Goal: Task Accomplishment & Management: Use online tool/utility

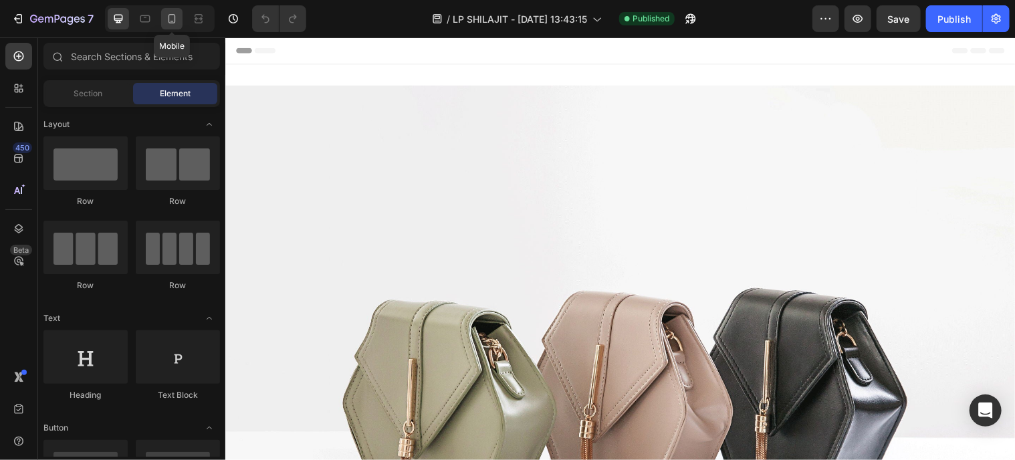
click at [176, 20] on icon at bounding box center [171, 18] width 13 height 13
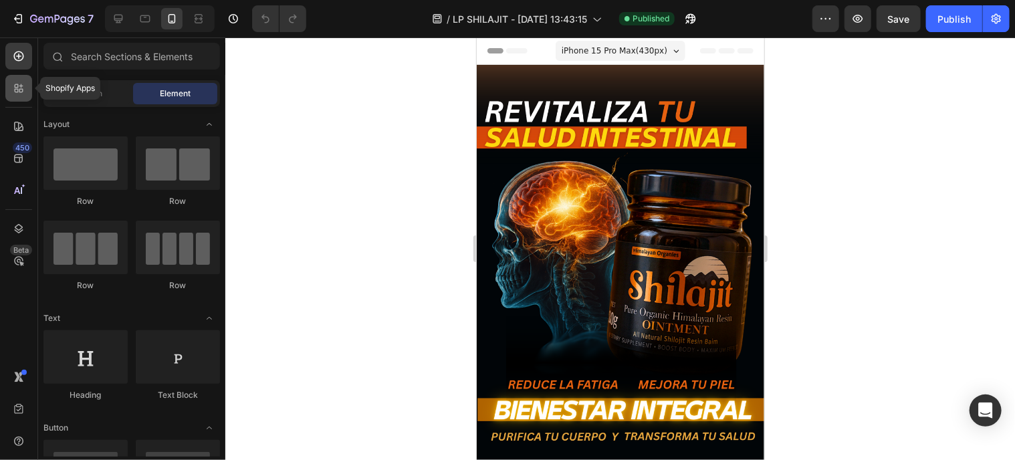
click at [14, 96] on div at bounding box center [18, 88] width 27 height 27
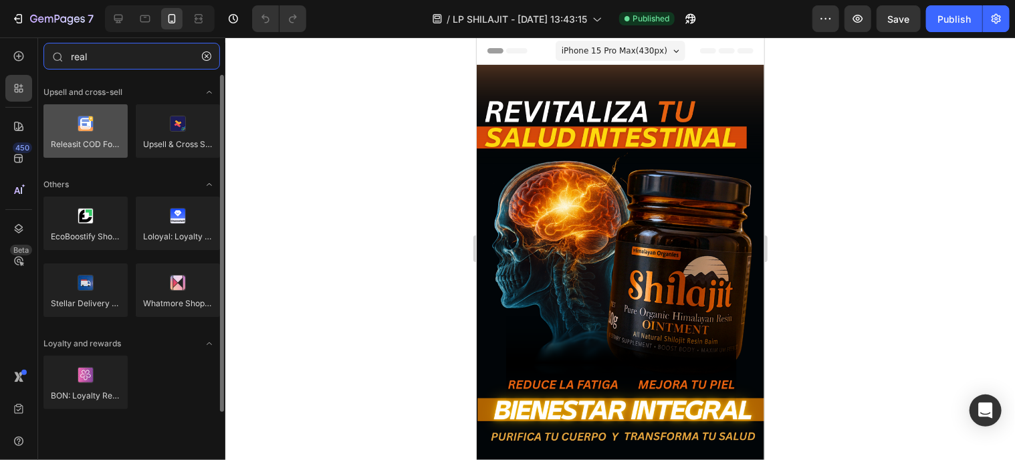
type input "real"
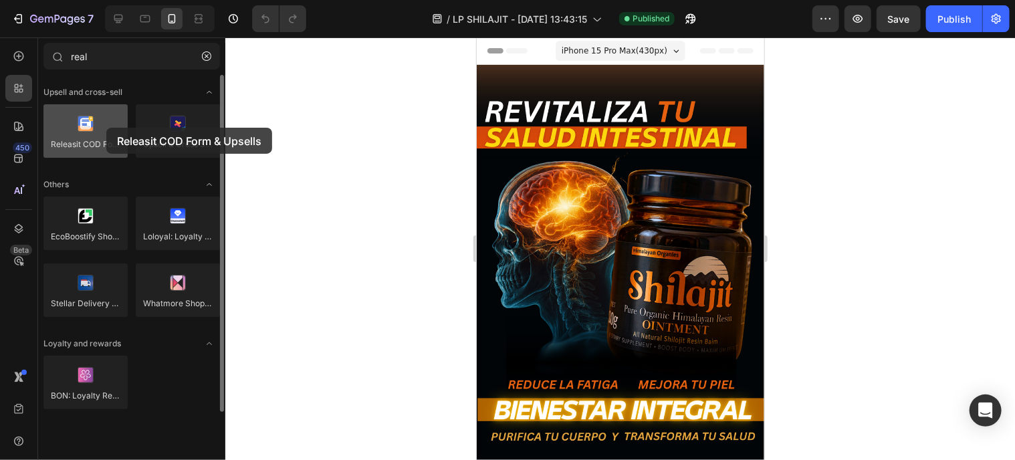
click at [106, 128] on div at bounding box center [85, 130] width 84 height 53
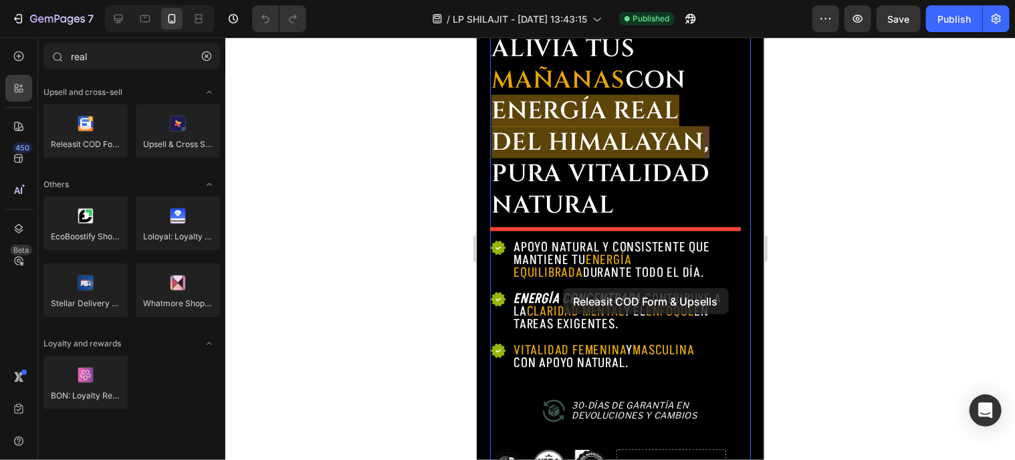
scroll to position [802, 0]
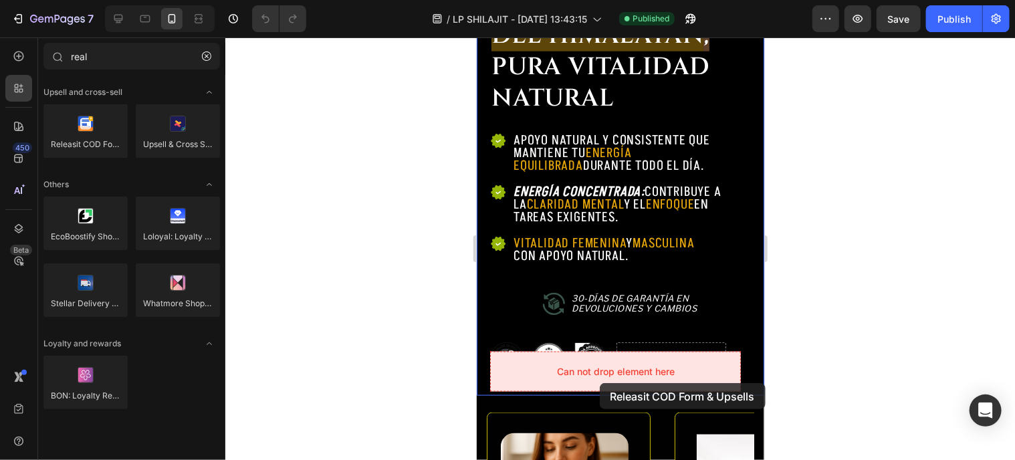
drag, startPoint x: 564, startPoint y: 172, endPoint x: 599, endPoint y: 382, distance: 213.4
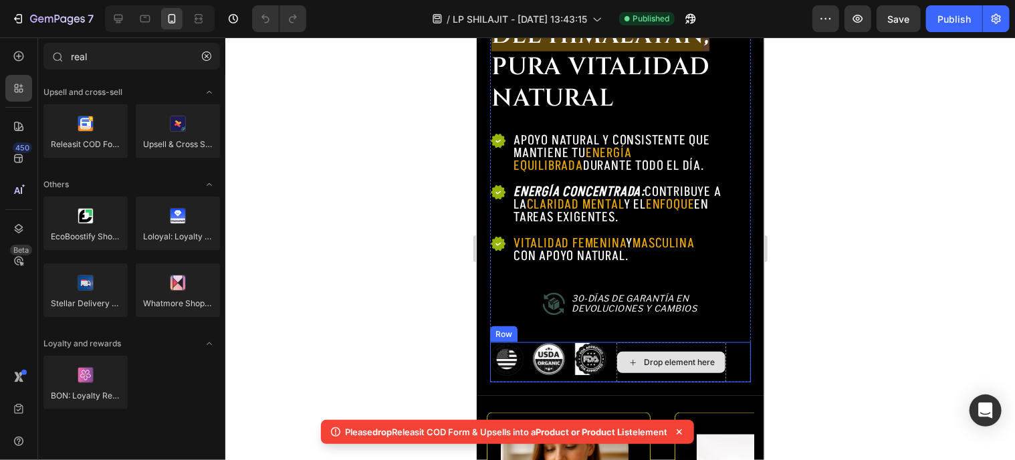
scroll to position [869, 0]
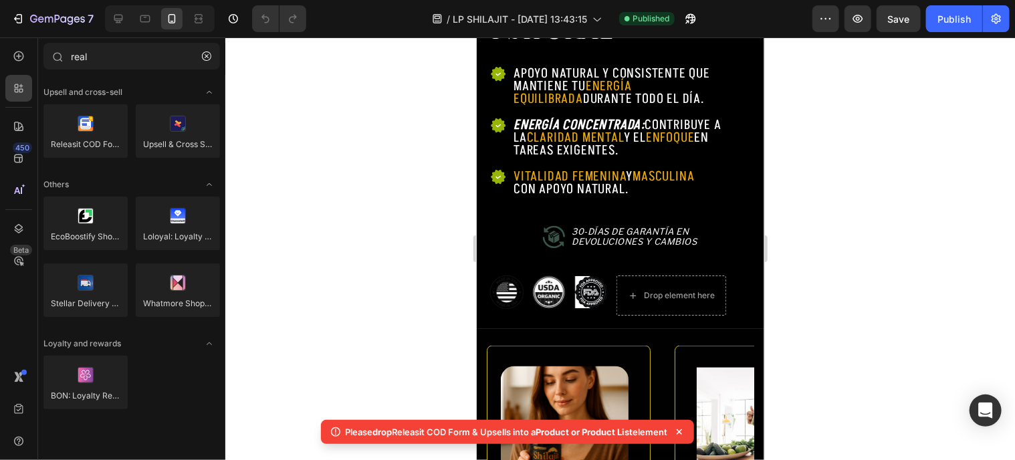
click at [411, 82] on div at bounding box center [619, 248] width 789 height 422
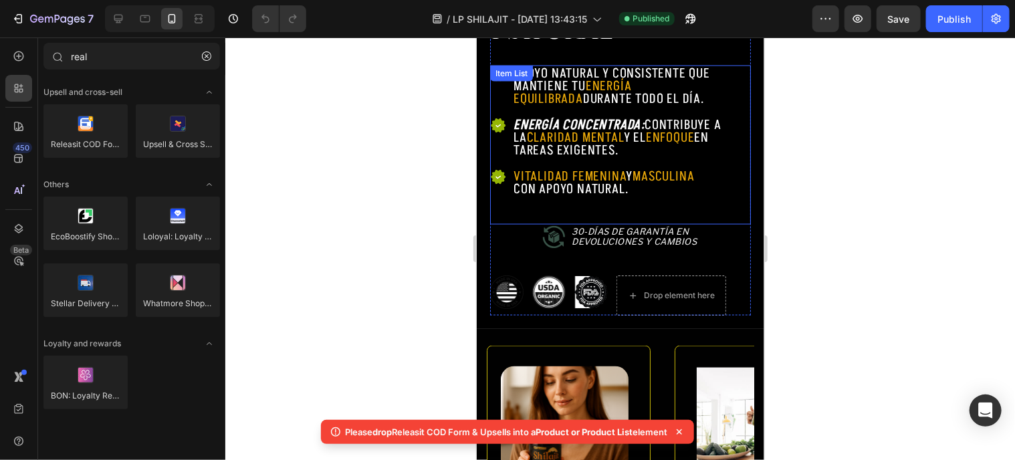
click at [566, 128] on span "claridad mental" at bounding box center [574, 137] width 97 height 19
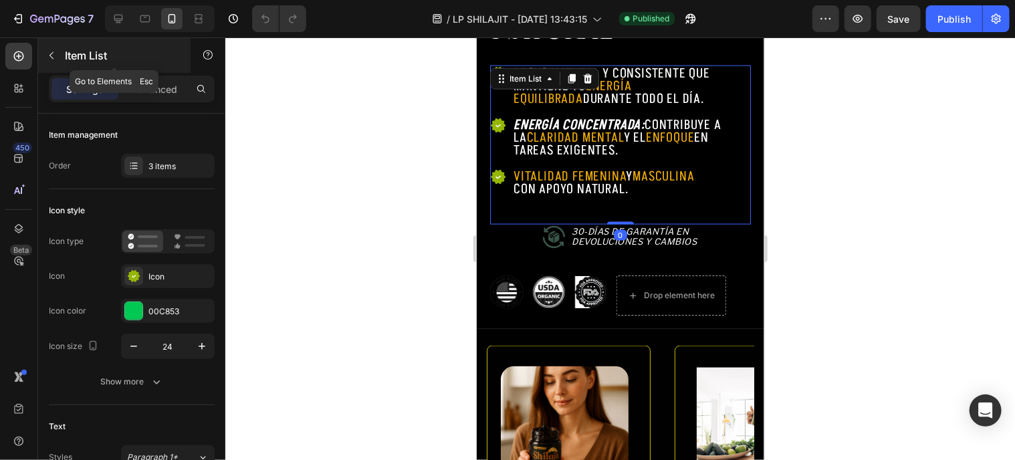
click at [53, 54] on icon "button" at bounding box center [51, 55] width 11 height 11
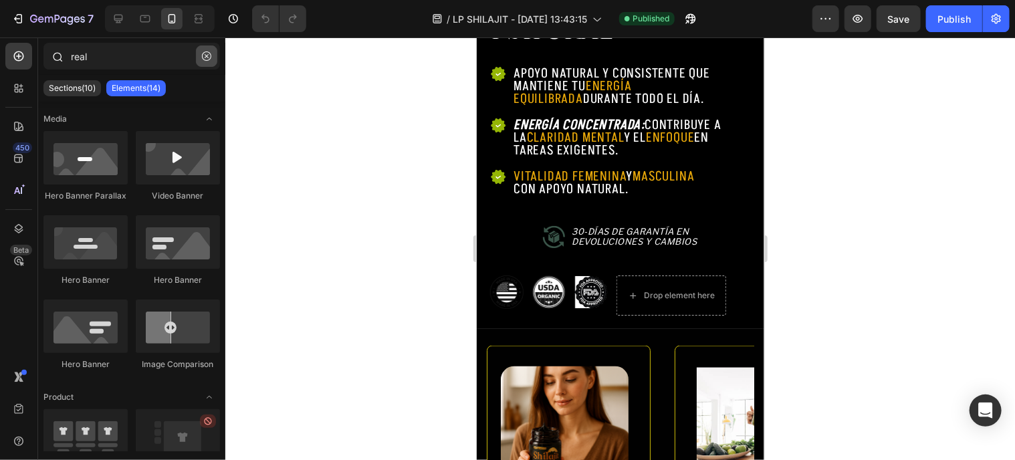
click at [215, 49] on button "button" at bounding box center [206, 55] width 21 height 21
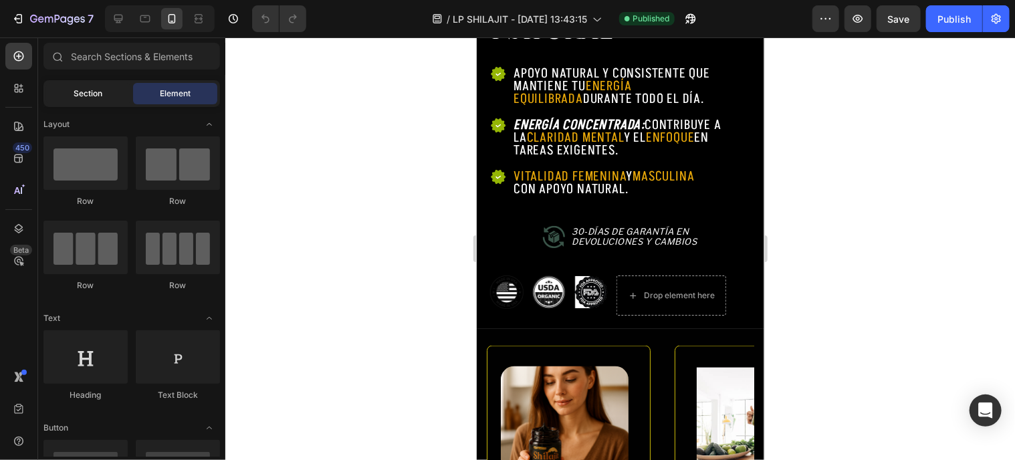
click at [113, 100] on div "Section" at bounding box center [88, 93] width 84 height 21
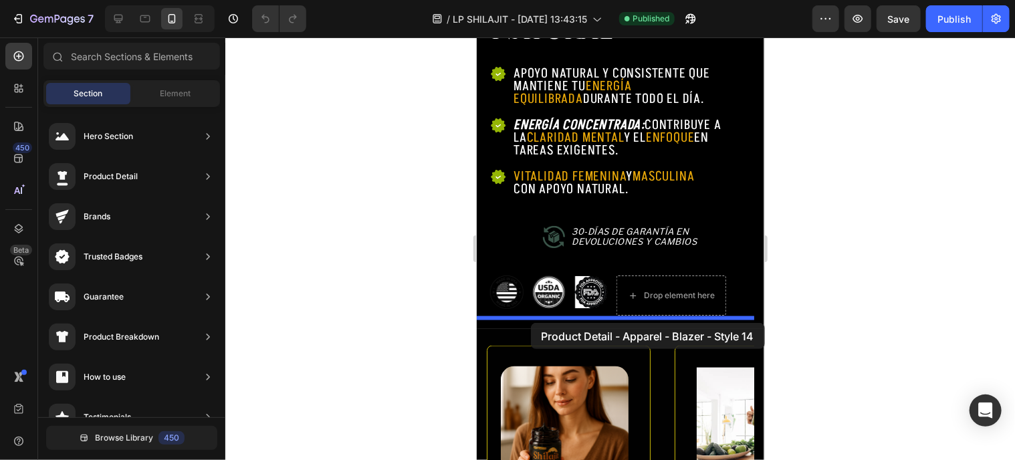
drag, startPoint x: 771, startPoint y: 177, endPoint x: 530, endPoint y: 322, distance: 281.0
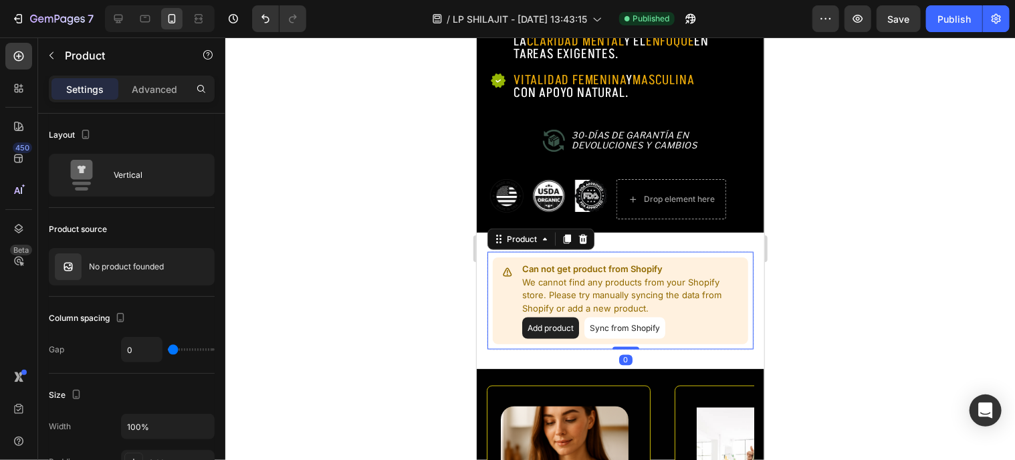
scroll to position [1003, 0]
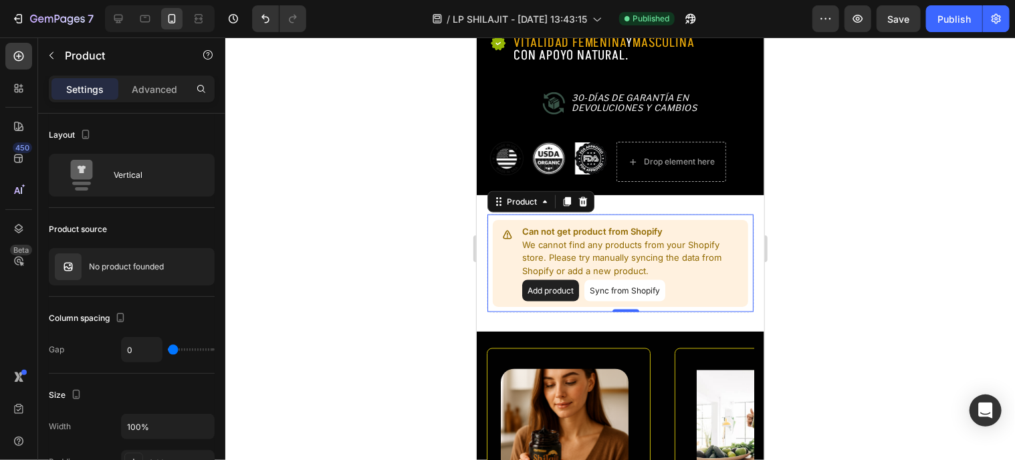
click at [650, 282] on button "Sync from Shopify" at bounding box center [624, 289] width 81 height 21
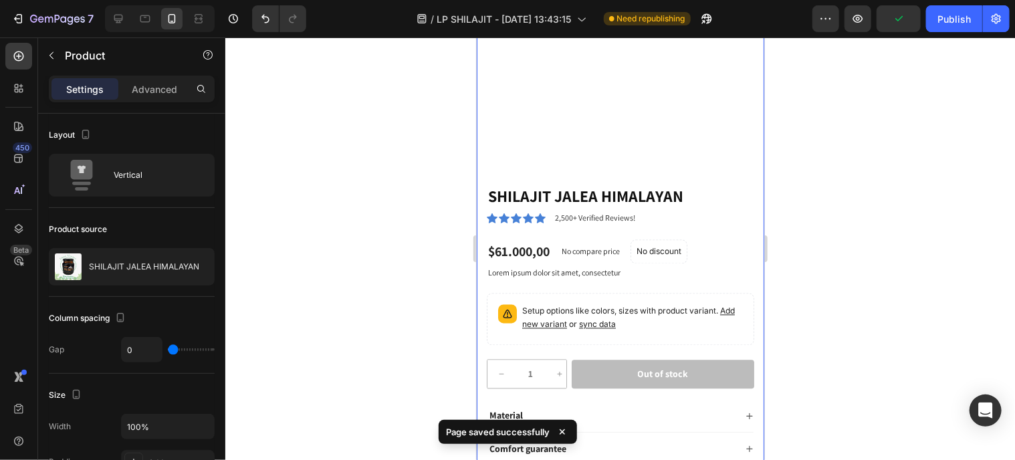
scroll to position [1404, 0]
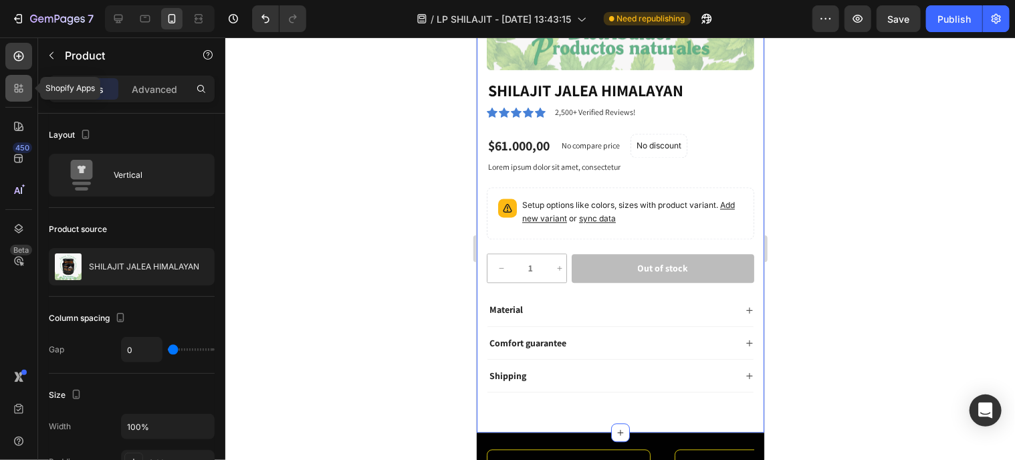
click at [29, 98] on div at bounding box center [18, 88] width 27 height 27
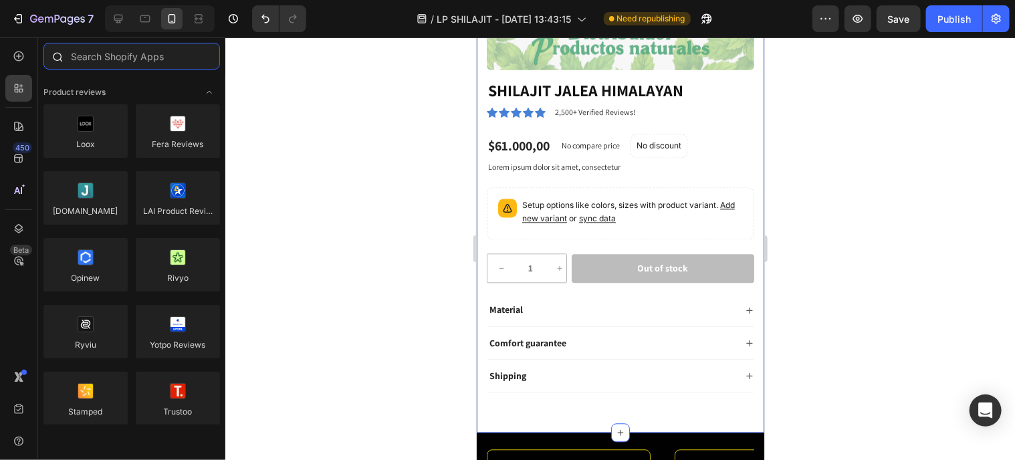
click at [121, 53] on input "text" at bounding box center [131, 56] width 176 height 27
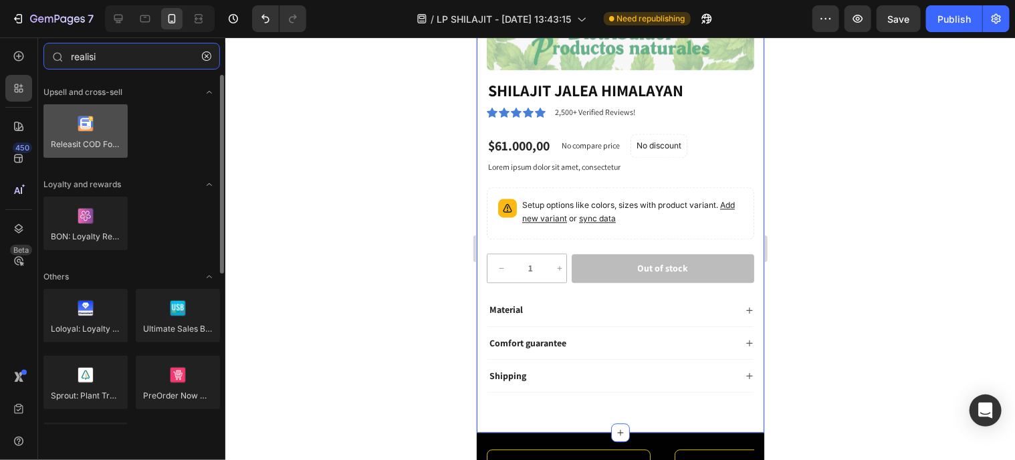
type input "realisi"
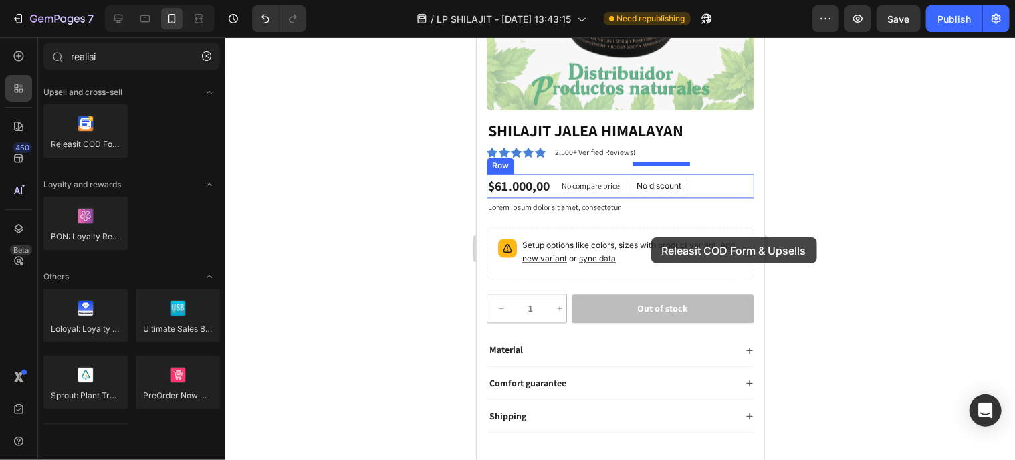
scroll to position [1417, 0]
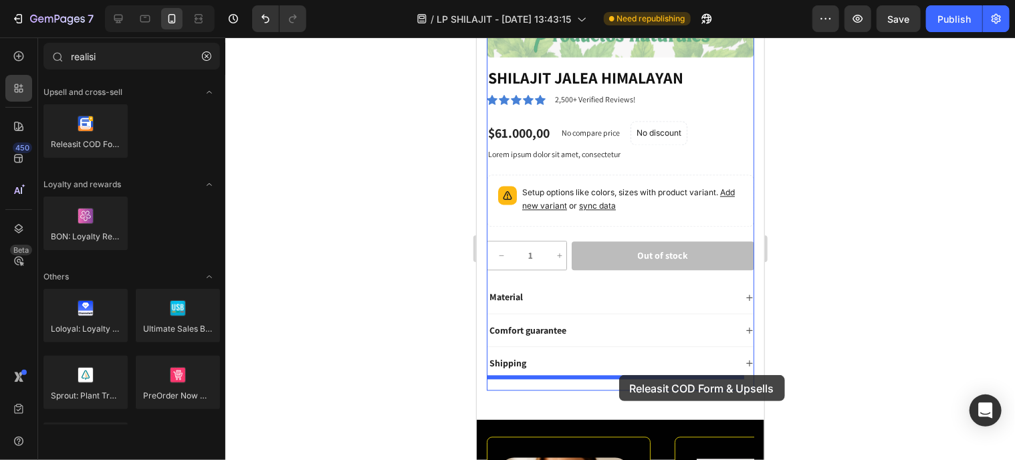
drag, startPoint x: 556, startPoint y: 164, endPoint x: 618, endPoint y: 374, distance: 218.9
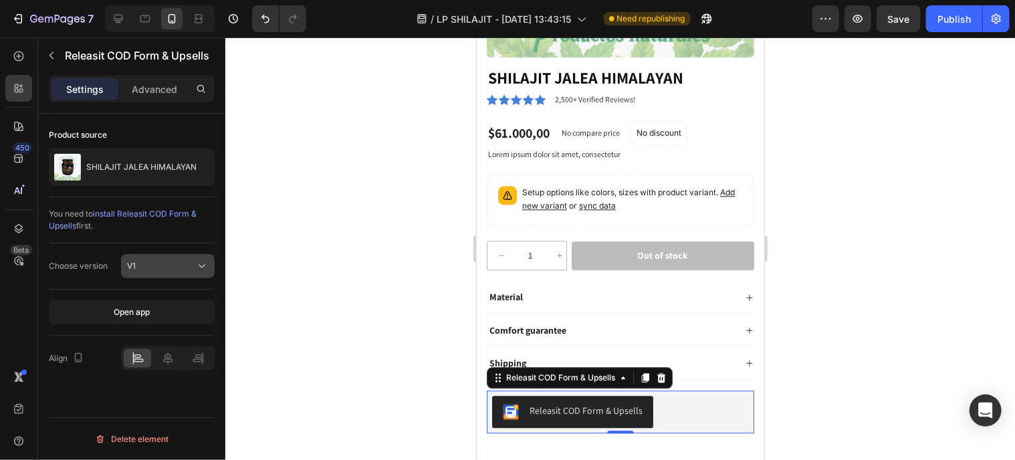
click at [160, 269] on div "V1" at bounding box center [161, 266] width 68 height 12
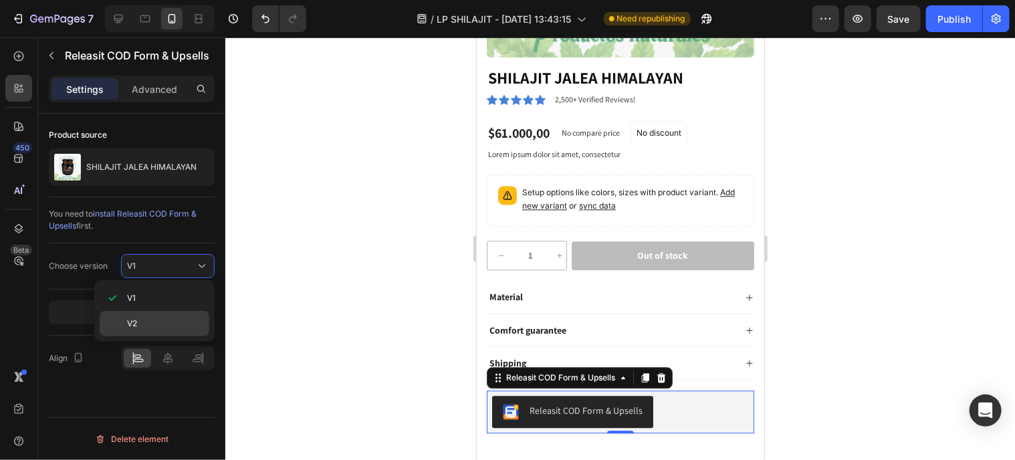
click at [132, 318] on span "V2" at bounding box center [132, 324] width 10 height 12
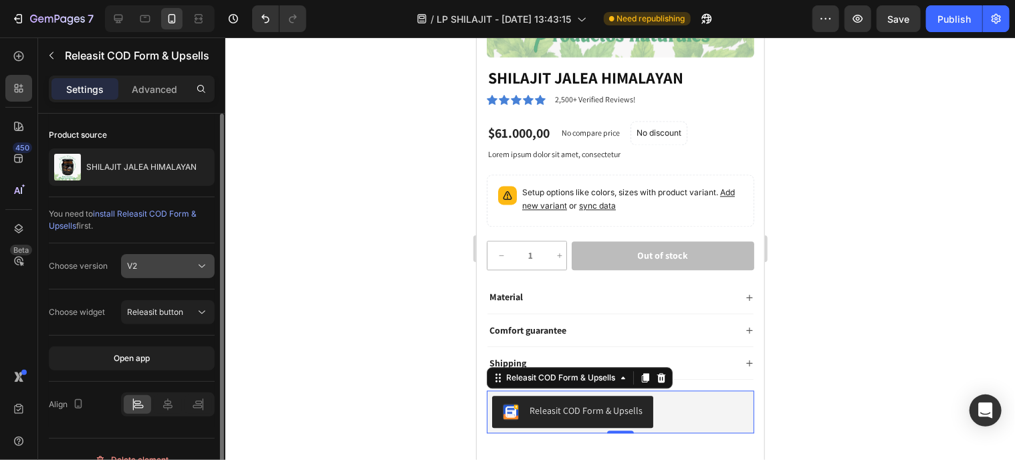
click at [154, 271] on div "V2" at bounding box center [168, 265] width 82 height 13
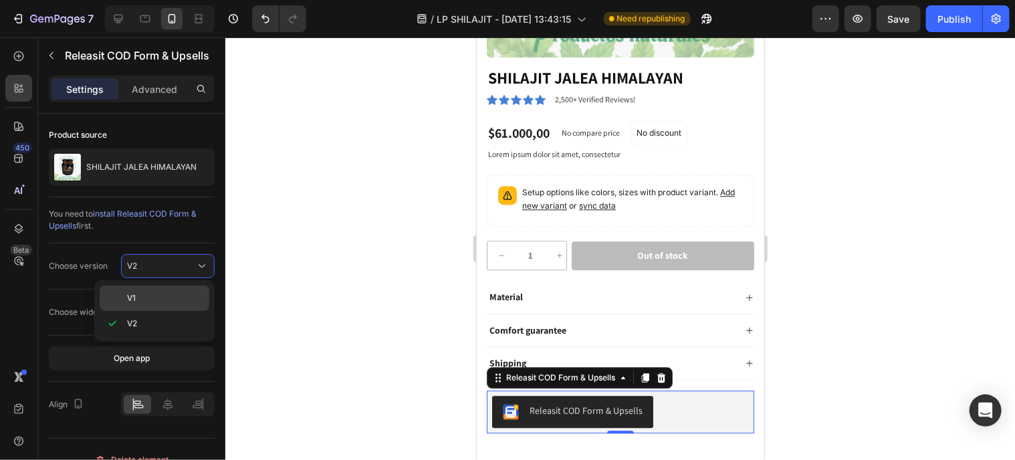
click at [162, 303] on p "V1" at bounding box center [165, 298] width 76 height 12
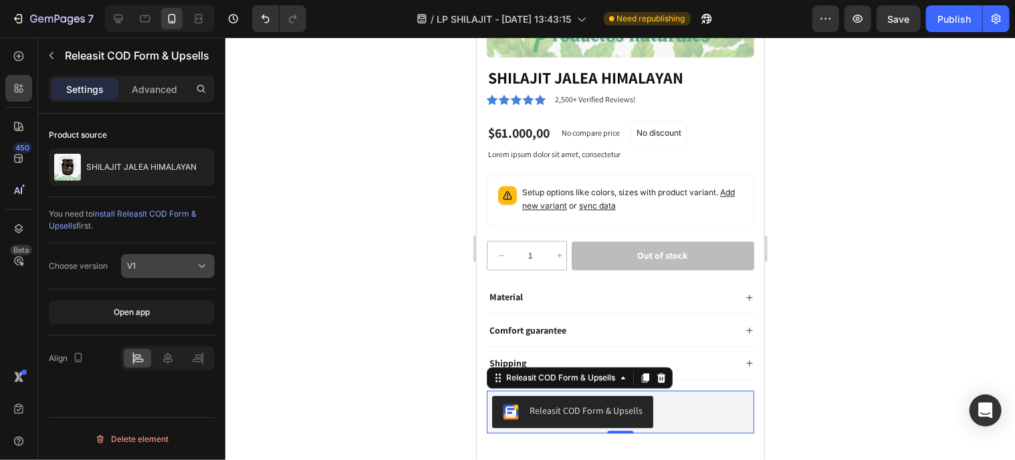
click at [179, 267] on div "V1" at bounding box center [161, 266] width 68 height 12
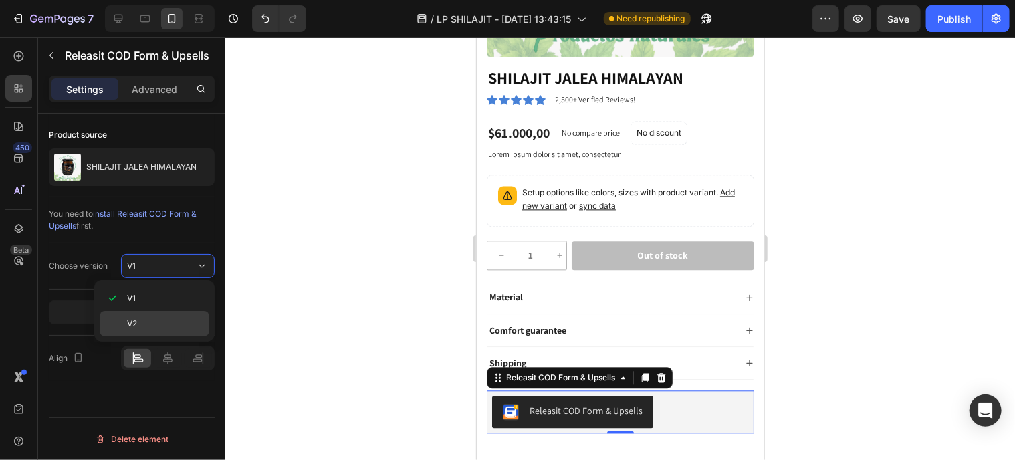
click at [158, 320] on p "V2" at bounding box center [165, 324] width 76 height 12
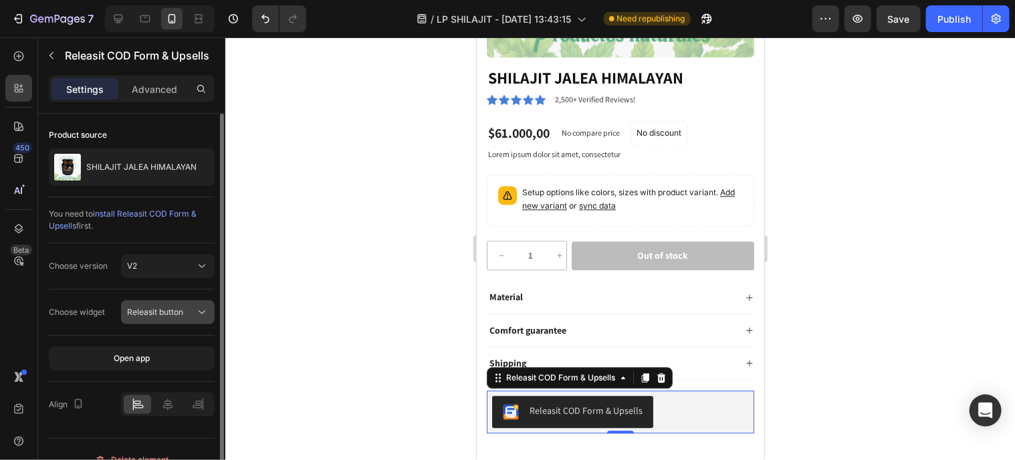
click at [174, 316] on span "Releasit button" at bounding box center [155, 312] width 56 height 12
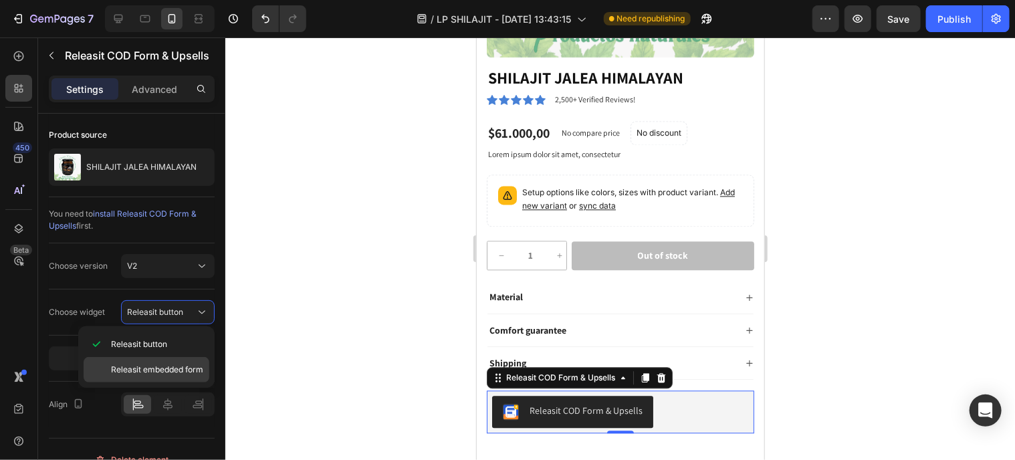
click at [176, 362] on div "Releasit embedded form" at bounding box center [147, 369] width 126 height 25
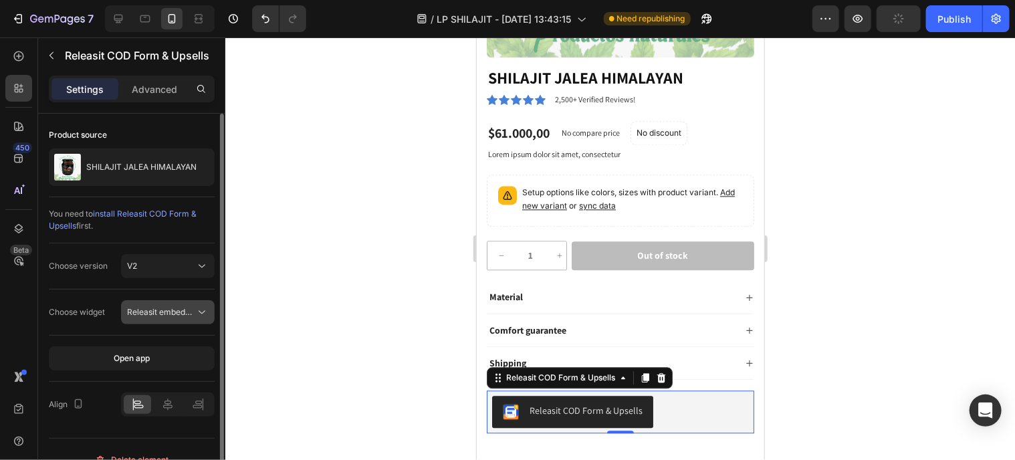
click at [165, 311] on span "Releasit embedded form" at bounding box center [173, 312] width 92 height 10
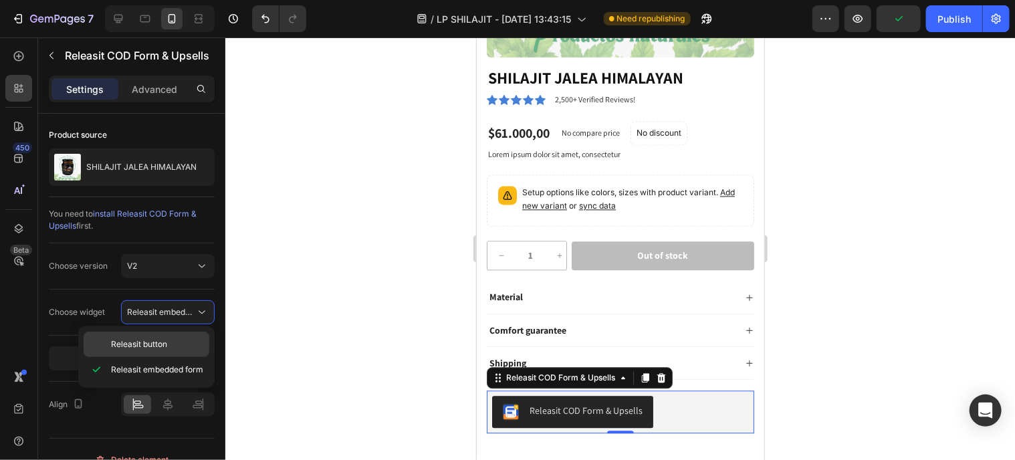
click at [160, 348] on span "Releasit button" at bounding box center [139, 344] width 56 height 12
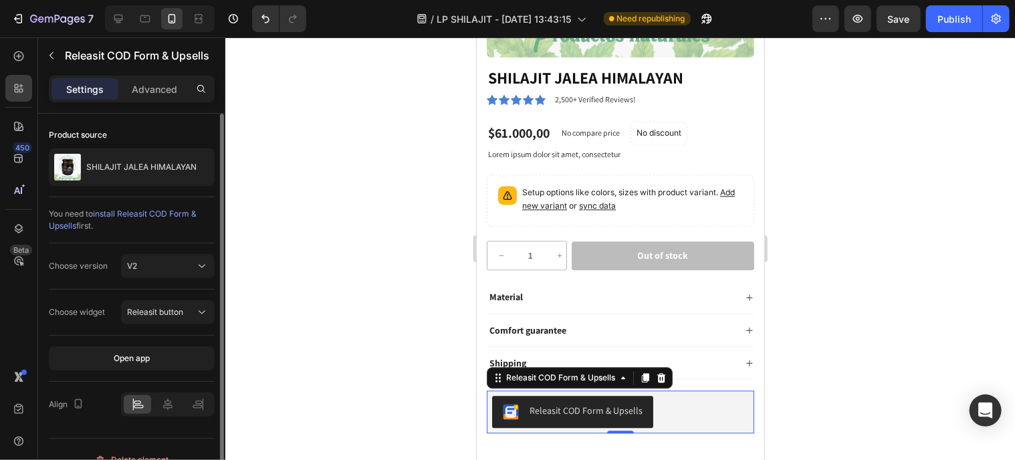
scroll to position [19, 0]
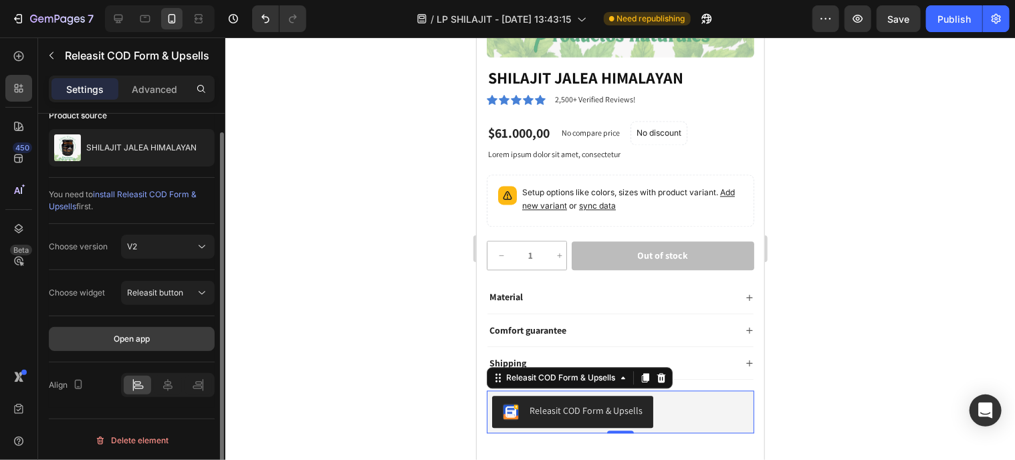
click at [118, 340] on div "Open app" at bounding box center [132, 339] width 36 height 12
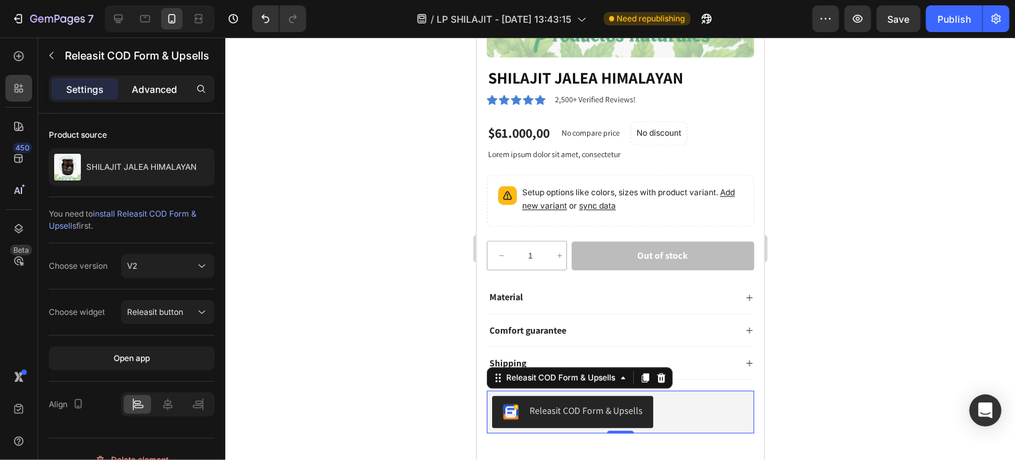
click at [168, 94] on p "Advanced" at bounding box center [154, 89] width 45 height 14
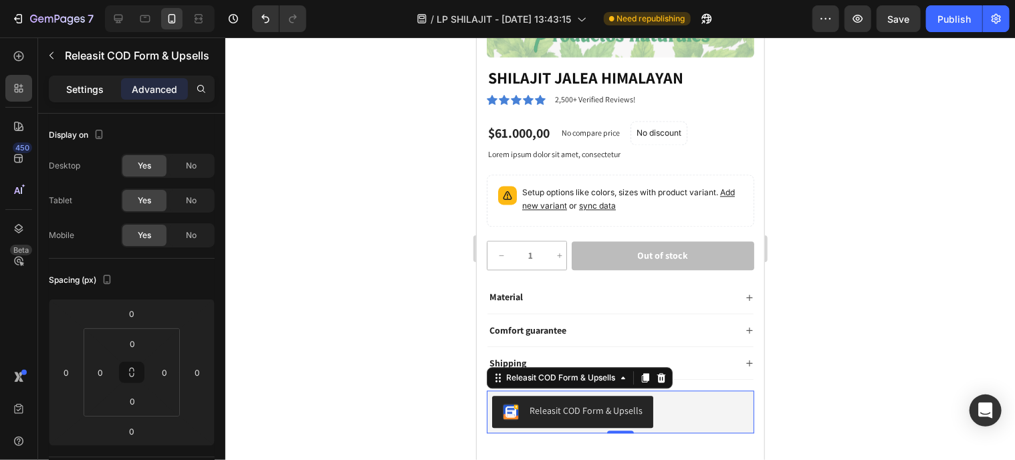
click at [83, 96] on div "Settings" at bounding box center [84, 88] width 67 height 21
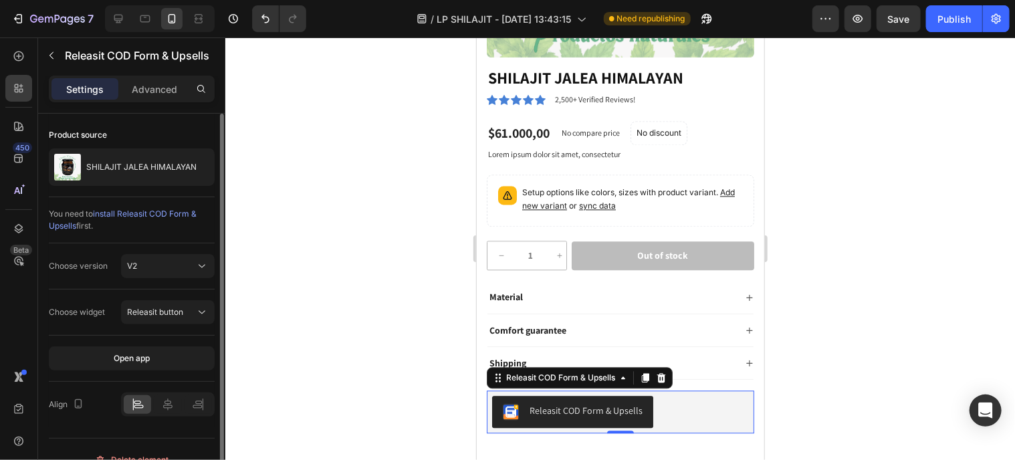
scroll to position [19, 0]
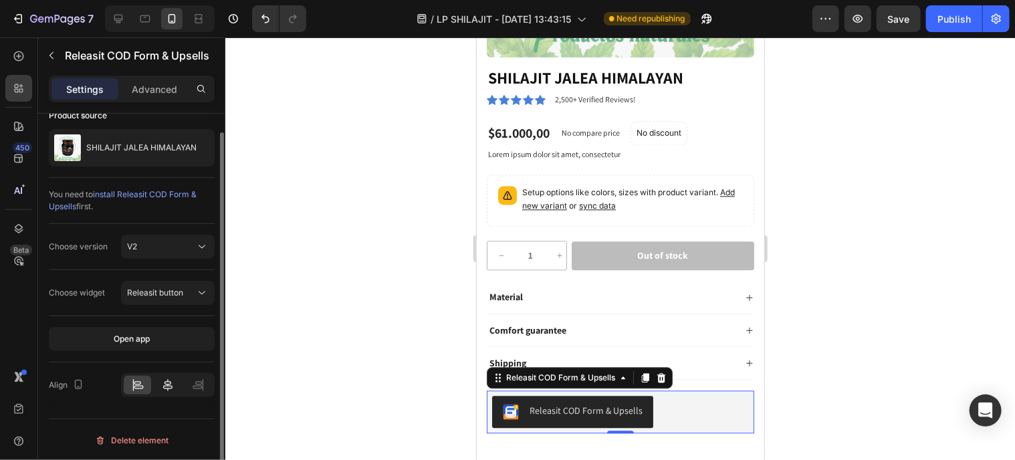
click at [169, 380] on icon at bounding box center [167, 385] width 9 height 12
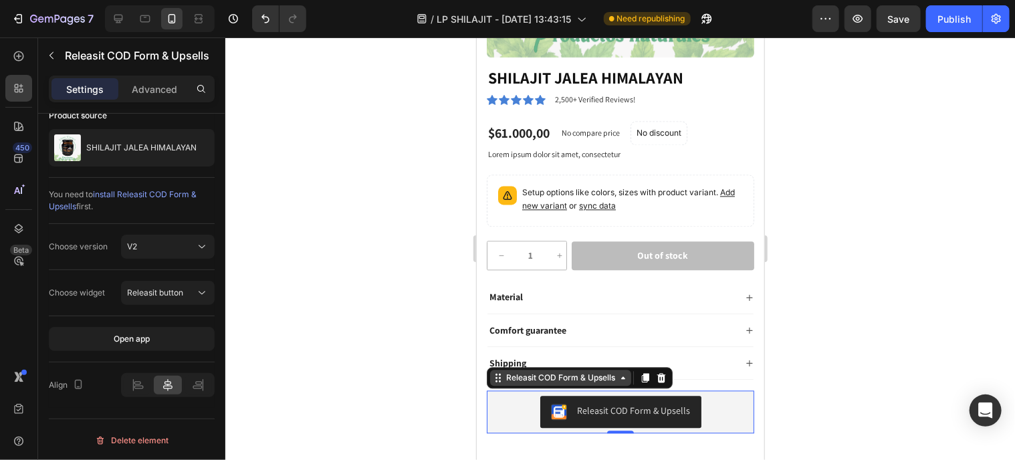
click at [577, 371] on div "Releasit COD Form & Upsells" at bounding box center [560, 377] width 114 height 12
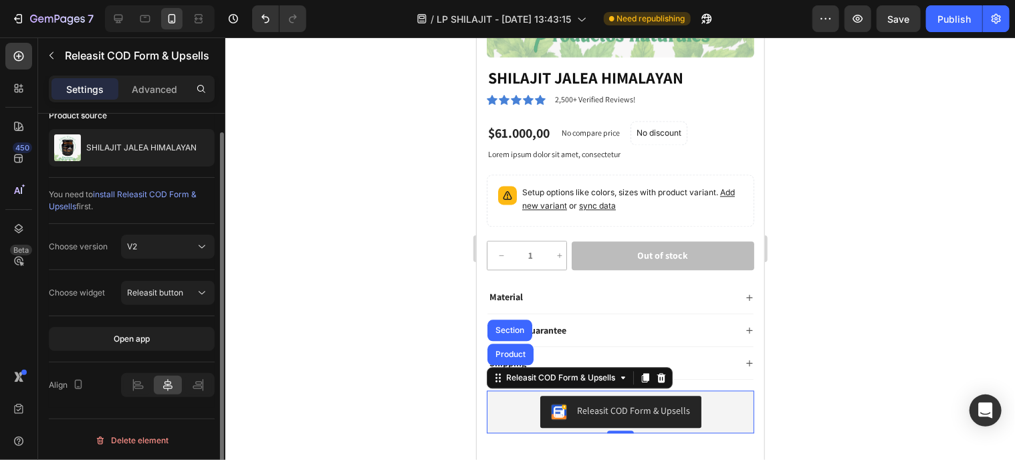
click at [101, 265] on div "Choose version V2" at bounding box center [132, 247] width 166 height 46
click at [158, 247] on div "V2" at bounding box center [161, 247] width 68 height 12
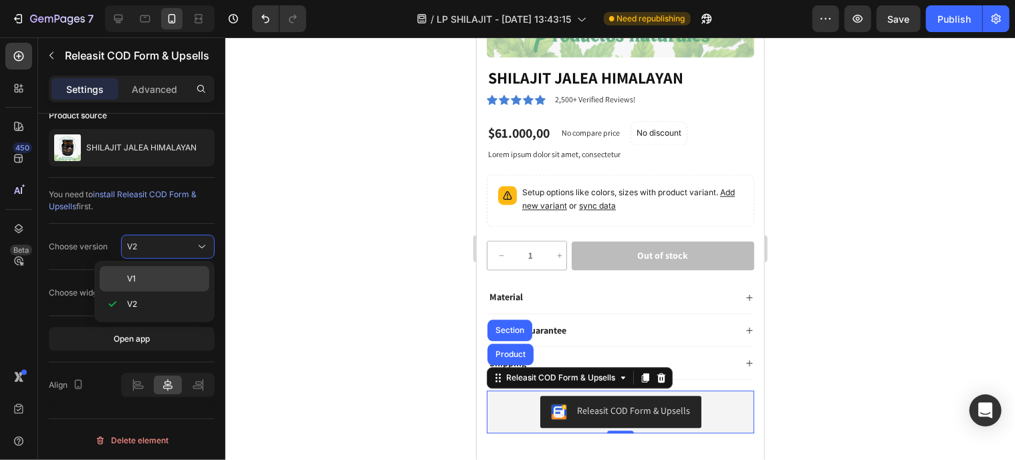
click at [0, 0] on div "V1" at bounding box center [0, 0] width 0 height 0
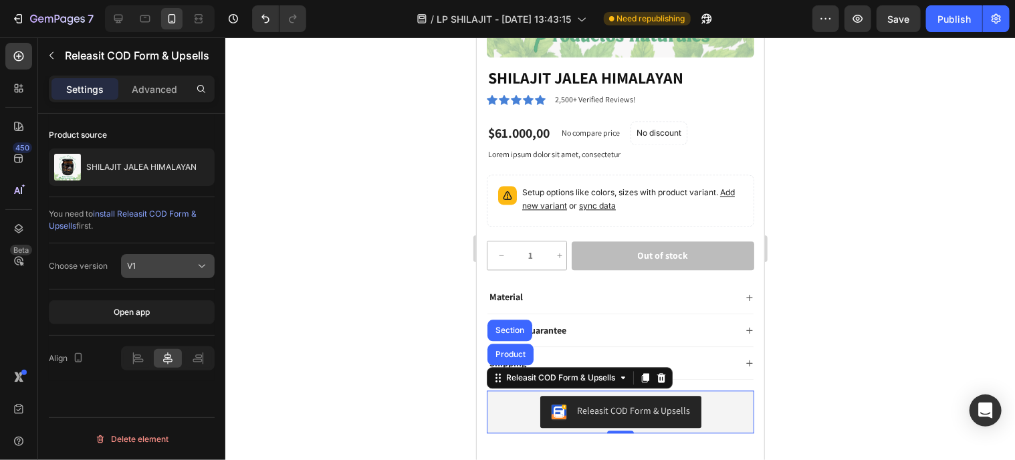
scroll to position [0, 0]
click at [257, 227] on div at bounding box center [619, 248] width 789 height 422
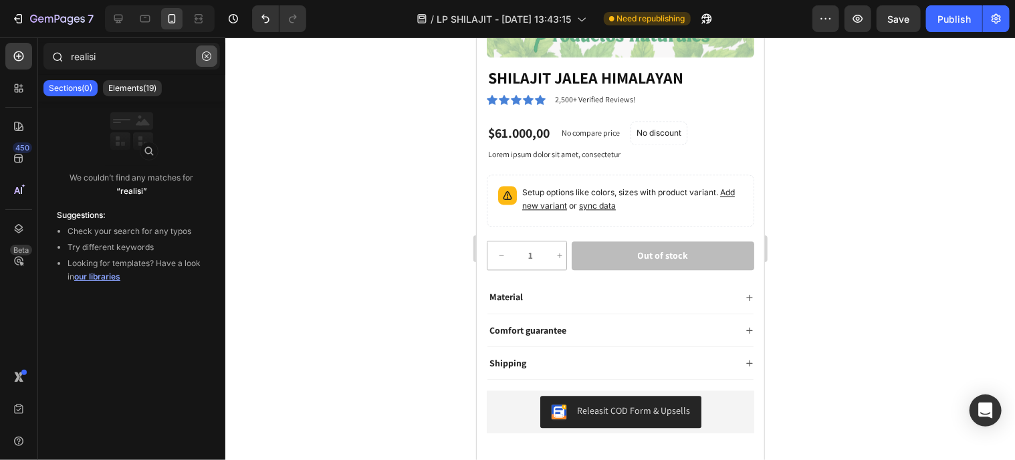
click at [211, 49] on button "button" at bounding box center [206, 55] width 21 height 21
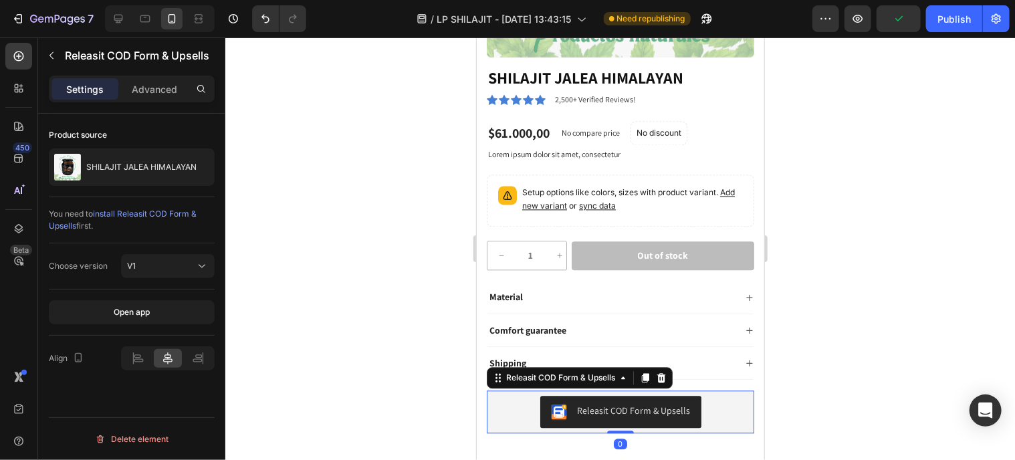
click at [505, 404] on div "Releasit COD Form & Upsells" at bounding box center [619, 411] width 257 height 32
click at [127, 213] on span "install Releasit COD Form & Upsells" at bounding box center [123, 220] width 148 height 22
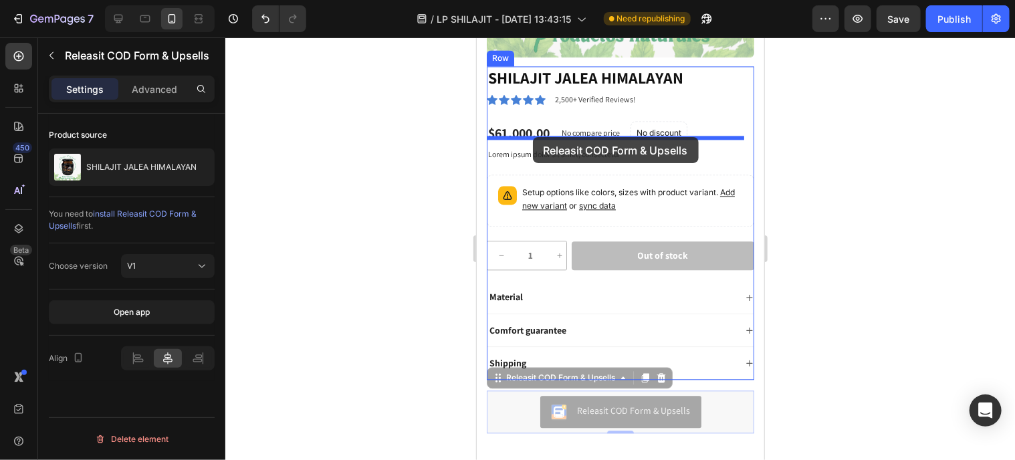
drag, startPoint x: 525, startPoint y: 397, endPoint x: 532, endPoint y: 137, distance: 260.1
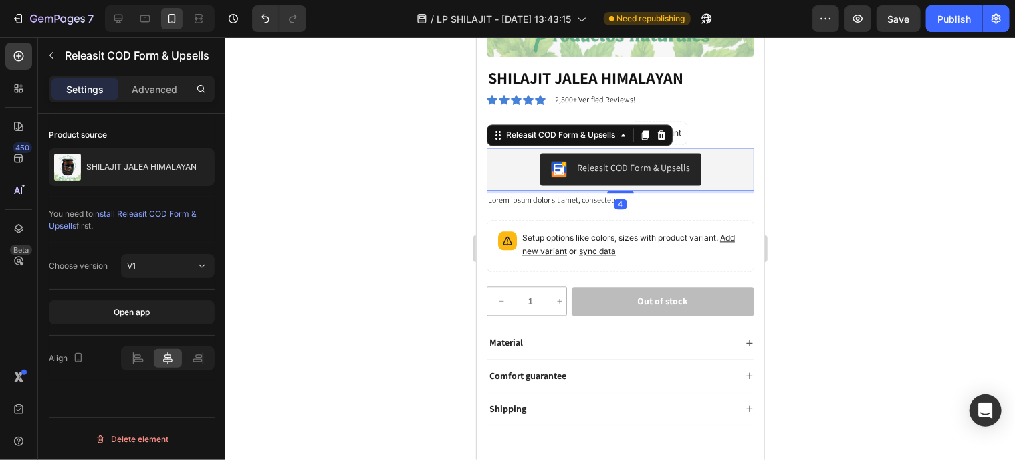
click at [530, 152] on div "Releasit COD Form & Upsells" at bounding box center [619, 168] width 257 height 32
click at [586, 152] on button "Releasit COD Form & Upsells" at bounding box center [619, 168] width 161 height 32
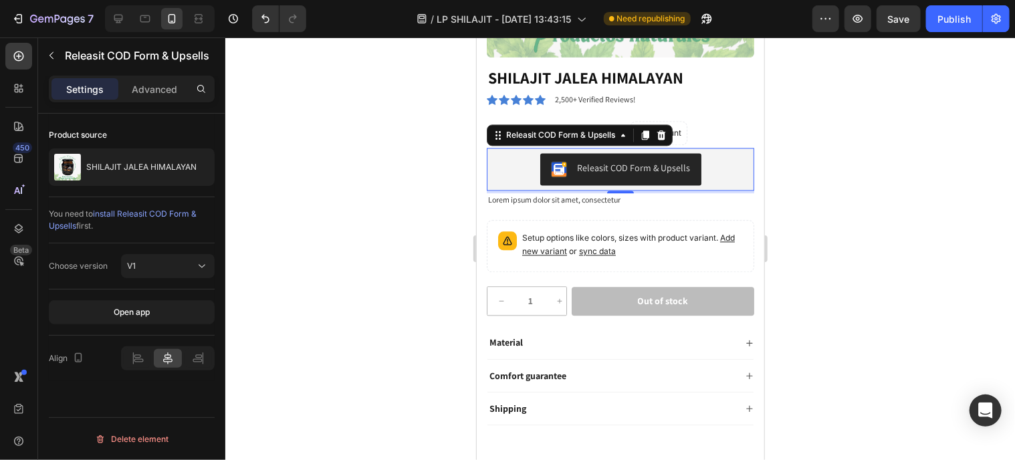
click at [586, 152] on button "Releasit COD Form & Upsells" at bounding box center [619, 168] width 161 height 32
click at [144, 253] on div "Choose version V1" at bounding box center [132, 266] width 166 height 46
click at [158, 260] on div "V1" at bounding box center [161, 266] width 68 height 12
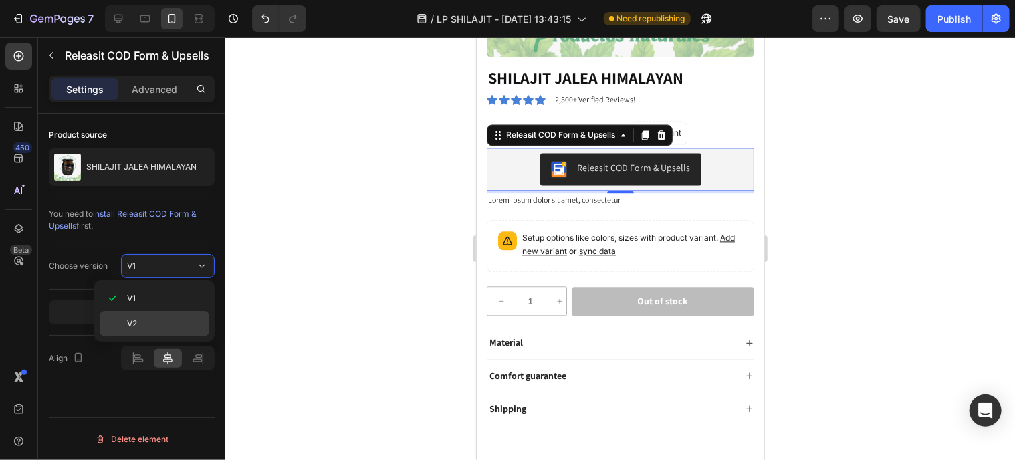
click at [146, 318] on p "V2" at bounding box center [165, 324] width 76 height 12
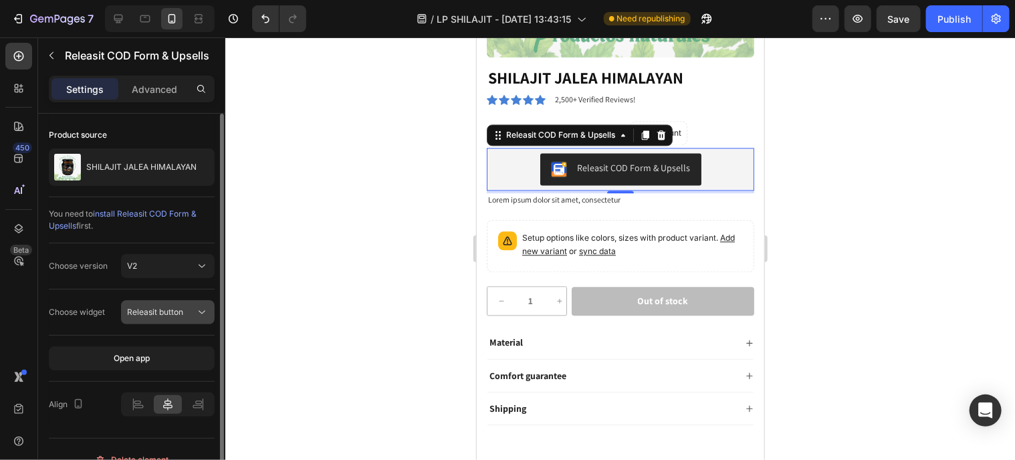
click at [171, 307] on span "Releasit button" at bounding box center [155, 312] width 56 height 10
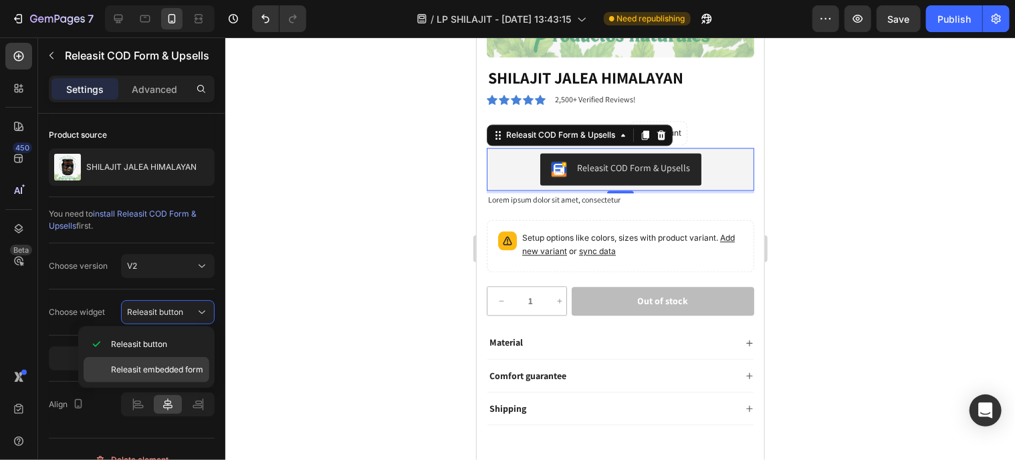
click at [156, 366] on span "Releasit embedded form" at bounding box center [157, 370] width 92 height 12
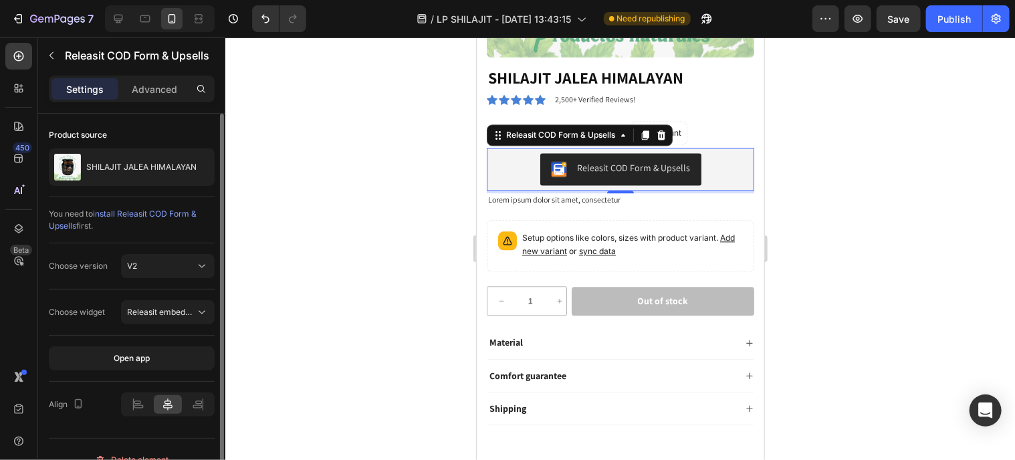
click at [104, 326] on div "Choose widget Releasit embedded form" at bounding box center [132, 312] width 166 height 46
click at [110, 326] on div "Choose widget Releasit embedded form" at bounding box center [132, 312] width 166 height 46
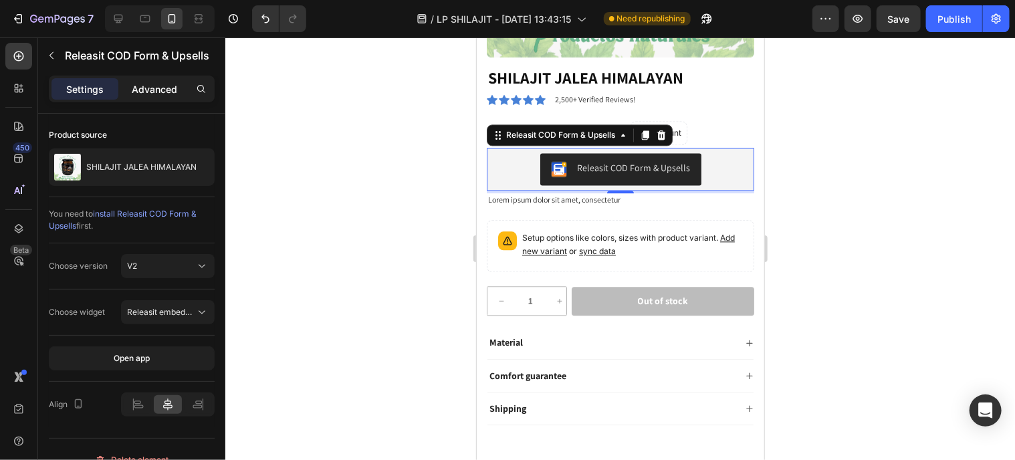
click at [159, 90] on p "Advanced" at bounding box center [154, 89] width 45 height 14
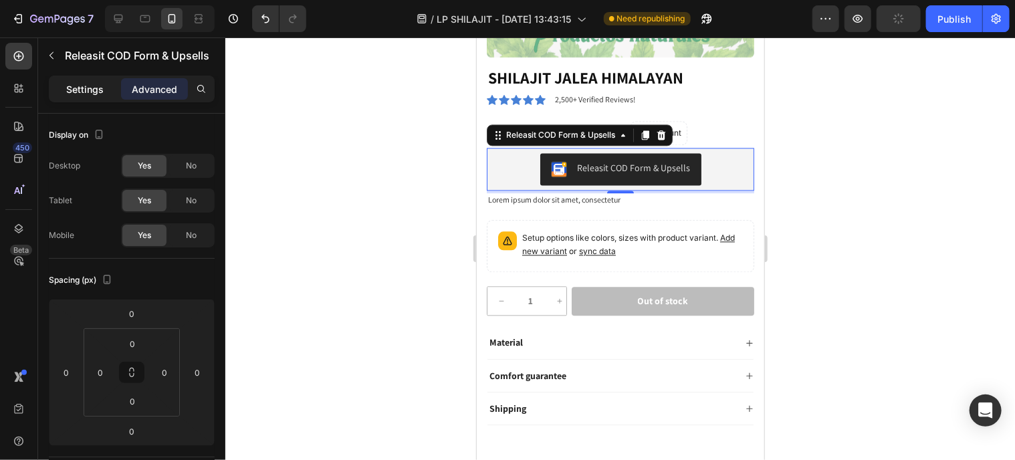
click at [94, 93] on p "Settings" at bounding box center [84, 89] width 37 height 14
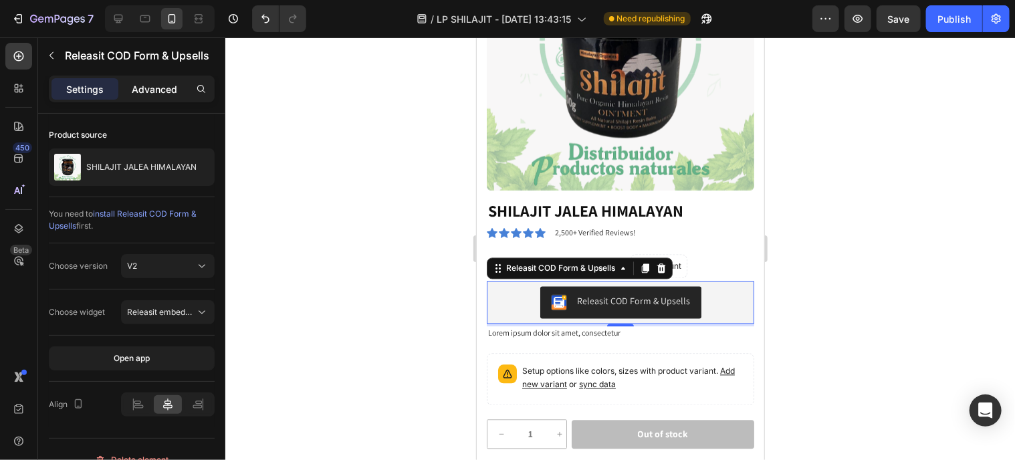
click at [155, 93] on p "Advanced" at bounding box center [154, 89] width 45 height 14
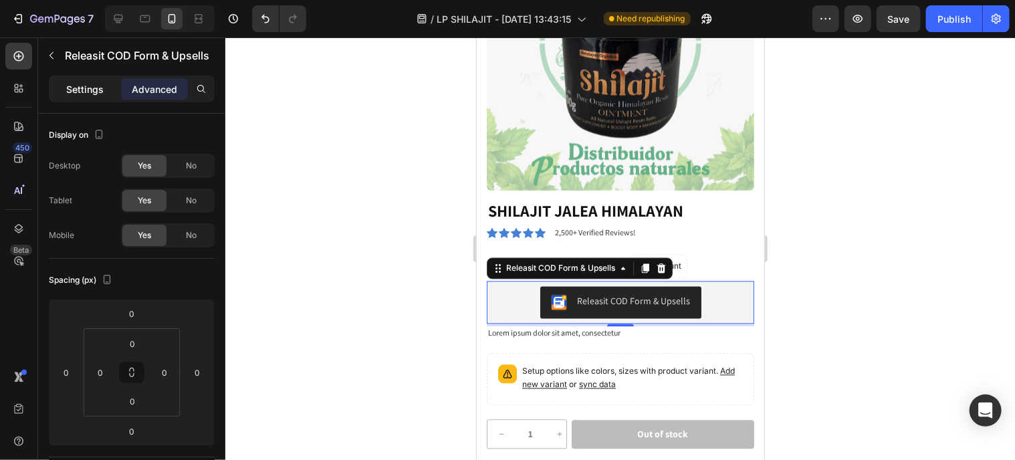
click at [99, 86] on p "Settings" at bounding box center [84, 89] width 37 height 14
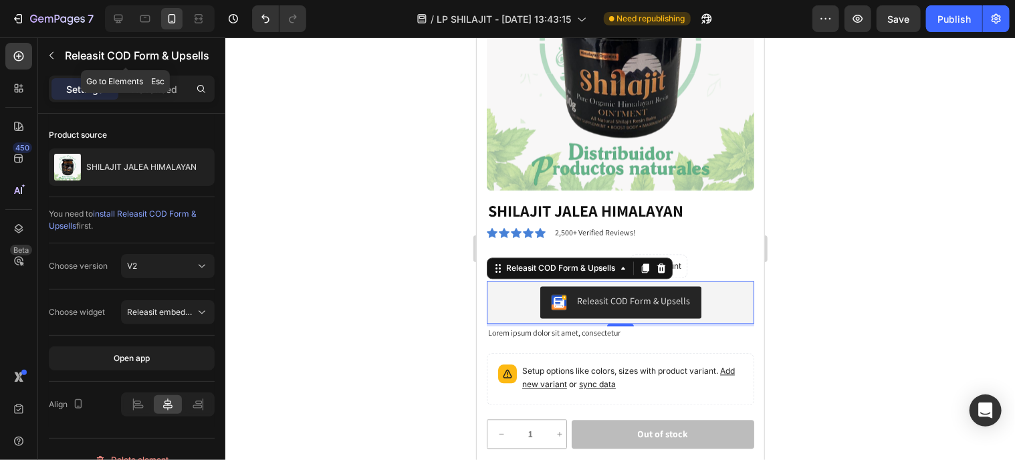
click at [77, 55] on p "Releasit COD Form & Upsells" at bounding box center [137, 55] width 144 height 16
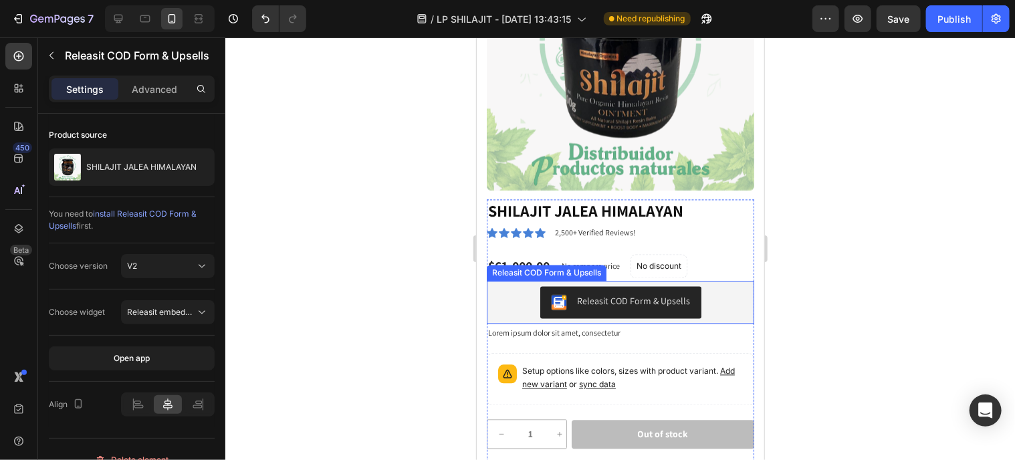
click at [711, 288] on div "Releasit COD Form & Upsells" at bounding box center [619, 302] width 257 height 32
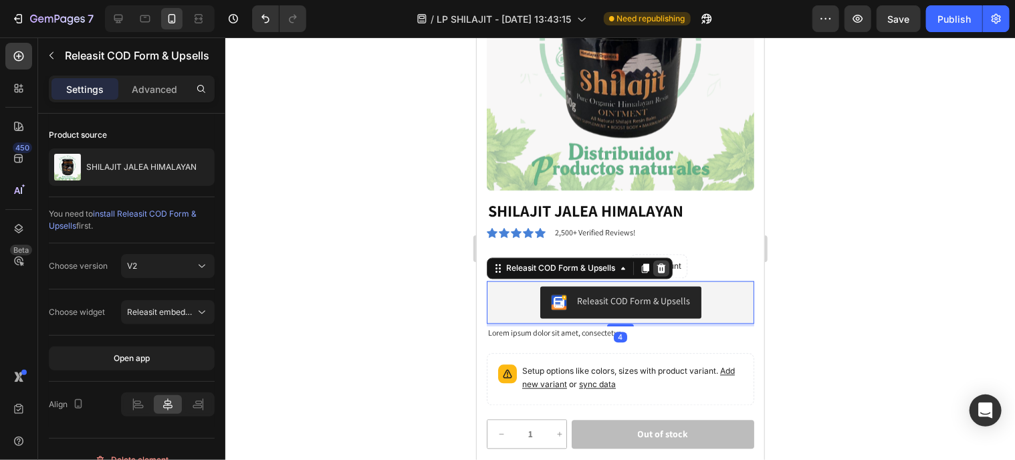
click at [656, 263] on icon at bounding box center [660, 268] width 11 height 11
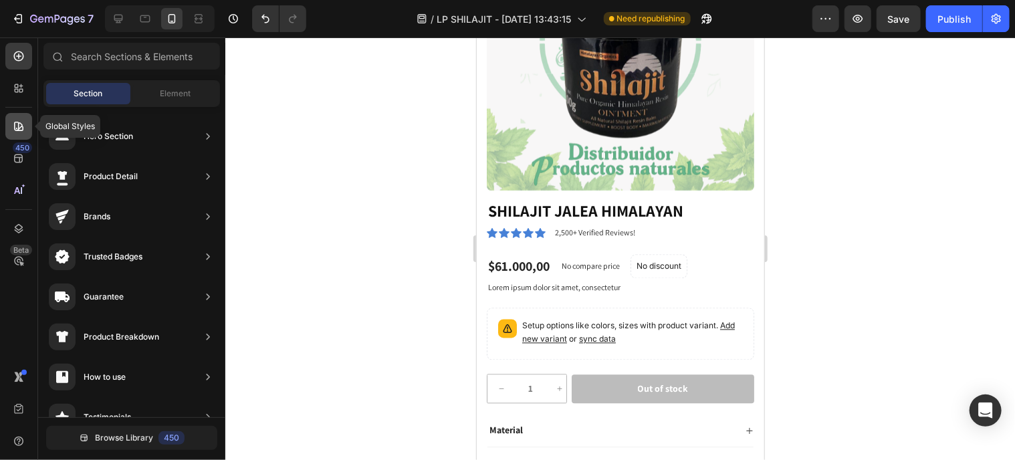
click at [19, 130] on icon at bounding box center [18, 126] width 9 height 9
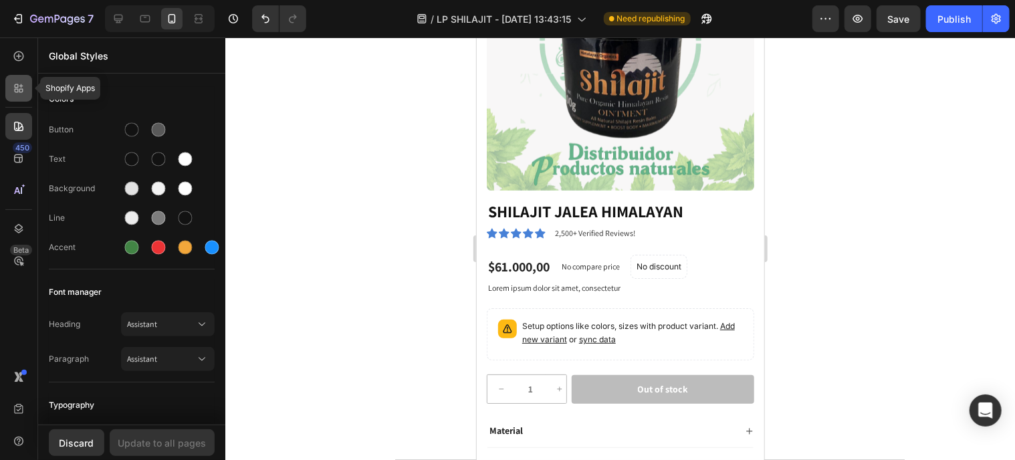
click at [21, 98] on div at bounding box center [18, 88] width 27 height 27
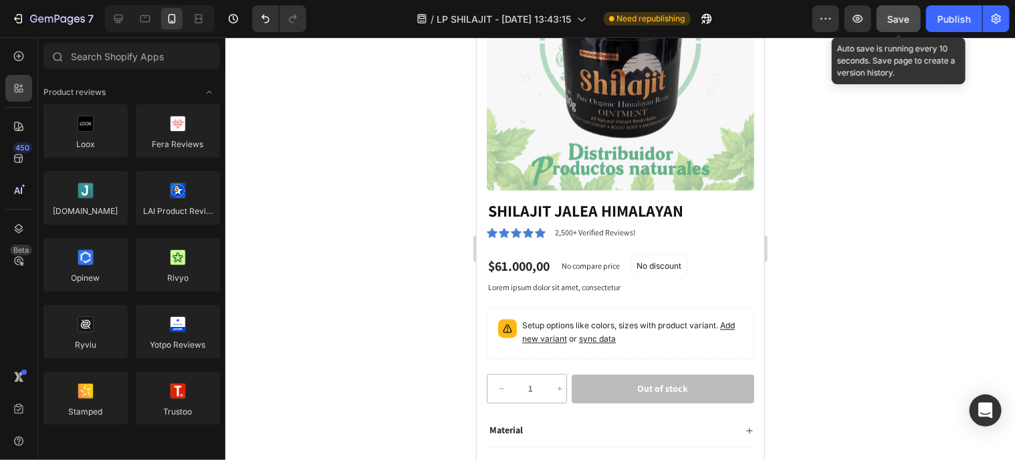
click at [892, 15] on span "Save" at bounding box center [899, 18] width 22 height 11
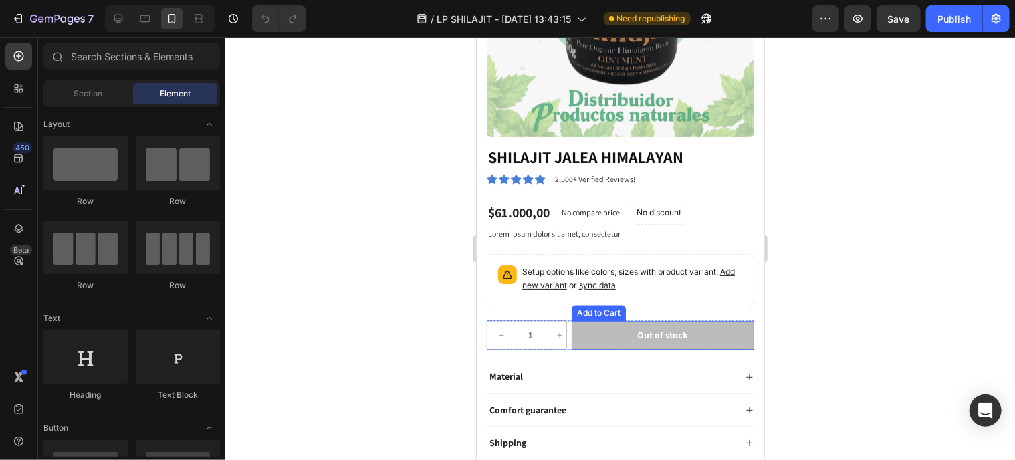
scroll to position [1471, 0]
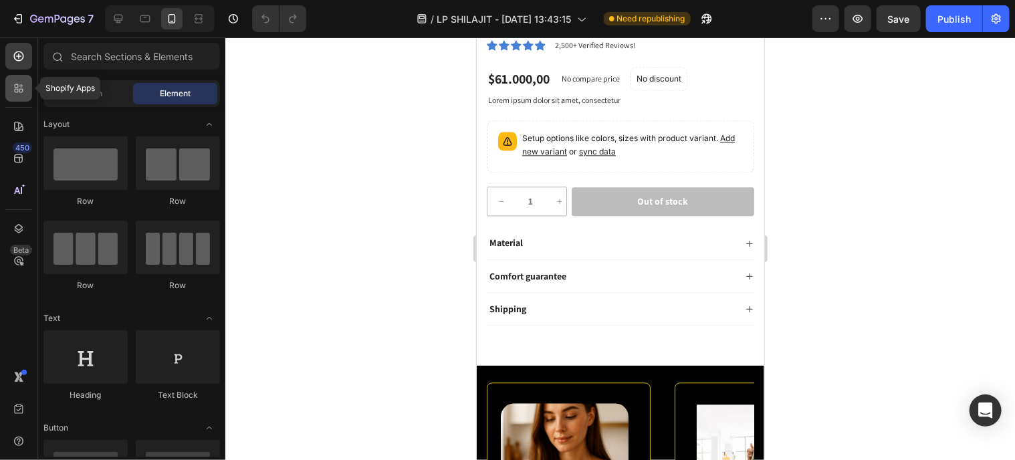
click at [12, 88] on icon at bounding box center [18, 88] width 13 height 13
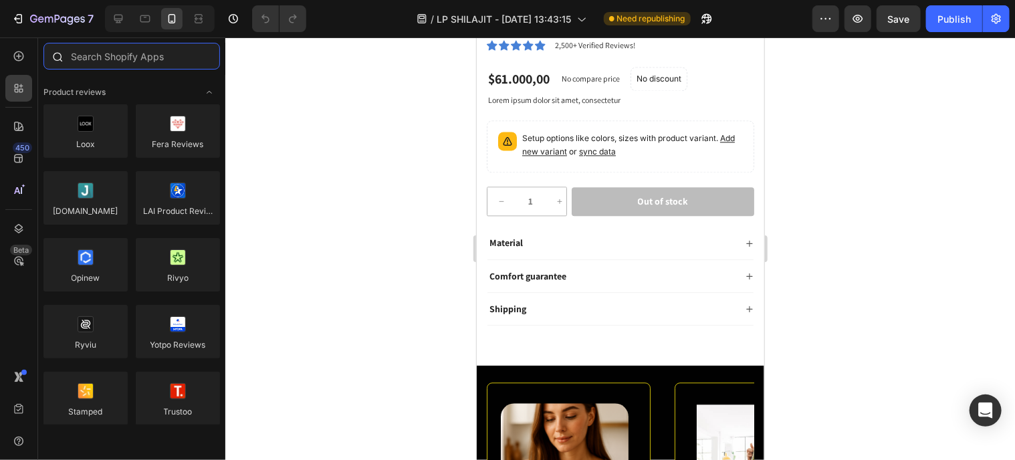
click at [151, 53] on input "text" at bounding box center [131, 56] width 176 height 27
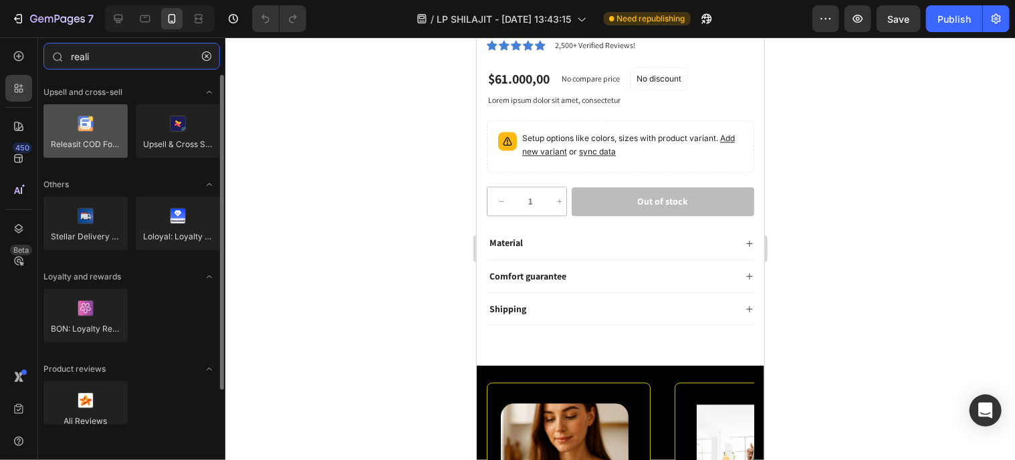
type input "reali"
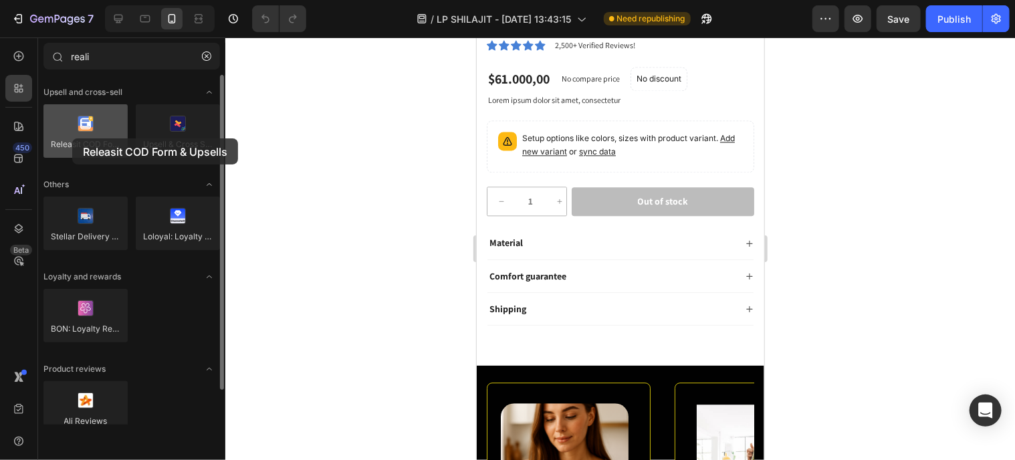
click at [72, 138] on div at bounding box center [85, 130] width 84 height 53
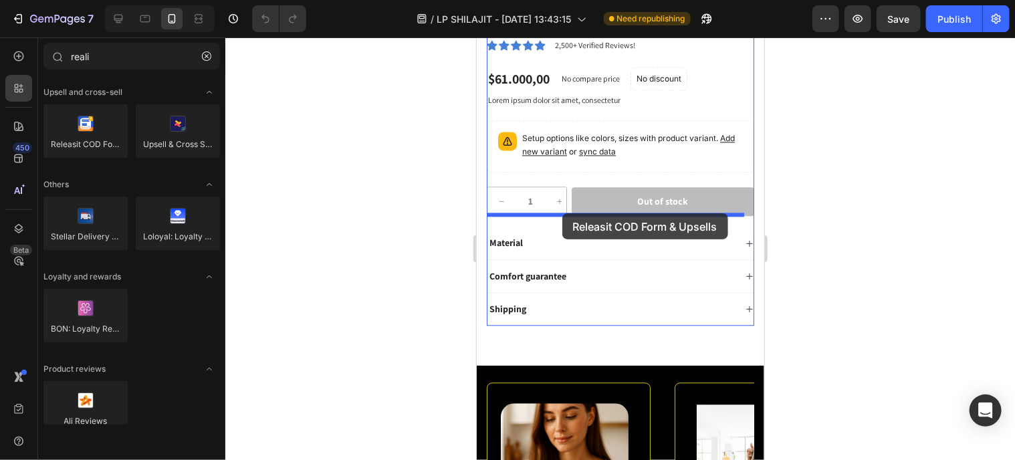
drag, startPoint x: 580, startPoint y: 172, endPoint x: 562, endPoint y: 213, distance: 44.3
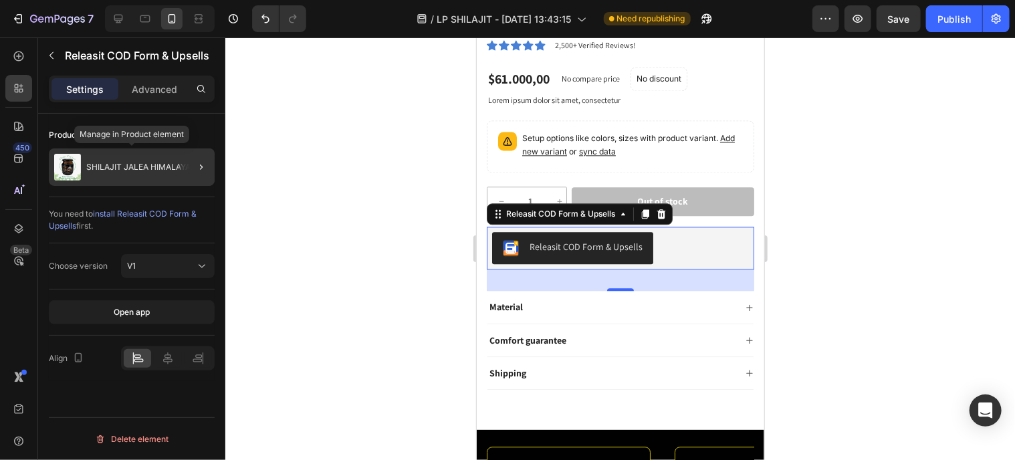
click at [107, 180] on div "SHILAJIT JALEA HIMALAYAN" at bounding box center [132, 166] width 166 height 37
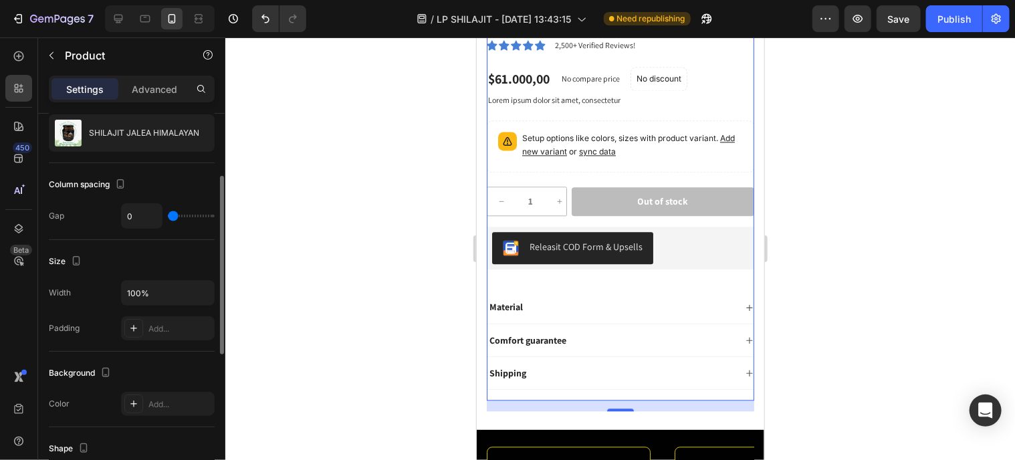
scroll to position [0, 0]
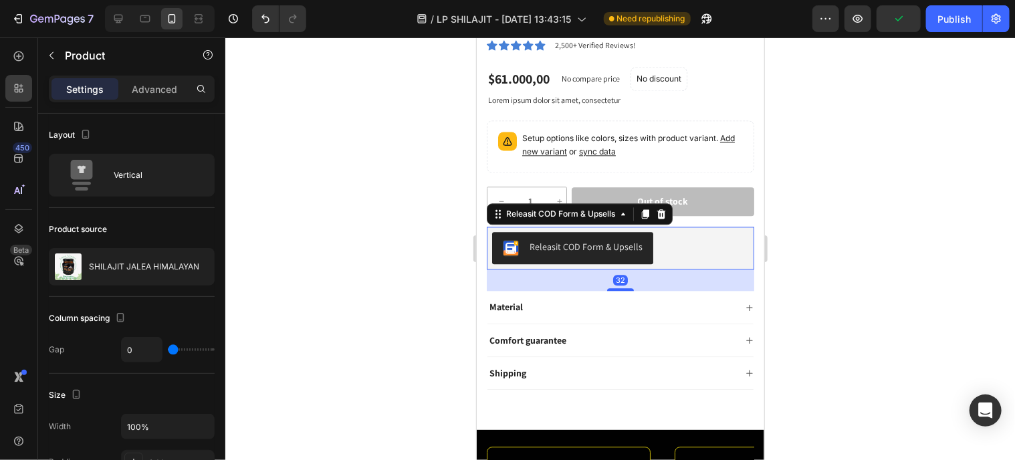
click at [653, 245] on div "Releasit COD Form & Upsells" at bounding box center [619, 247] width 257 height 32
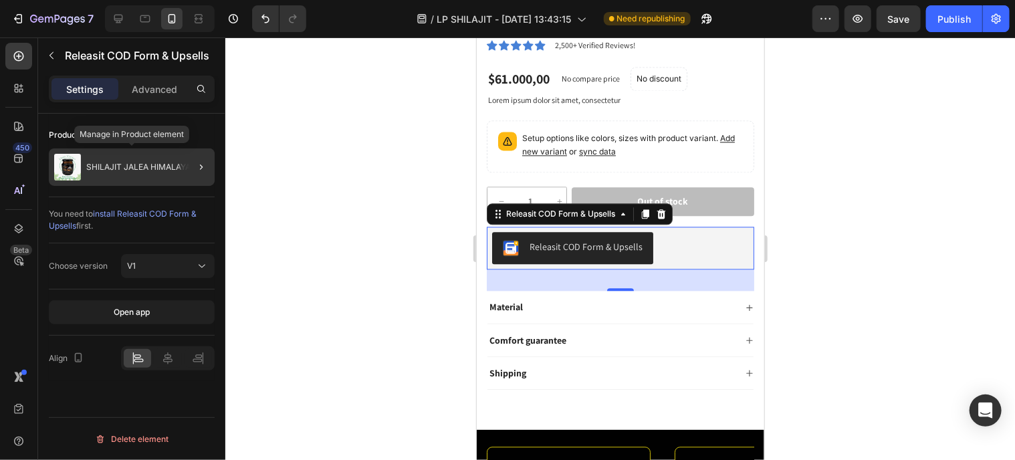
click at [150, 164] on p "SHILAJIT JALEA HIMALAYAN" at bounding box center [141, 166] width 110 height 9
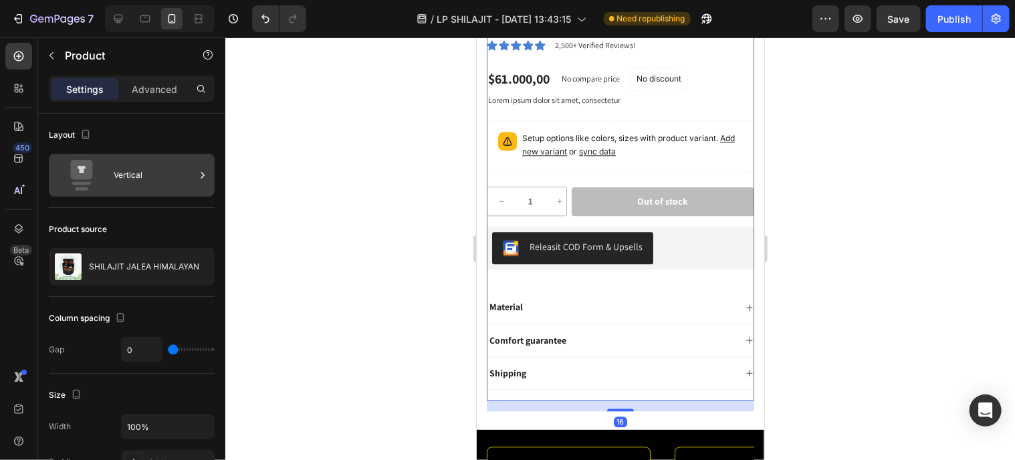
click at [147, 184] on div "Vertical" at bounding box center [155, 175] width 82 height 31
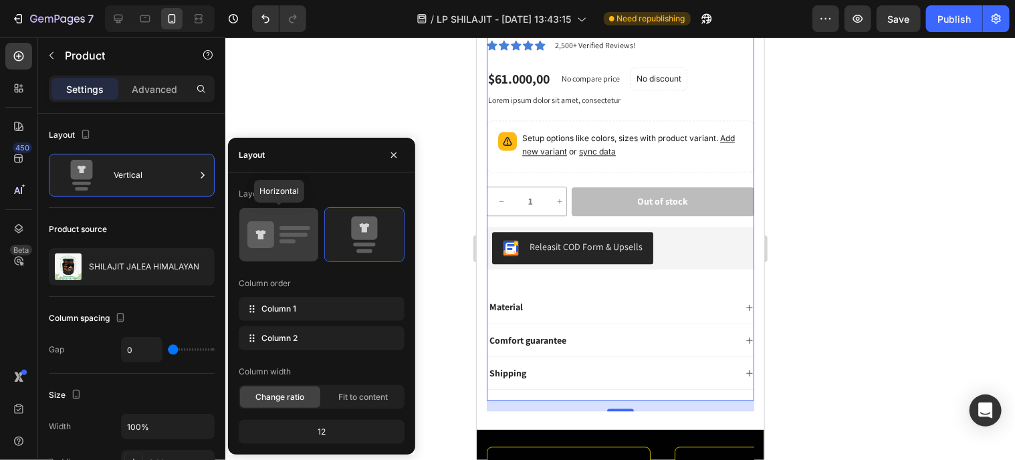
click at [292, 251] on icon at bounding box center [278, 234] width 63 height 37
type input "30"
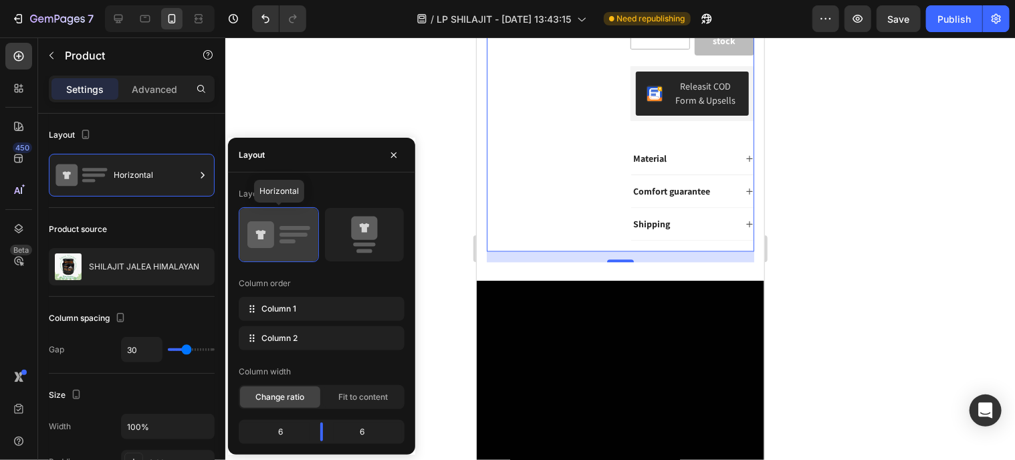
scroll to position [1225, 0]
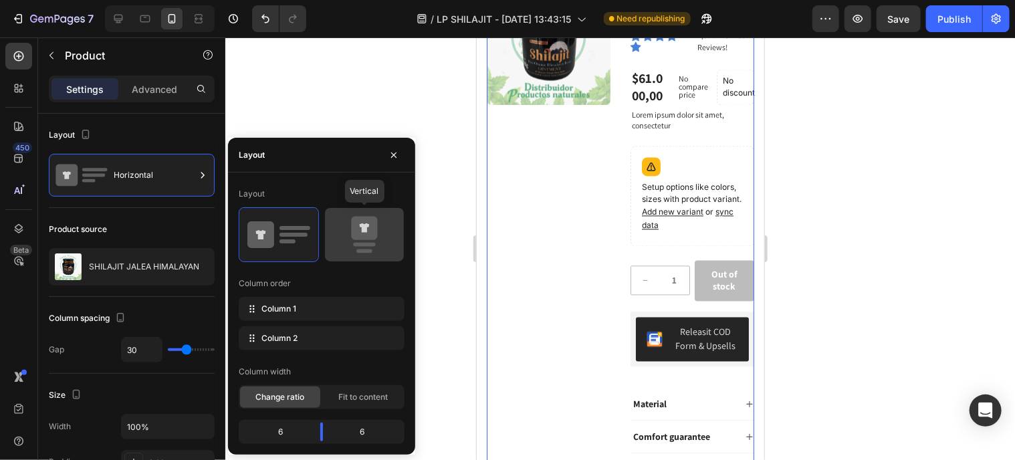
click at [349, 245] on icon at bounding box center [364, 234] width 63 height 37
type input "0"
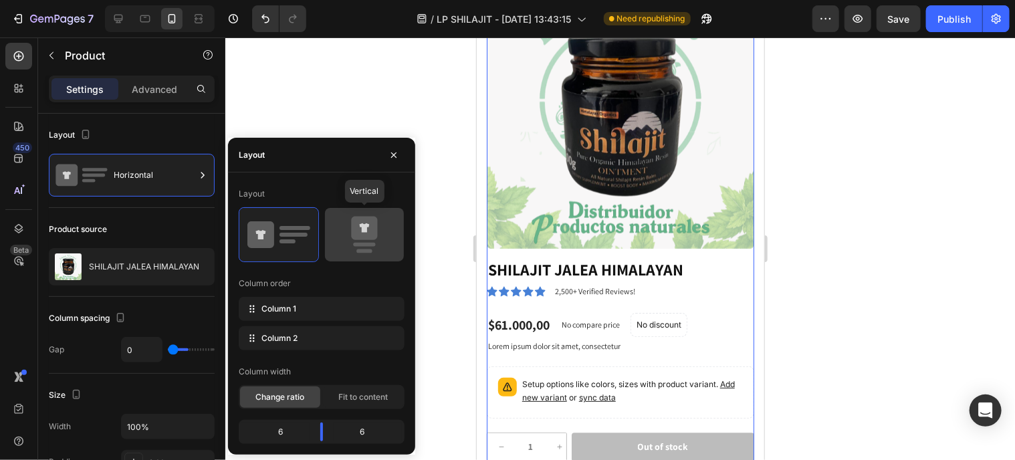
scroll to position [1471, 0]
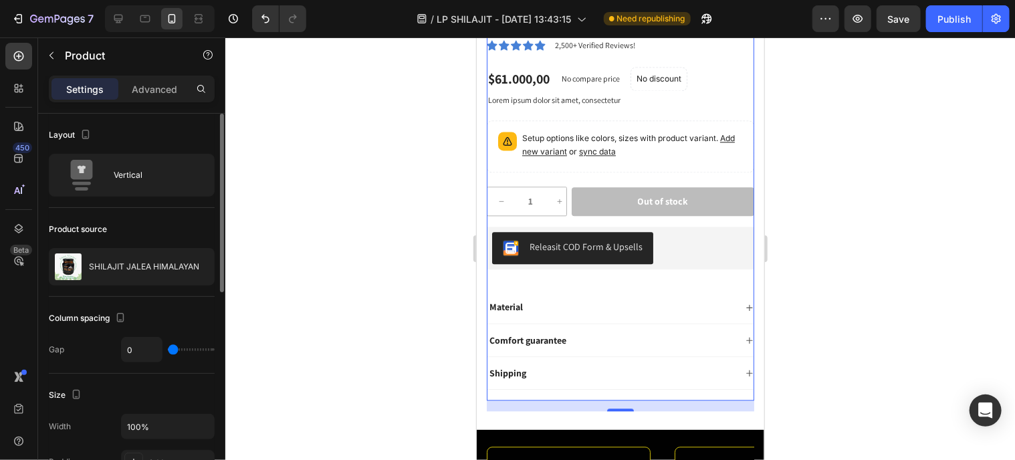
click at [201, 303] on div "Column spacing Gap 0" at bounding box center [132, 335] width 166 height 77
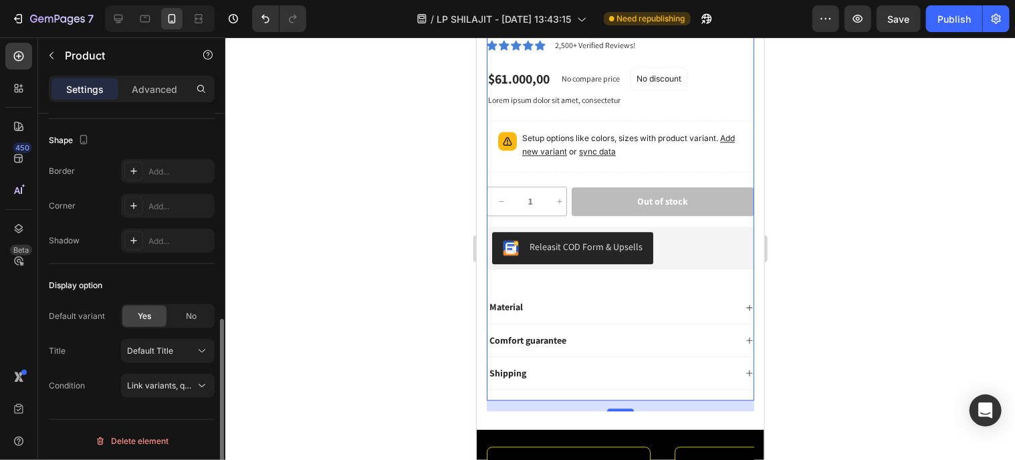
scroll to position [308, 0]
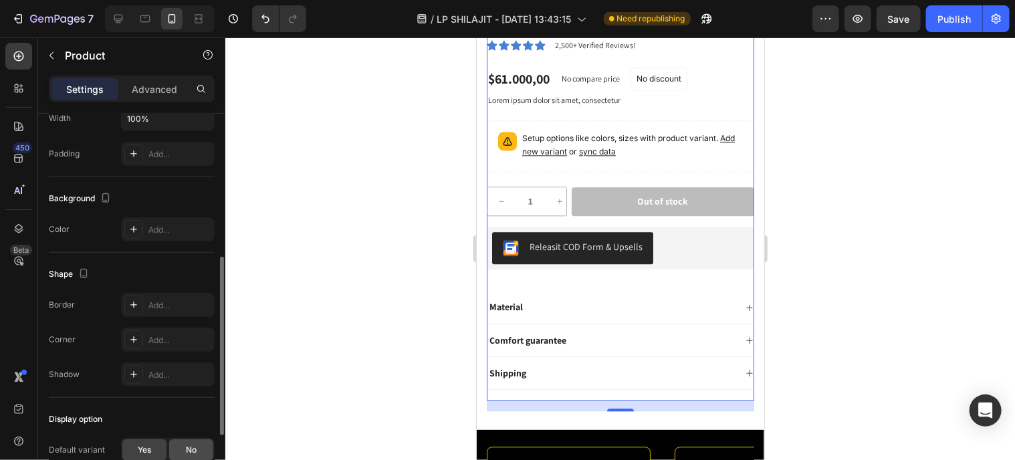
click at [191, 444] on span "No" at bounding box center [191, 450] width 11 height 12
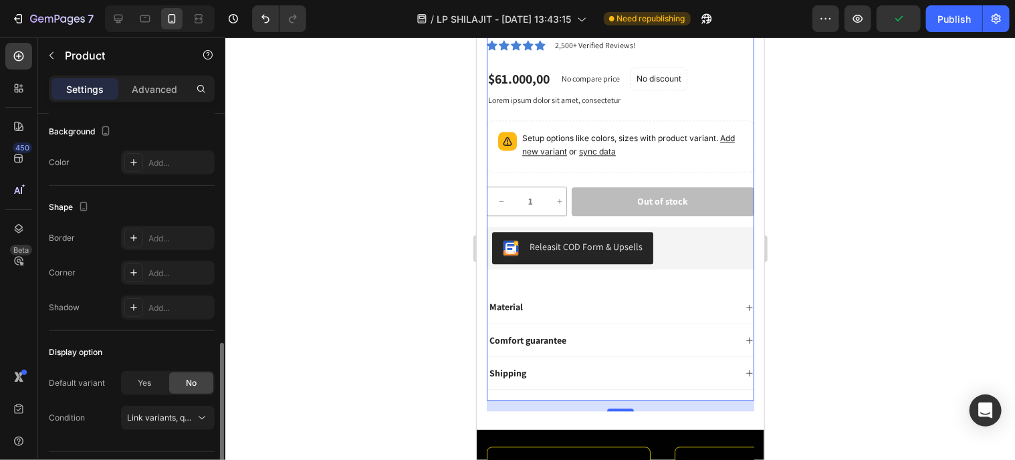
scroll to position [407, 0]
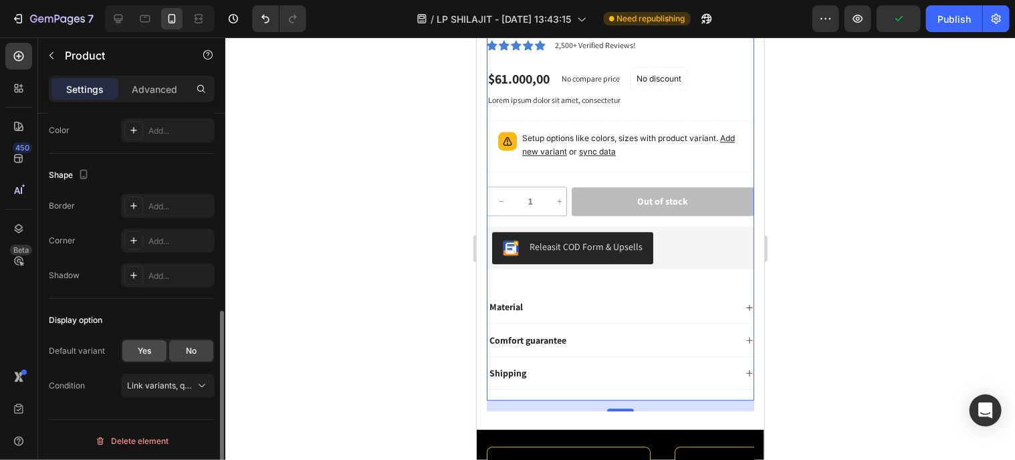
drag, startPoint x: 154, startPoint y: 353, endPoint x: 146, endPoint y: 340, distance: 15.3
click at [154, 353] on div "Yes" at bounding box center [144, 350] width 44 height 21
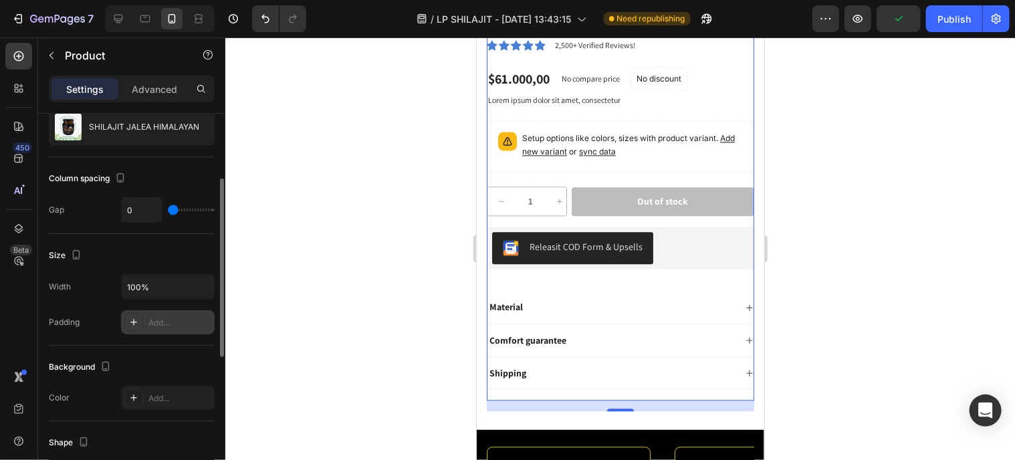
scroll to position [0, 0]
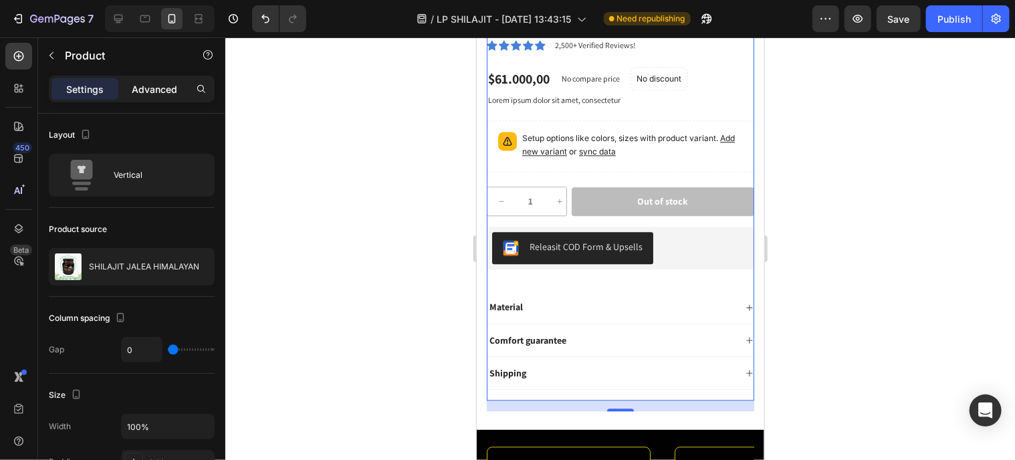
click at [147, 95] on p "Advanced" at bounding box center [154, 89] width 45 height 14
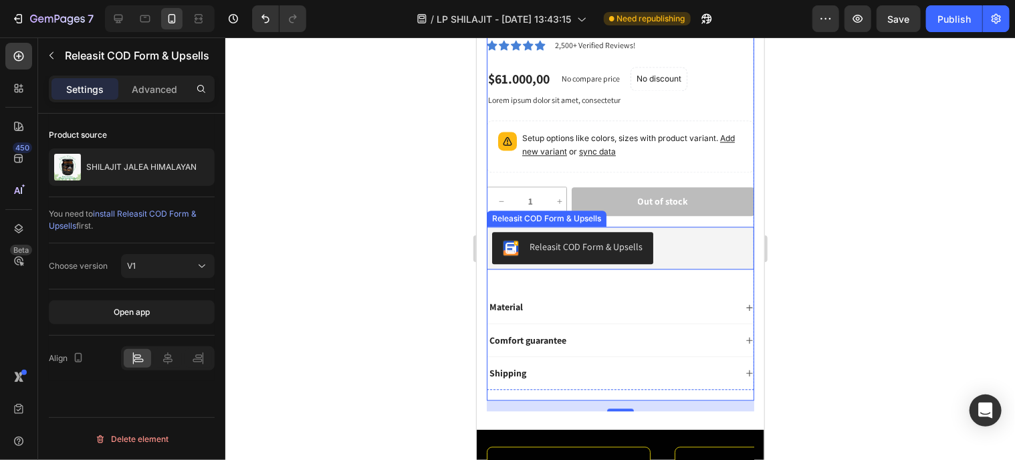
click at [532, 244] on button "Releasit COD Form & Upsells" at bounding box center [571, 247] width 161 height 32
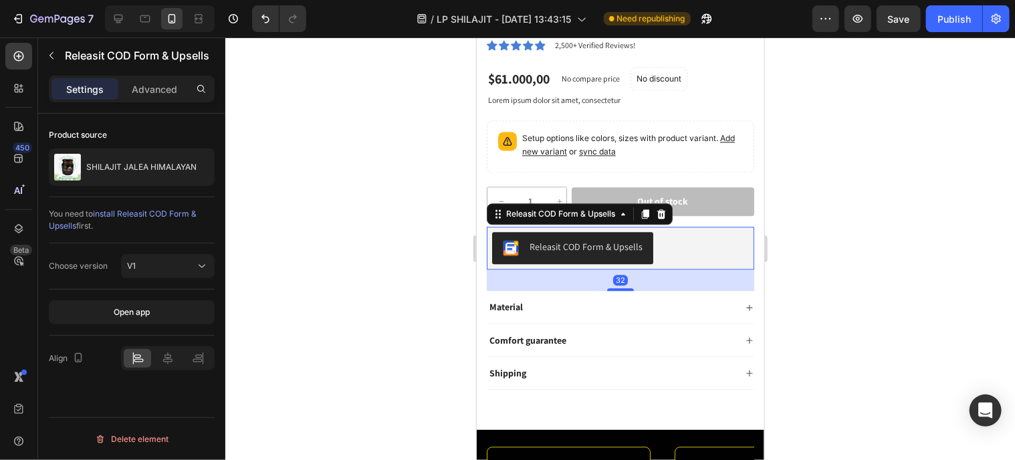
click at [97, 246] on div "Choose version V1" at bounding box center [132, 266] width 166 height 46
click at [97, 245] on div "Choose version V1" at bounding box center [132, 266] width 166 height 46
click at [90, 257] on div "Choose version" at bounding box center [78, 265] width 59 height 21
click at [96, 253] on div "Choose version V1" at bounding box center [132, 266] width 166 height 46
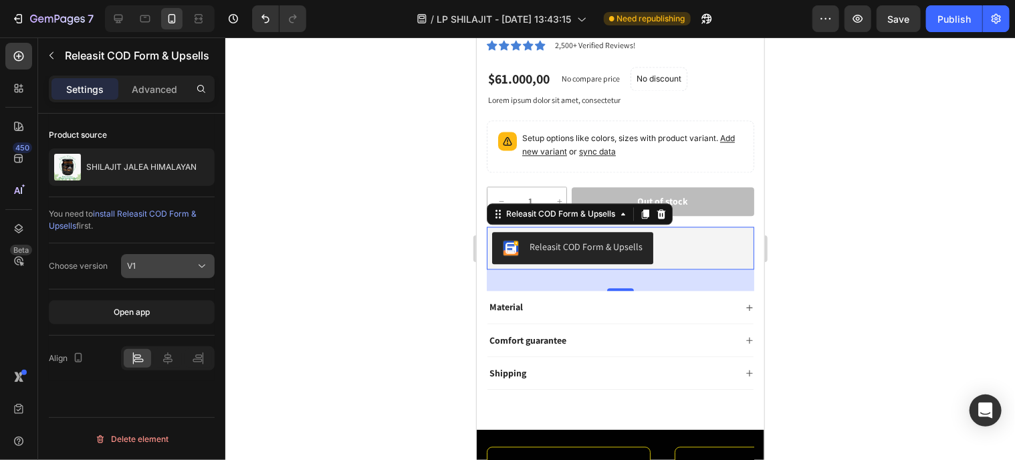
click at [152, 260] on div "V1" at bounding box center [161, 266] width 68 height 12
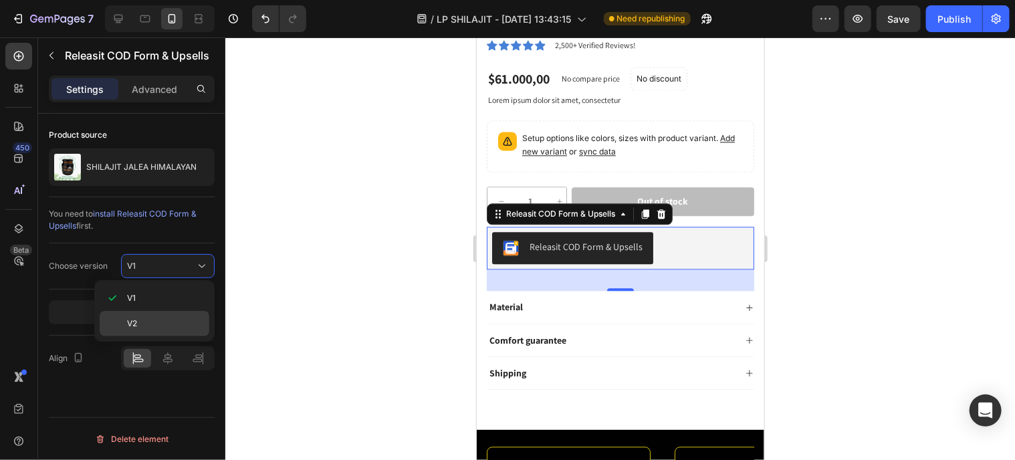
click at [162, 316] on div "V2" at bounding box center [155, 323] width 110 height 25
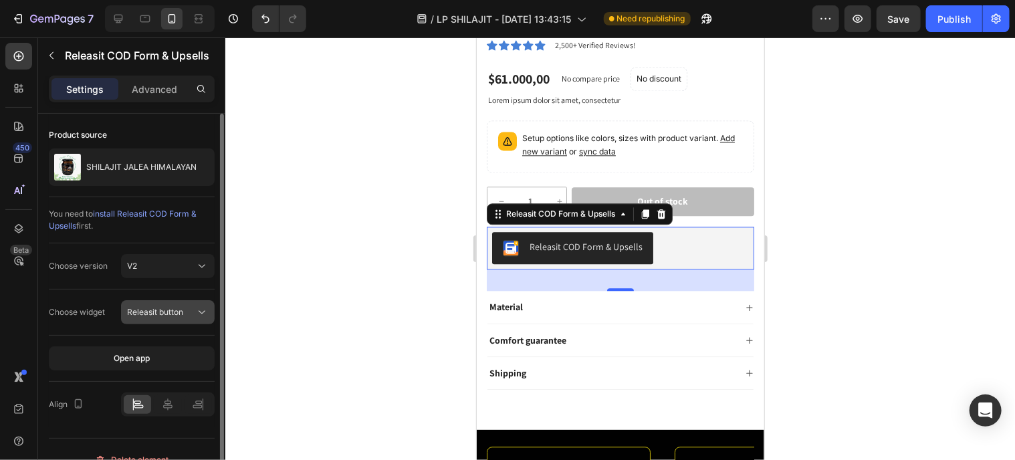
click at [160, 311] on span "Releasit button" at bounding box center [155, 312] width 56 height 10
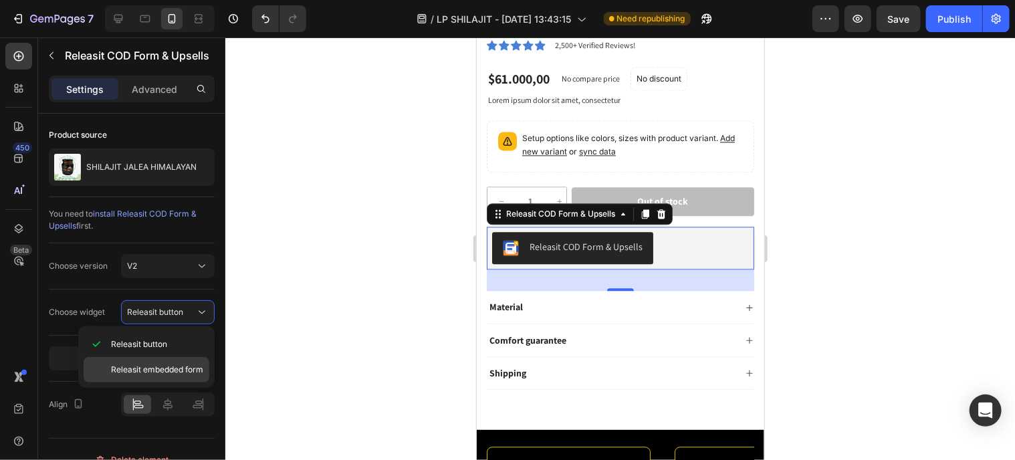
click at [158, 368] on span "Releasit embedded form" at bounding box center [157, 370] width 92 height 12
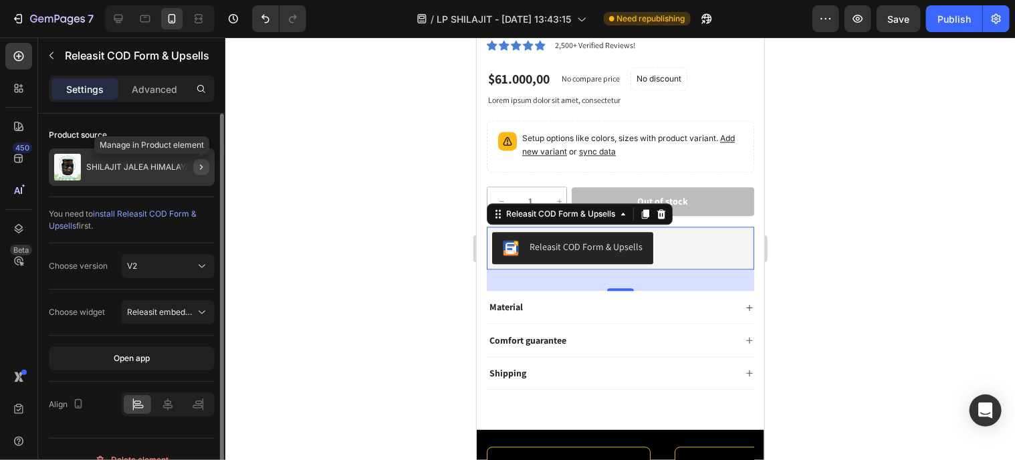
click at [201, 168] on icon "button" at bounding box center [201, 166] width 3 height 5
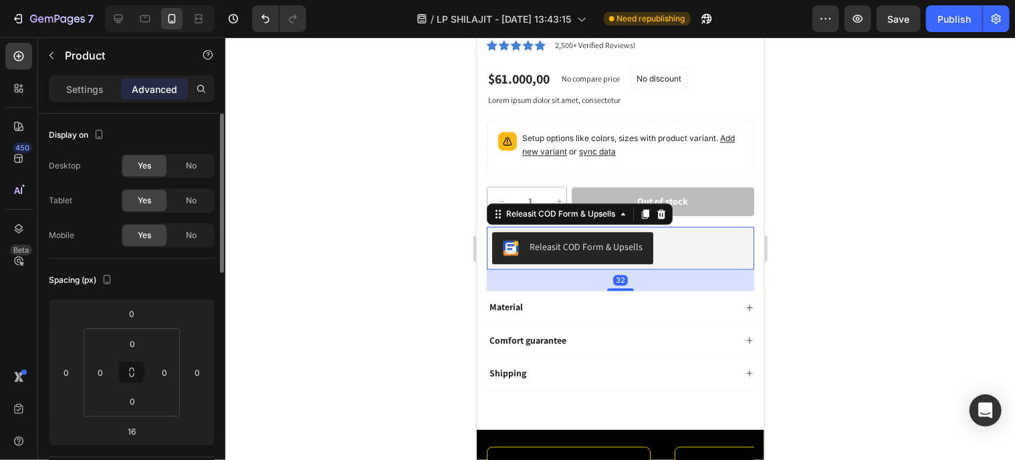
click at [658, 247] on div "Releasit COD Form & Upsells" at bounding box center [619, 247] width 257 height 32
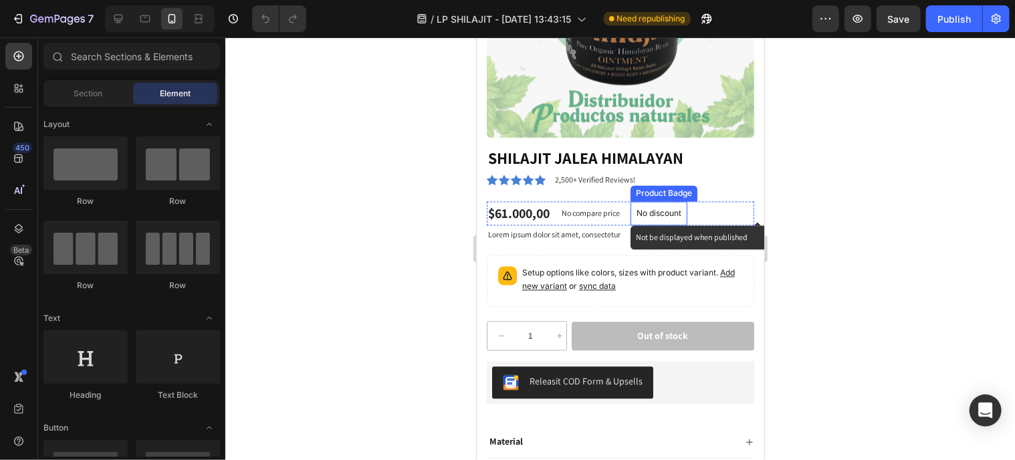
scroll to position [1337, 0]
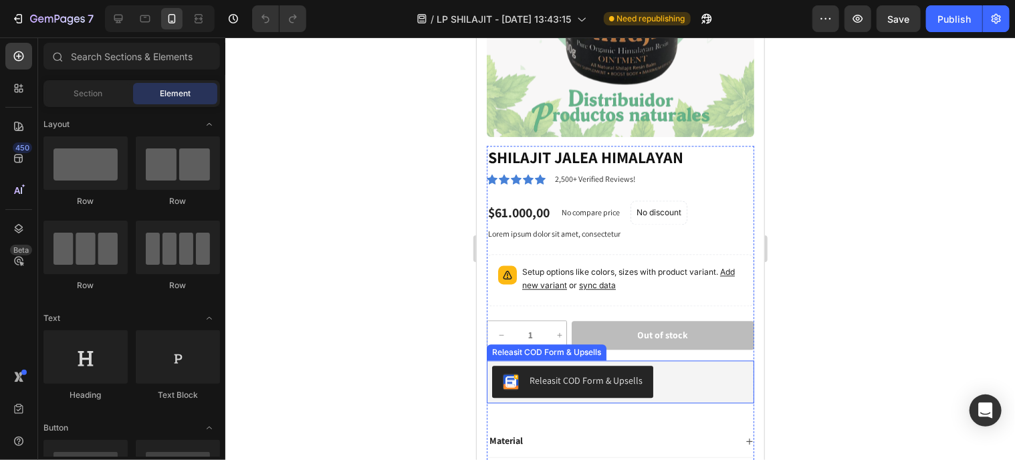
click at [671, 366] on div "Releasit COD Form & Upsells" at bounding box center [619, 381] width 257 height 32
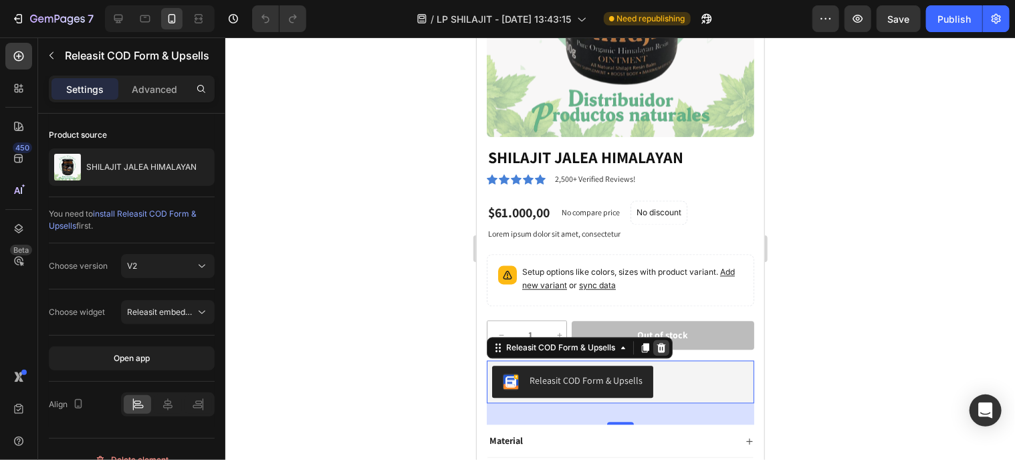
click at [660, 342] on icon at bounding box center [660, 346] width 9 height 9
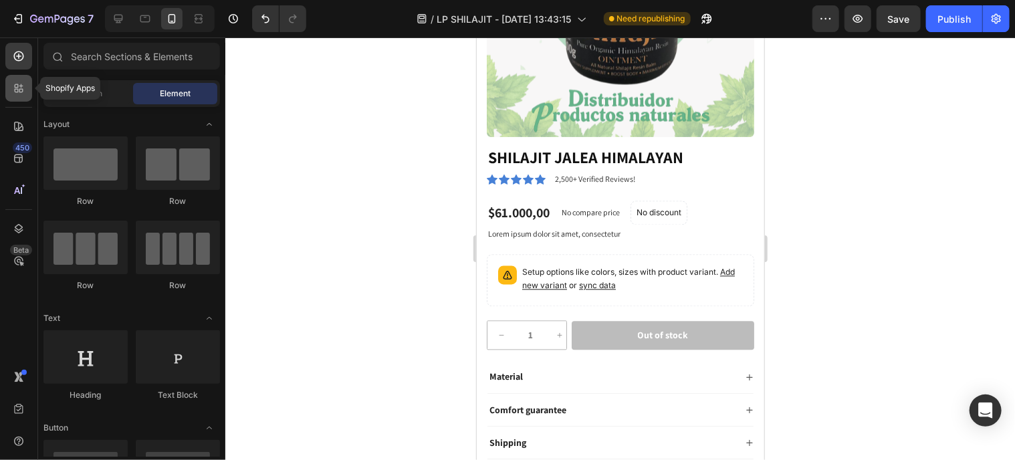
click at [24, 90] on icon at bounding box center [18, 88] width 13 height 13
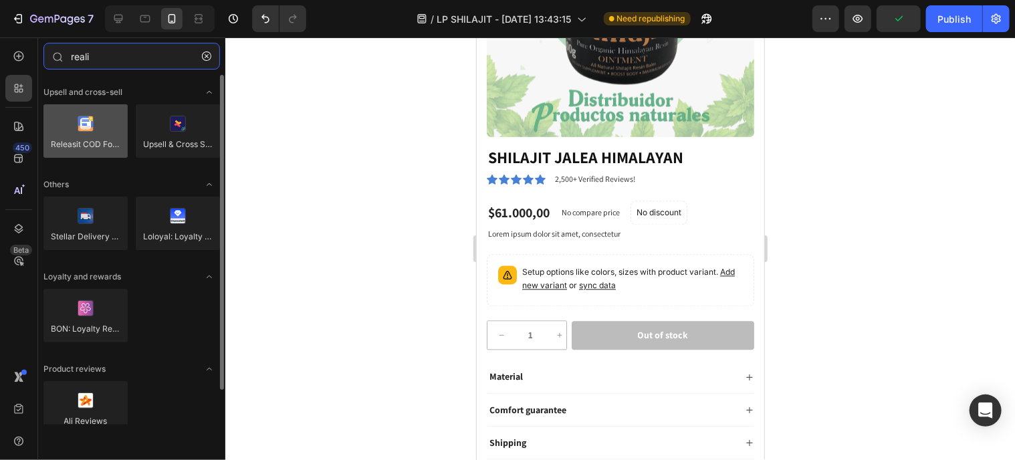
type input "reali"
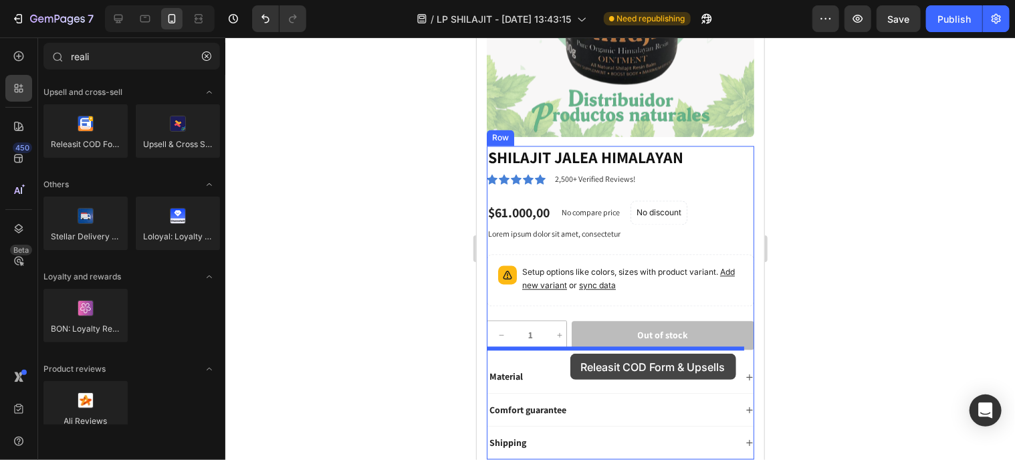
drag, startPoint x: 585, startPoint y: 178, endPoint x: 570, endPoint y: 353, distance: 175.8
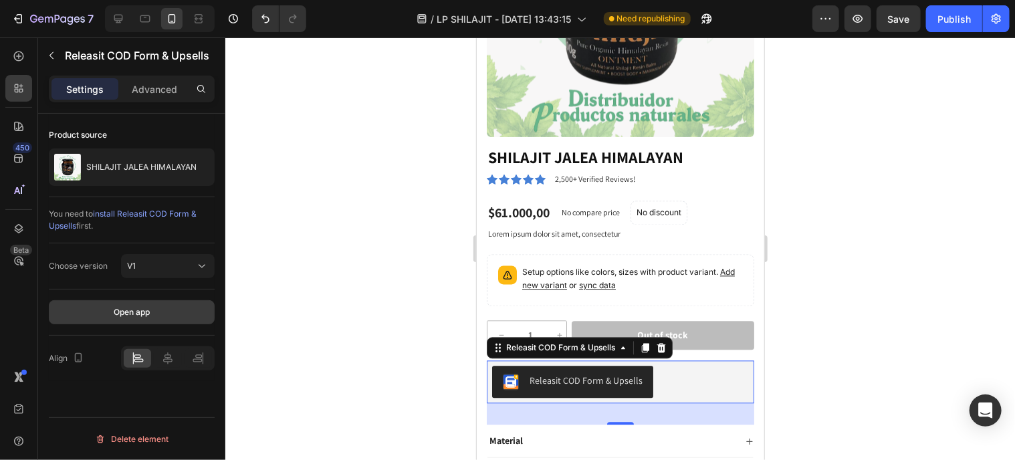
click at [143, 304] on button "Open app" at bounding box center [132, 312] width 166 height 24
click at [139, 215] on span "install Releasit COD Form & Upsells" at bounding box center [123, 220] width 148 height 22
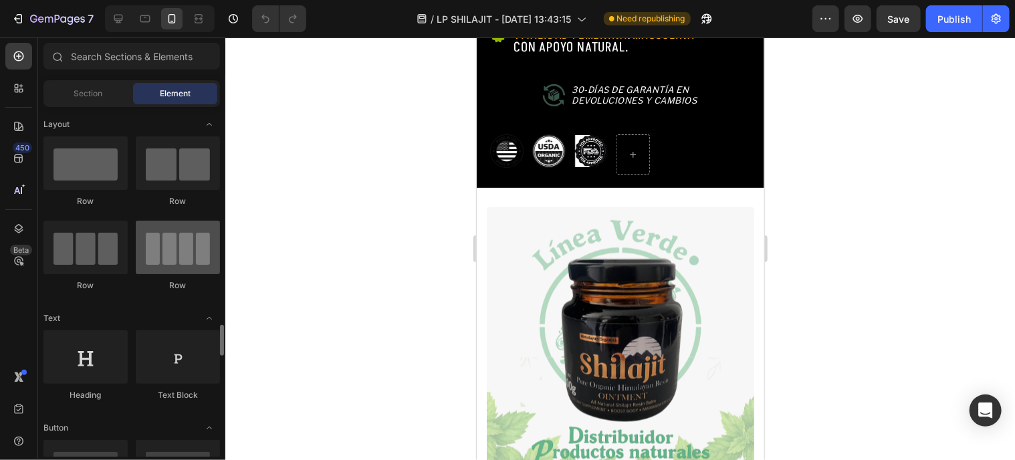
scroll to position [267, 0]
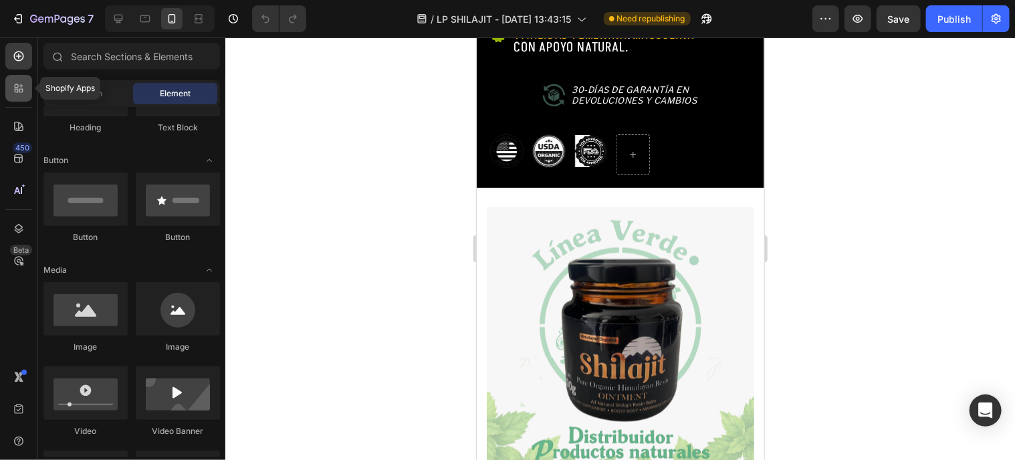
click at [21, 85] on icon at bounding box center [21, 86] width 4 height 4
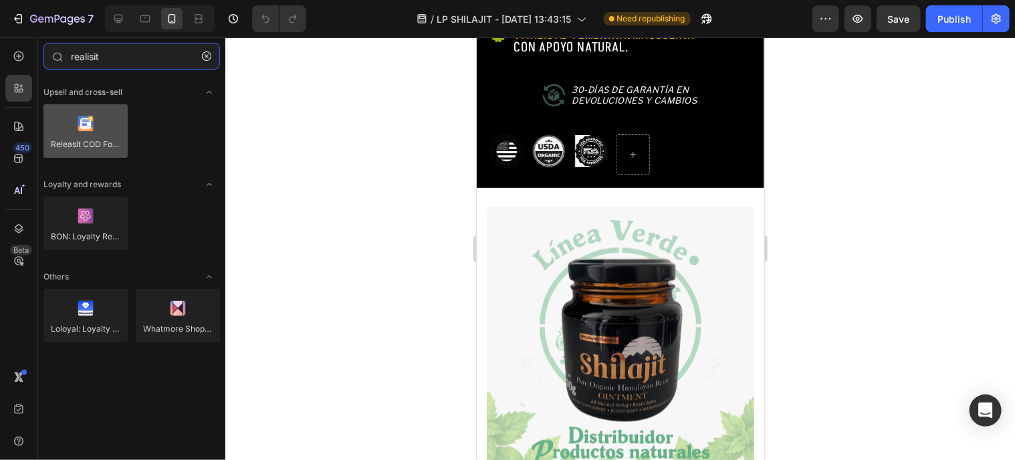
type input "realisit"
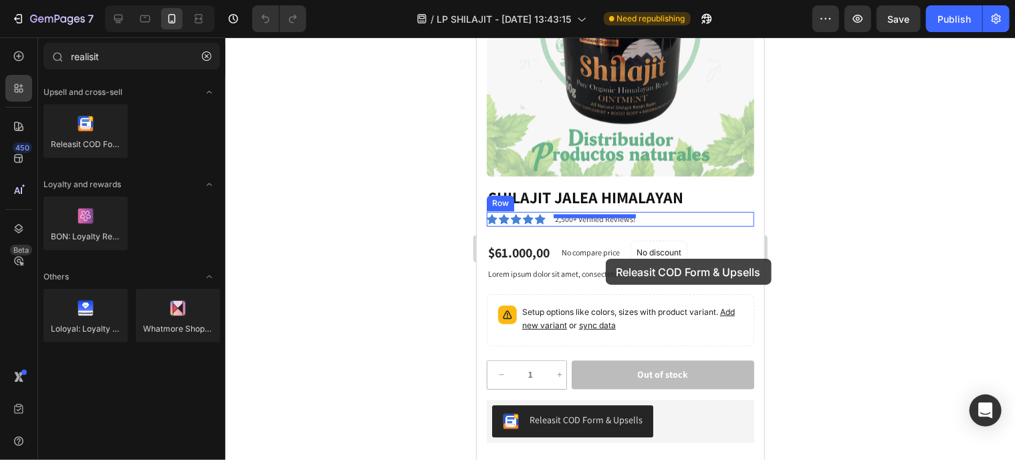
scroll to position [1337, 0]
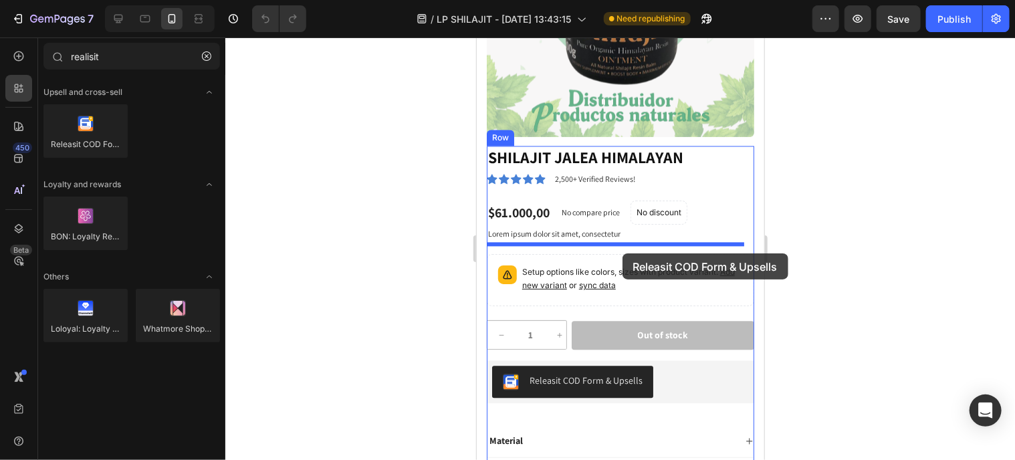
drag, startPoint x: 572, startPoint y: 168, endPoint x: 622, endPoint y: 253, distance: 98.3
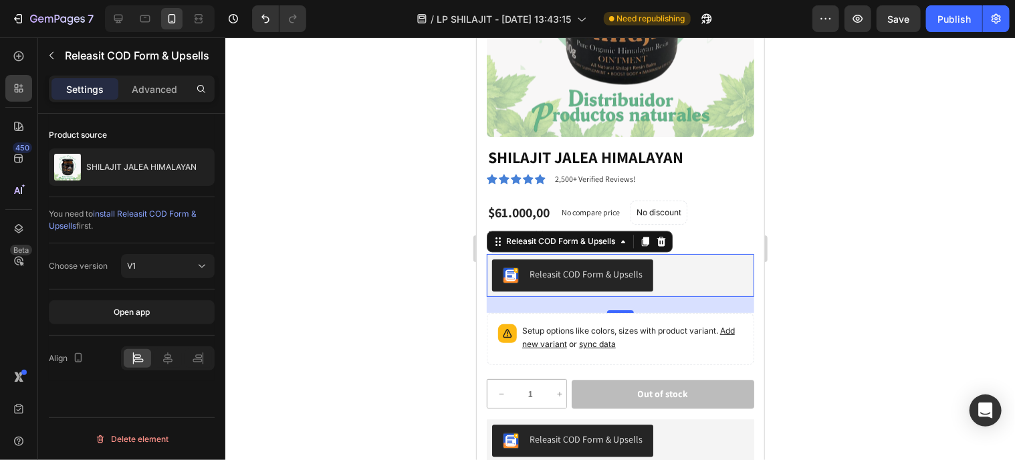
click at [78, 244] on div "Choose version V1" at bounding box center [132, 266] width 166 height 46
drag, startPoint x: 127, startPoint y: 312, endPoint x: 118, endPoint y: 312, distance: 9.4
click at [118, 312] on div "Open app" at bounding box center [132, 312] width 36 height 12
click at [138, 263] on div "V1" at bounding box center [161, 266] width 68 height 12
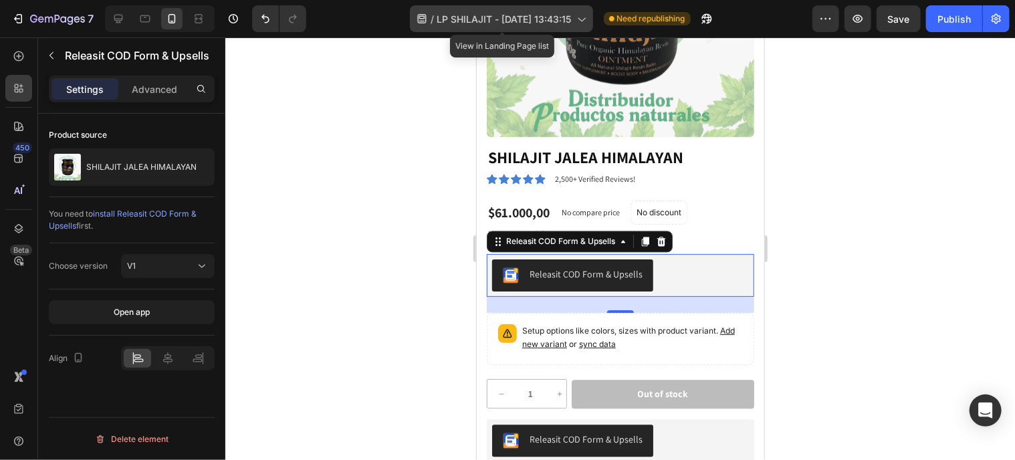
click at [464, 17] on span "LP SHILAJIT - [DATE] 13:43:15" at bounding box center [504, 19] width 134 height 14
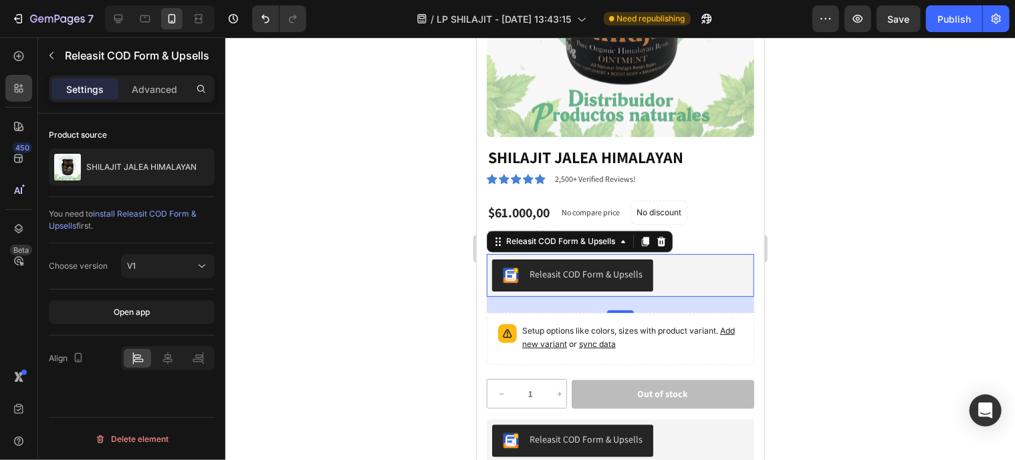
click at [854, 108] on div at bounding box center [619, 248] width 789 height 422
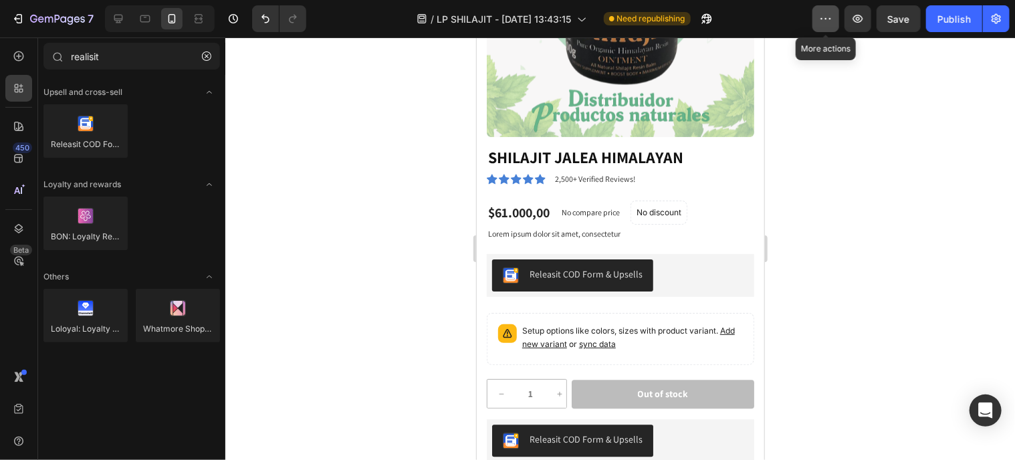
click at [830, 12] on icon "button" at bounding box center [825, 18] width 13 height 13
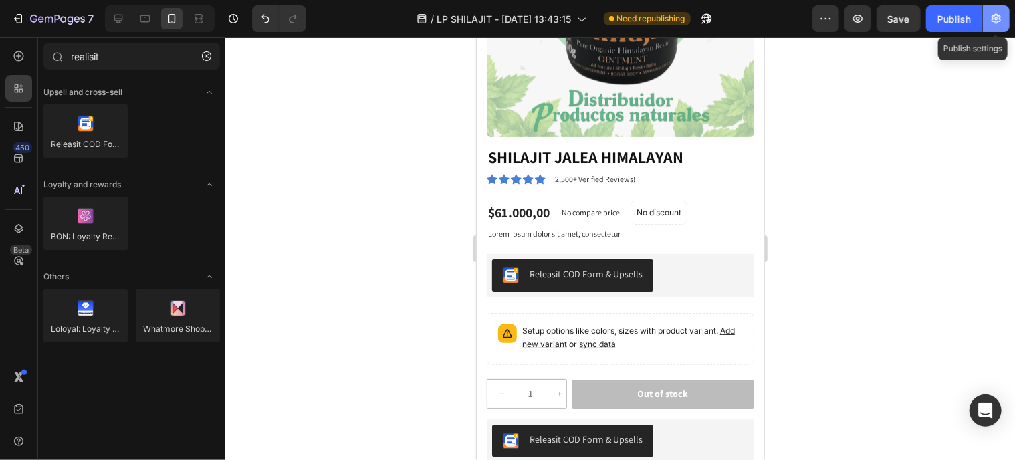
click at [994, 15] on icon "button" at bounding box center [995, 18] width 13 height 13
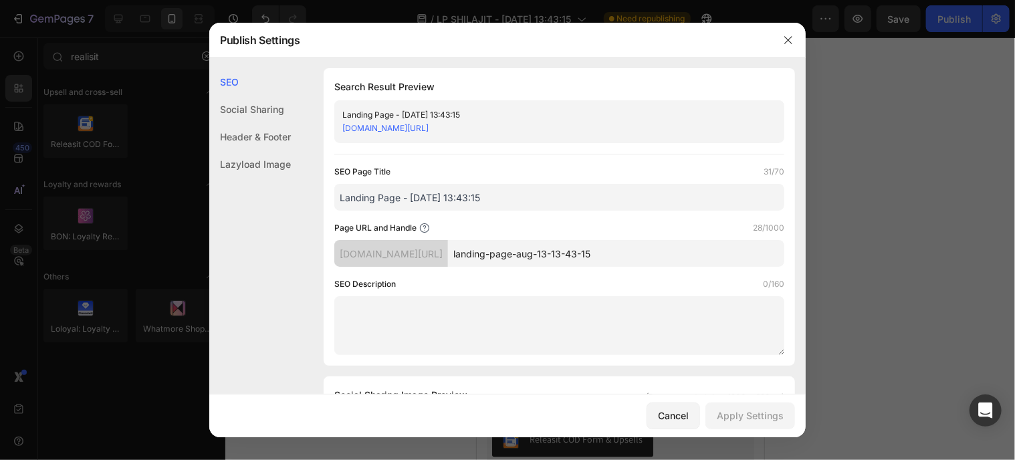
click at [247, 150] on div "Header & Footer" at bounding box center [250, 163] width 82 height 27
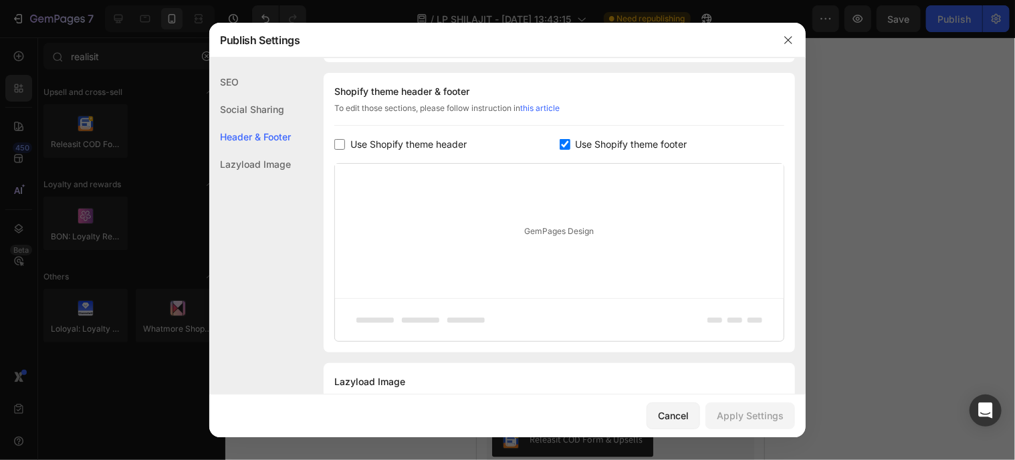
scroll to position [626, 0]
click at [560, 145] on input "checkbox" at bounding box center [565, 143] width 11 height 11
checkbox input "false"
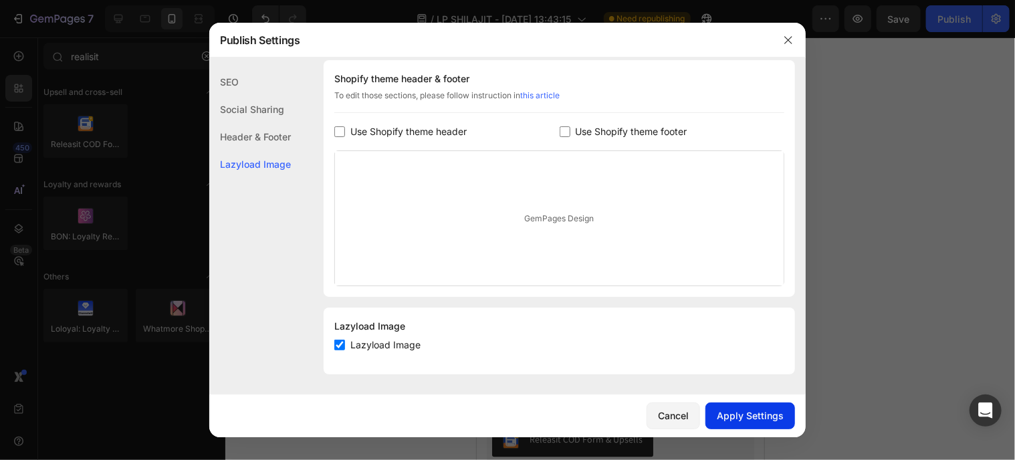
scroll to position [638, 0]
click at [767, 414] on div "Apply Settings" at bounding box center [750, 415] width 67 height 14
click at [791, 35] on icon "button" at bounding box center [788, 40] width 11 height 11
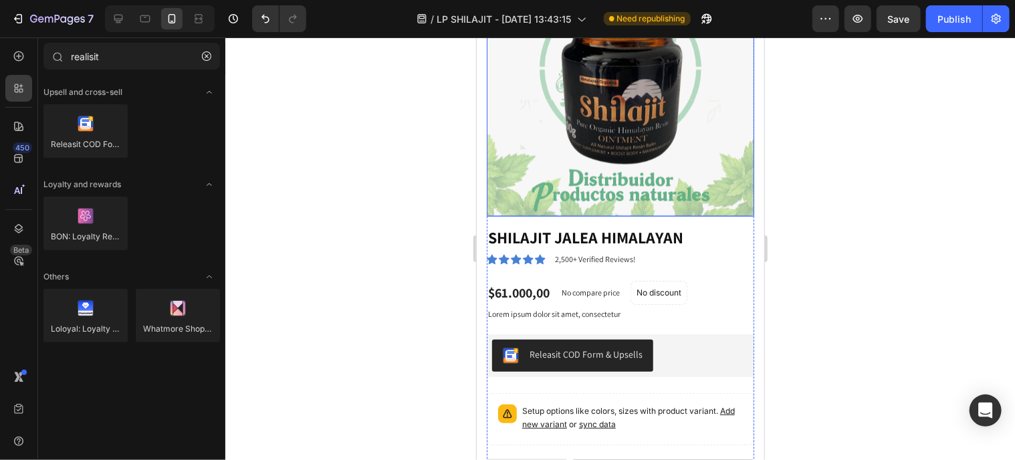
scroll to position [1203, 0]
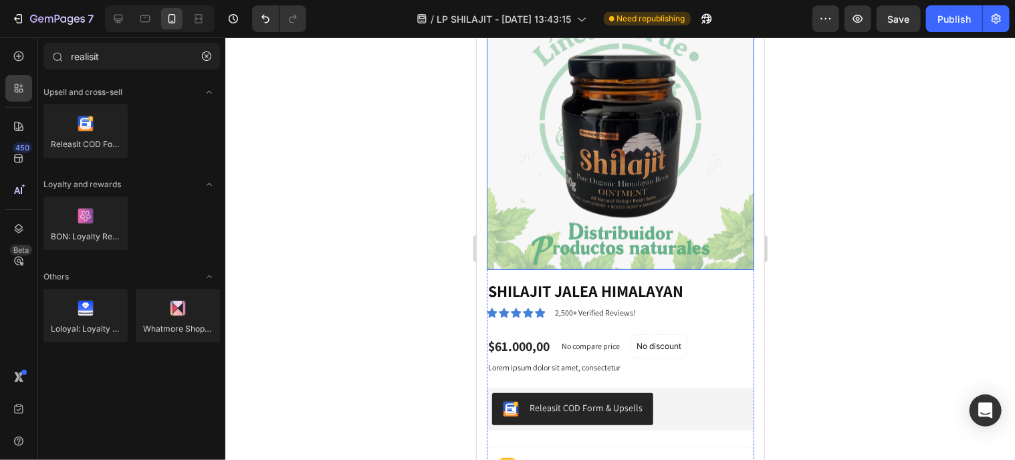
click at [652, 180] on img at bounding box center [619, 135] width 267 height 267
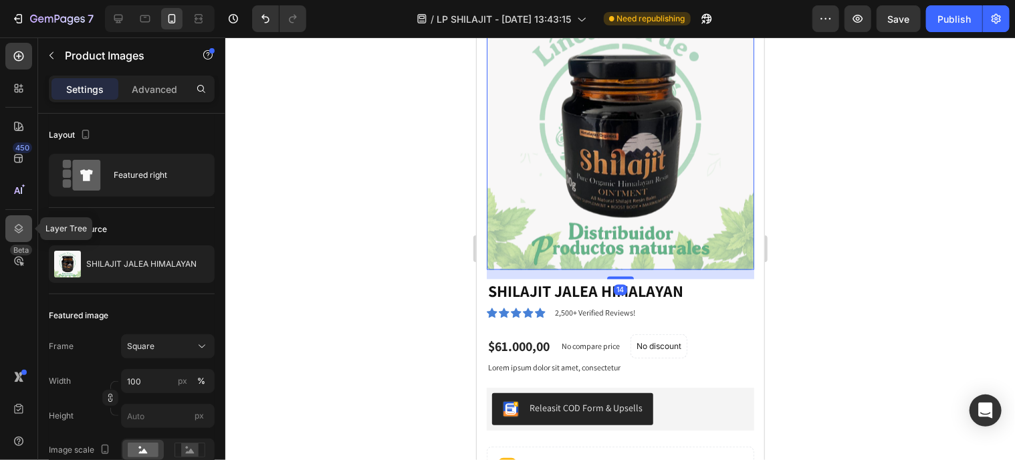
click at [22, 229] on icon at bounding box center [18, 228] width 13 height 13
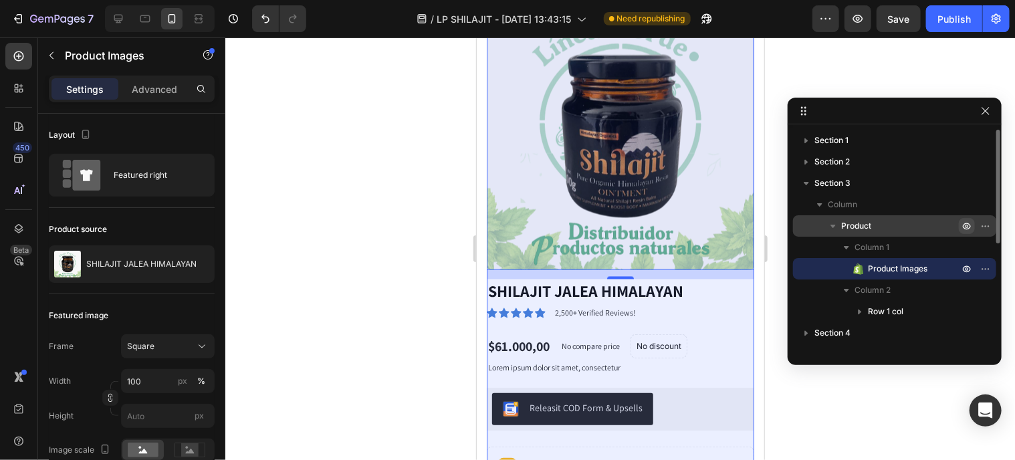
click at [966, 227] on icon "button" at bounding box center [966, 226] width 11 height 11
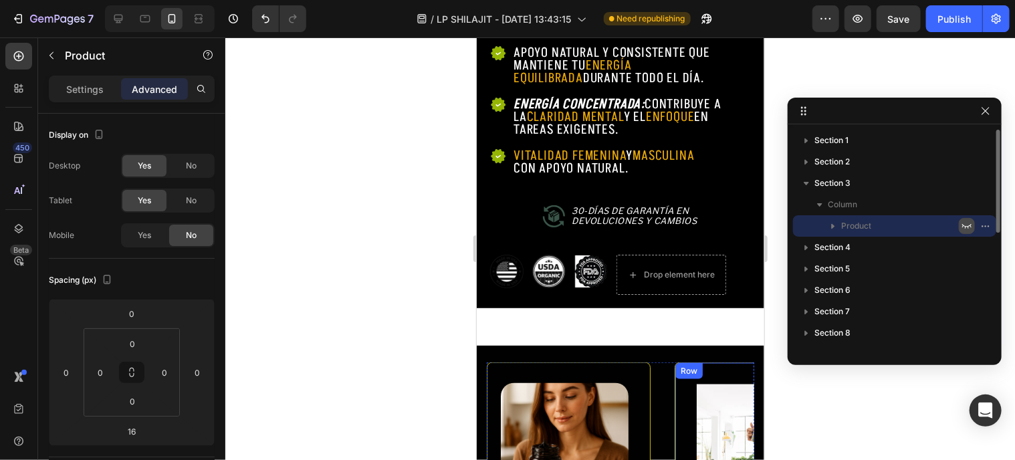
scroll to position [876, 0]
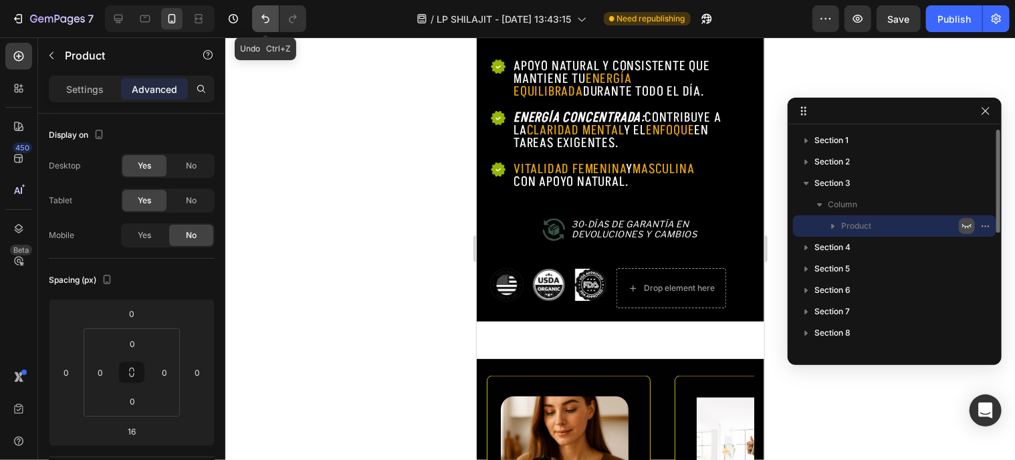
click at [269, 28] on button "Undo/Redo" at bounding box center [265, 18] width 27 height 27
click at [270, 23] on icon "Undo/Redo" at bounding box center [265, 18] width 13 height 13
click at [262, 23] on icon "Undo/Redo" at bounding box center [265, 18] width 13 height 13
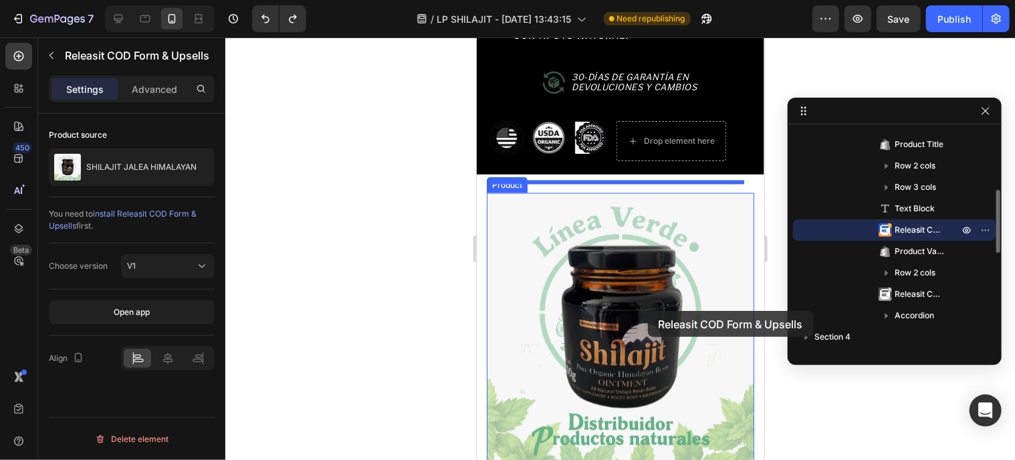
scroll to position [943, 0]
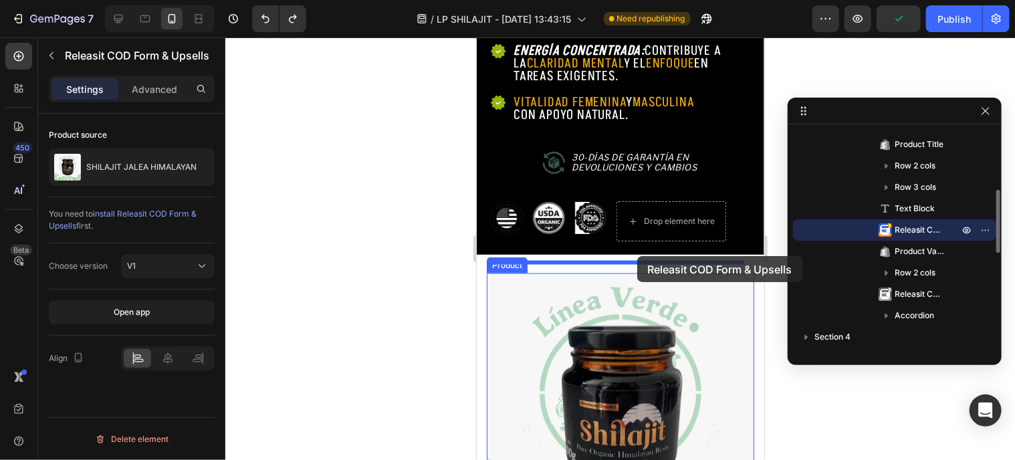
drag, startPoint x: 668, startPoint y: 247, endPoint x: 636, endPoint y: 255, distance: 33.1
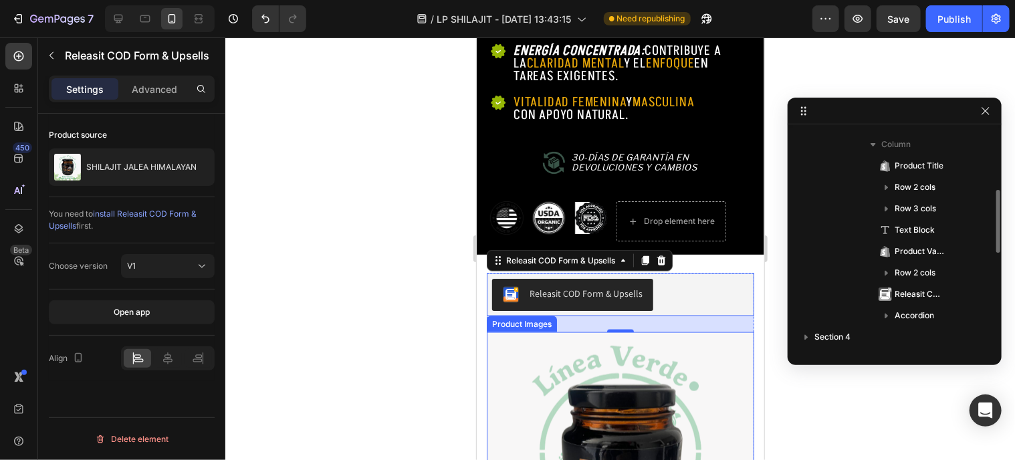
click at [695, 357] on img at bounding box center [619, 465] width 267 height 267
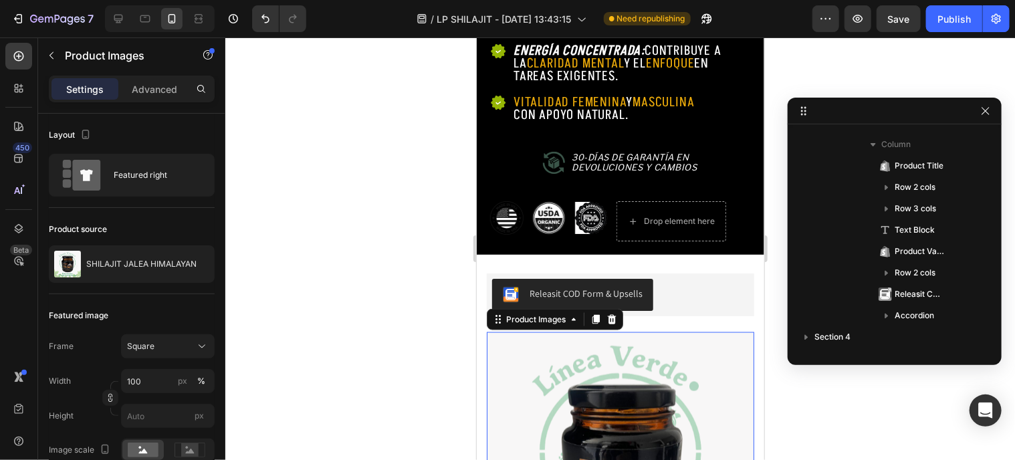
scroll to position [60, 0]
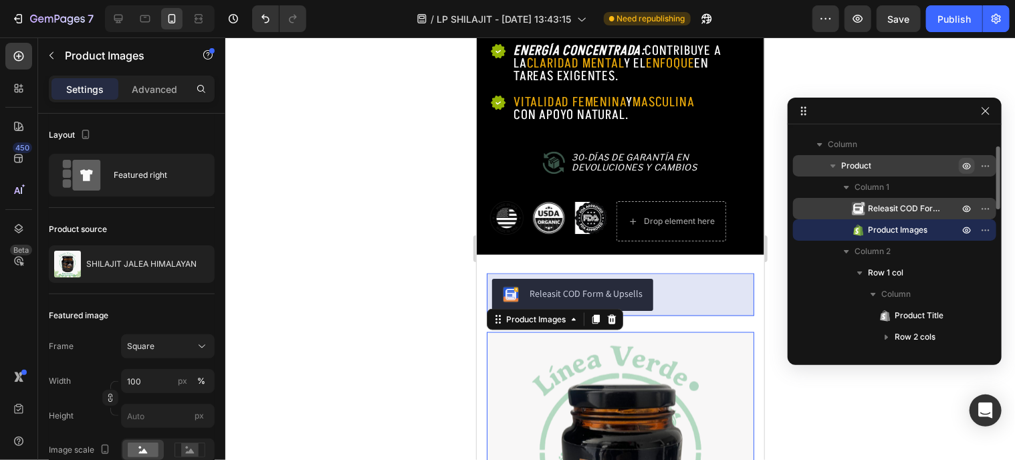
click at [901, 210] on span "Releasit COD Form & Upsells" at bounding box center [907, 208] width 78 height 13
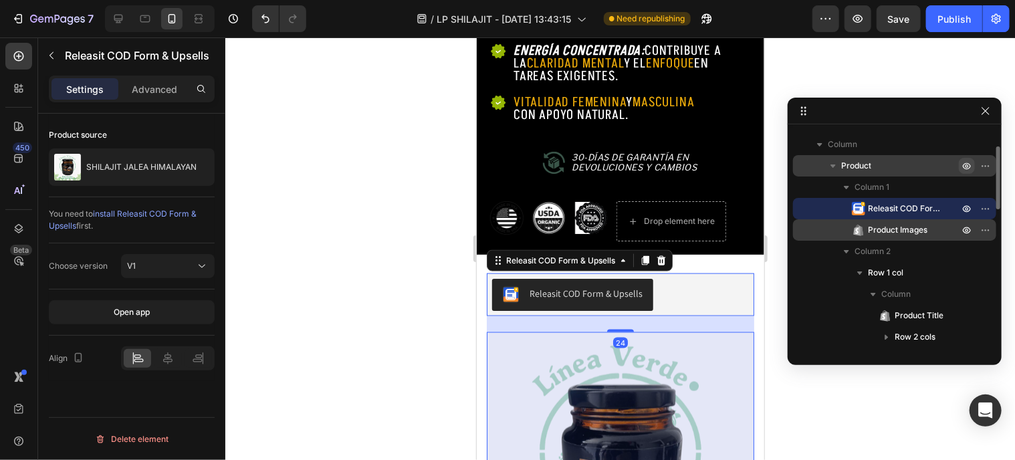
click at [899, 225] on span "Product Images" at bounding box center [897, 229] width 59 height 13
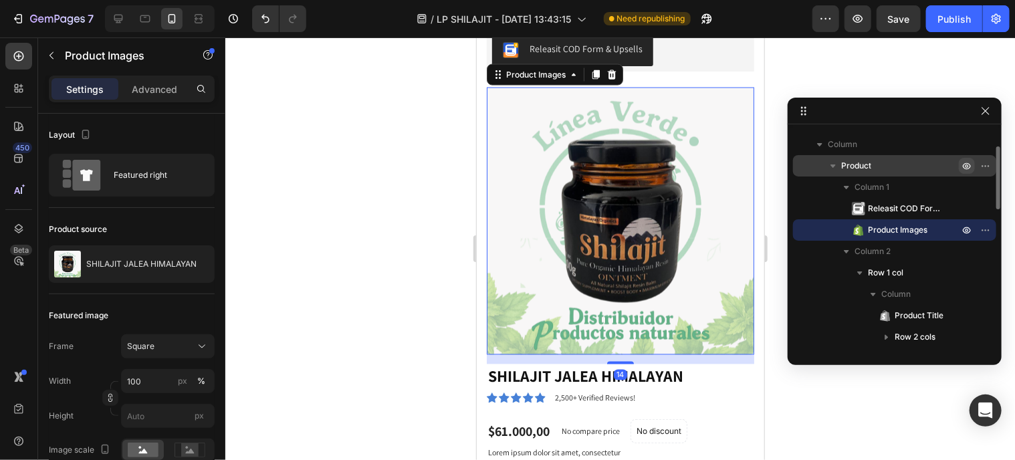
scroll to position [1180, 0]
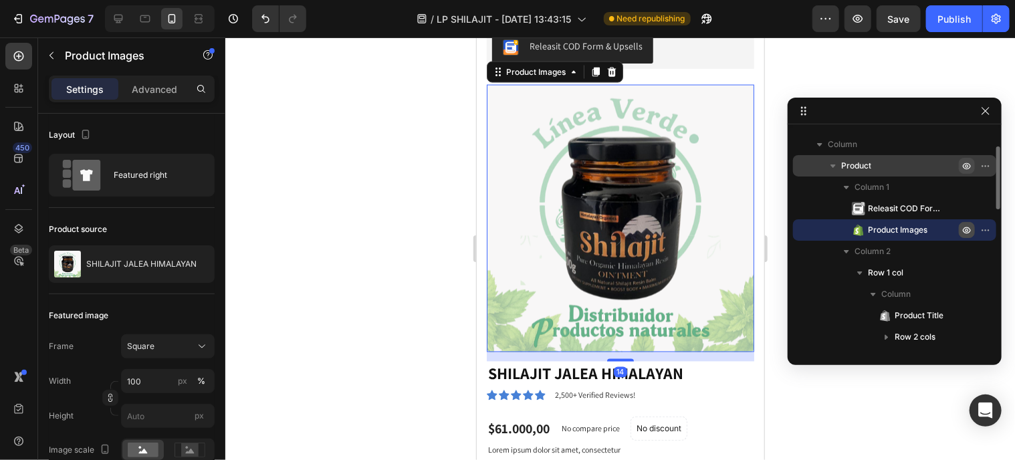
click at [964, 229] on icon "button" at bounding box center [966, 230] width 11 height 11
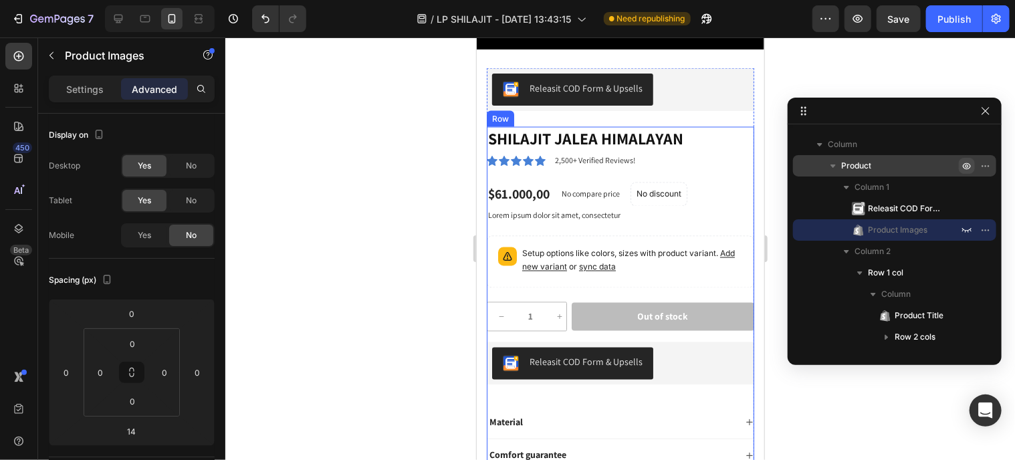
scroll to position [1046, 0]
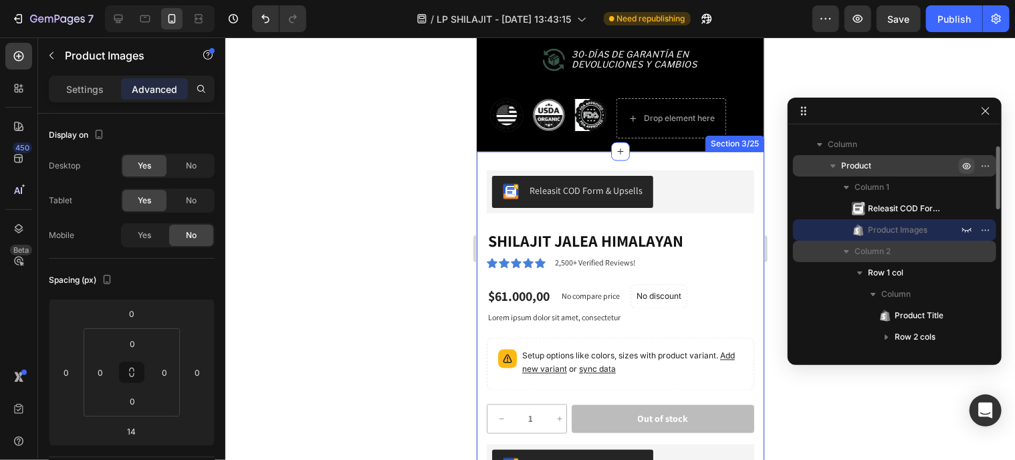
click at [845, 255] on icon "button" at bounding box center [846, 251] width 13 height 13
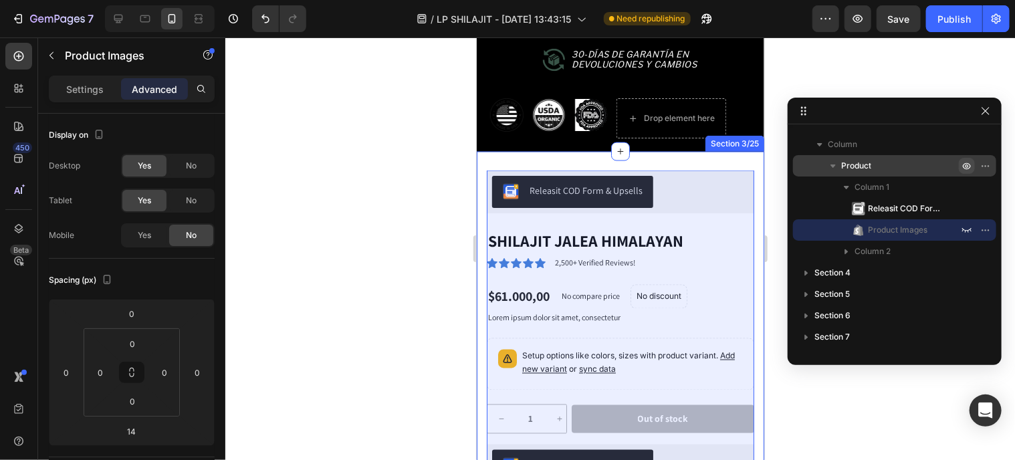
click at [829, 168] on icon "button" at bounding box center [832, 165] width 13 height 13
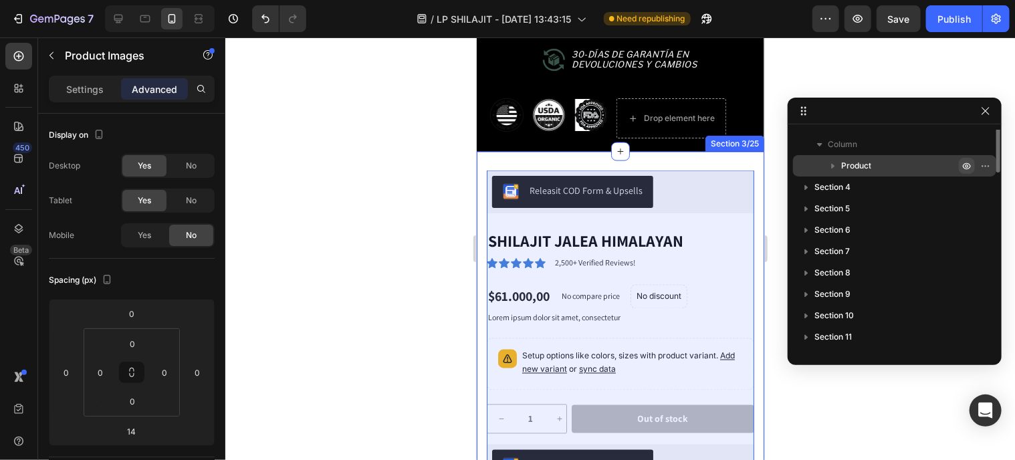
scroll to position [0, 0]
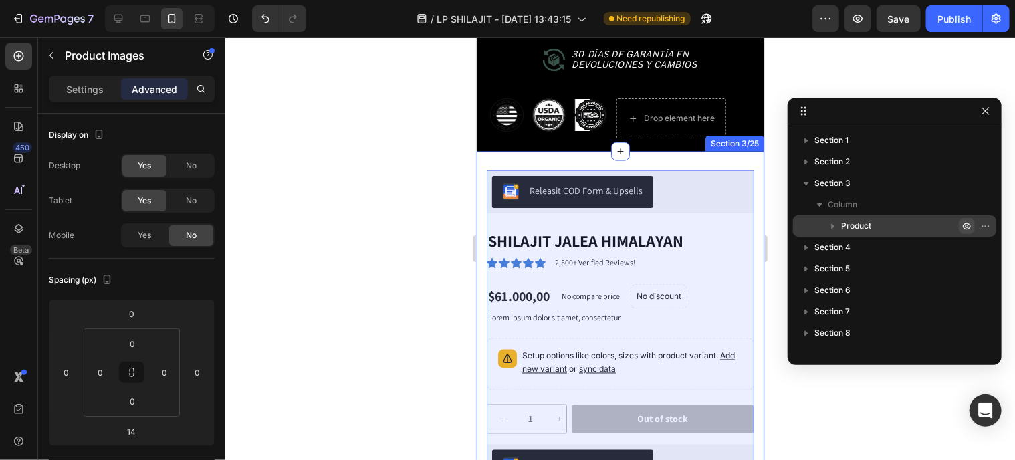
click at [834, 224] on icon "button" at bounding box center [832, 225] width 13 height 13
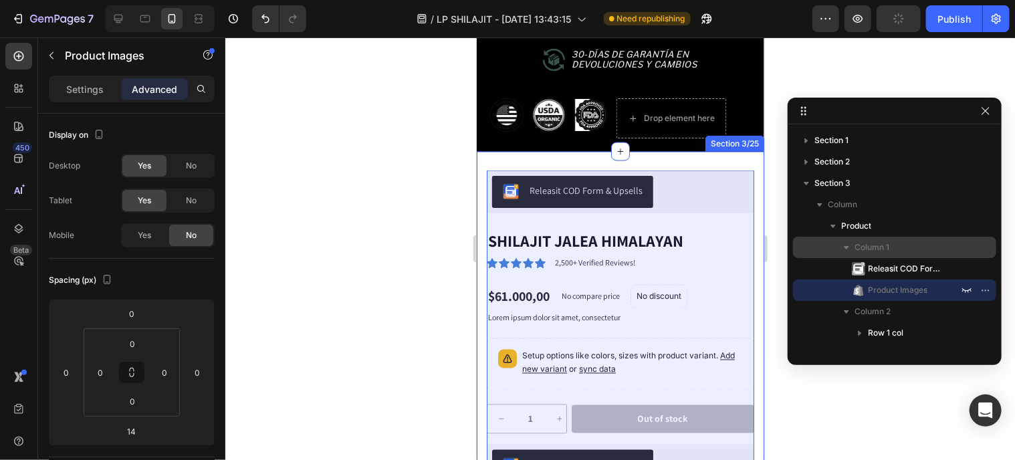
drag, startPoint x: 872, startPoint y: 270, endPoint x: 861, endPoint y: 241, distance: 31.3
click at [864, 301] on div "Product Column 1 Releasit COD Form & Upsells Product Images Column 2 Row 1 col" at bounding box center [894, 322] width 203 height 43
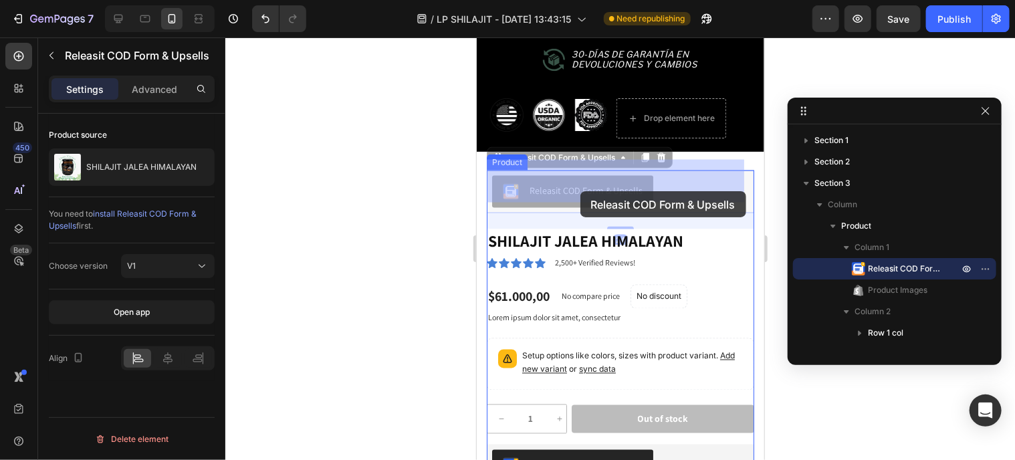
drag, startPoint x: 656, startPoint y: 176, endPoint x: 580, endPoint y: 191, distance: 78.3
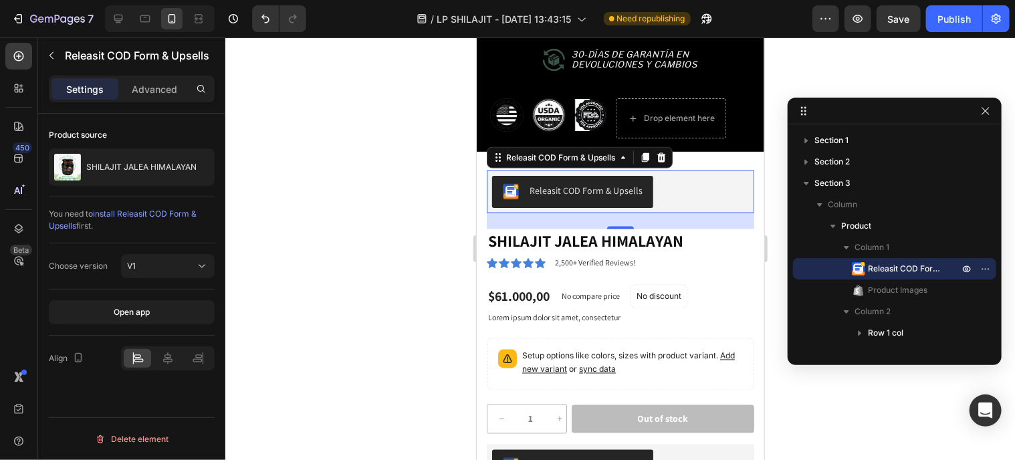
click at [612, 234] on div "24" at bounding box center [619, 239] width 15 height 11
click at [664, 230] on h1 "SHILAJIT JALEA HIMALAYAN" at bounding box center [619, 240] width 267 height 23
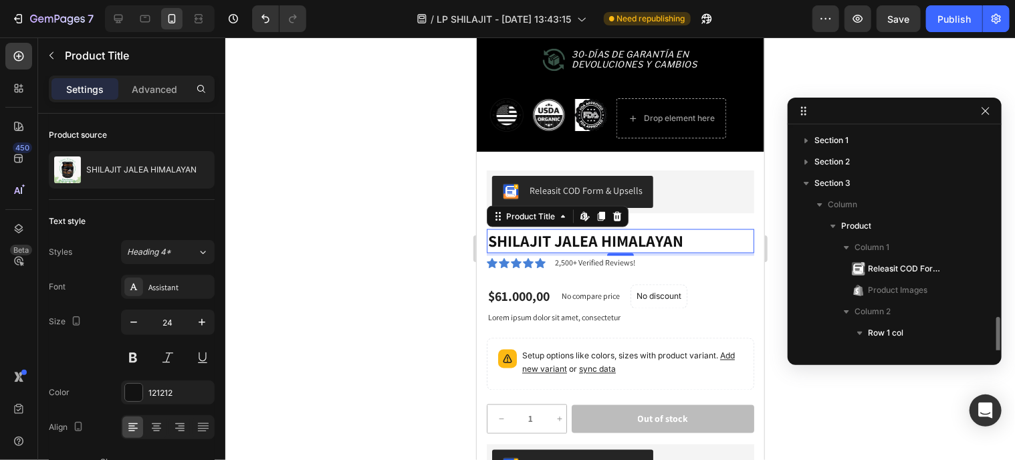
scroll to position [146, 0]
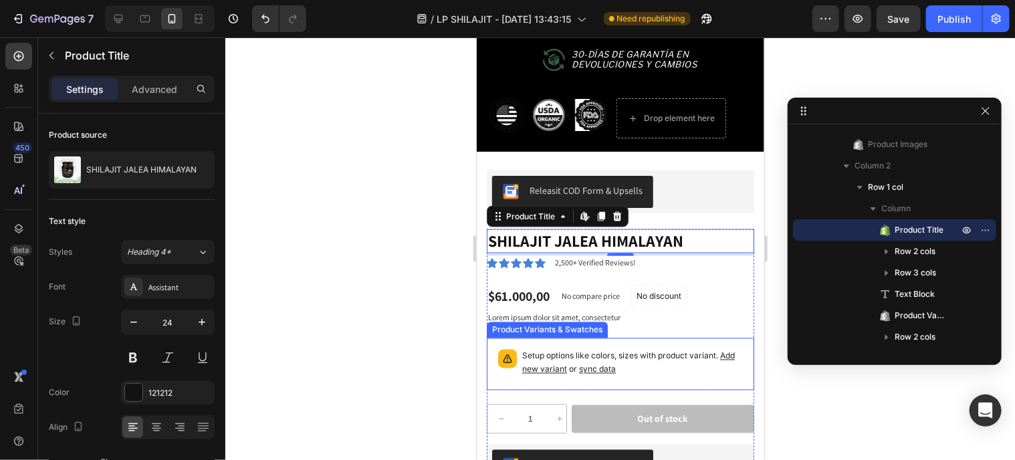
click at [605, 344] on div "Setup options like colors, sizes with product variant. Add new variant or sync …" at bounding box center [619, 364] width 255 height 40
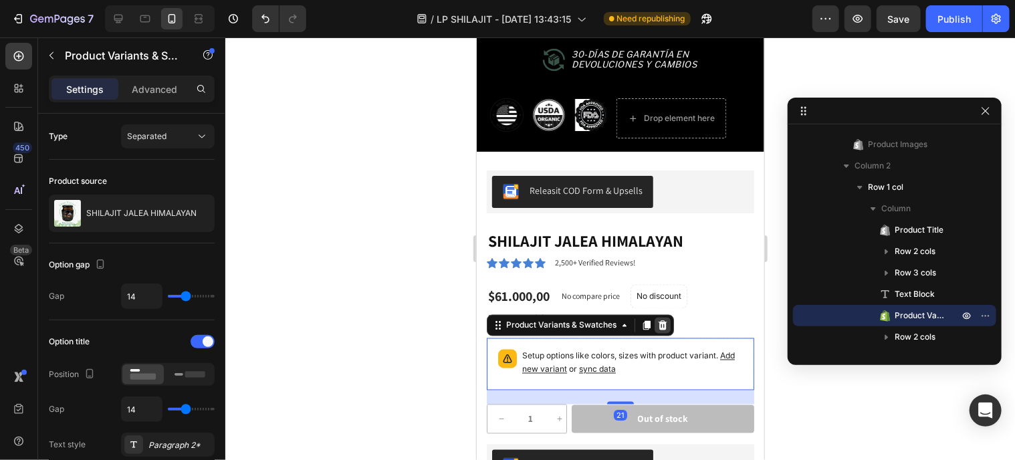
click at [662, 320] on icon at bounding box center [662, 324] width 9 height 9
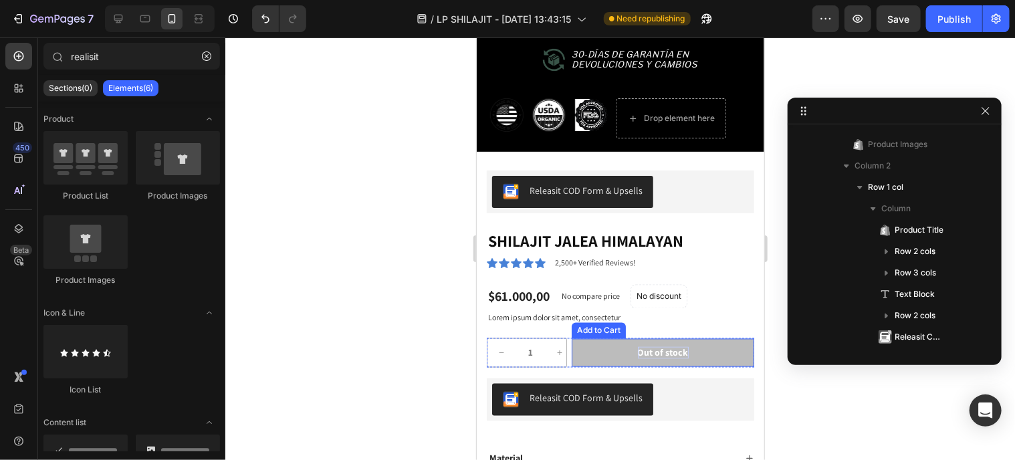
click at [638, 346] on div "Out of stock" at bounding box center [662, 352] width 51 height 12
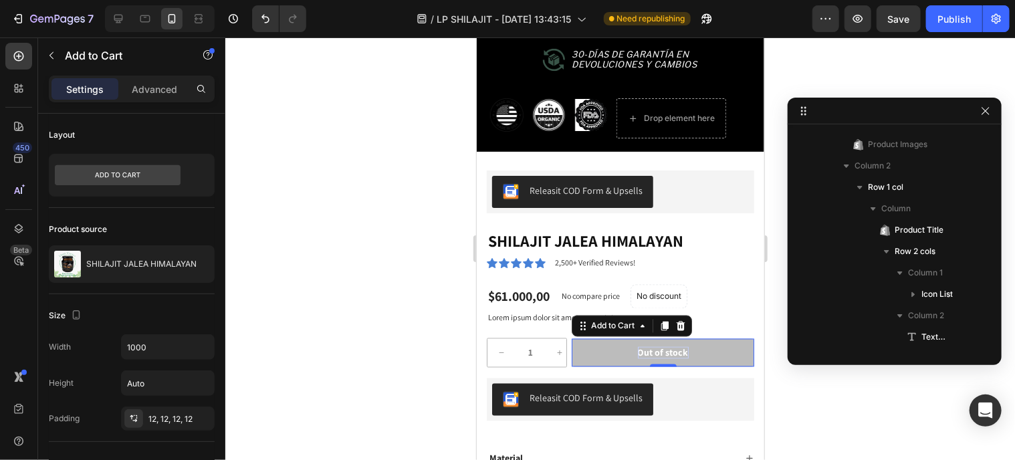
scroll to position [531, 0]
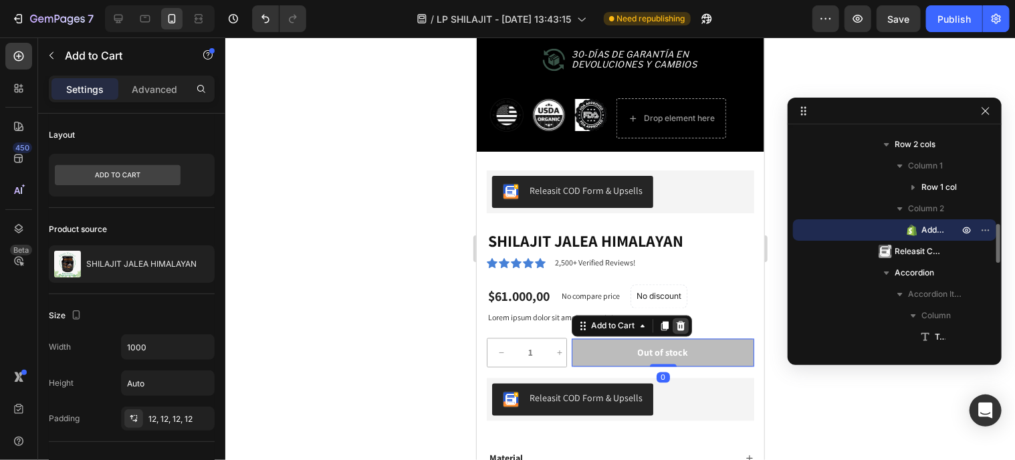
click at [679, 320] on icon at bounding box center [680, 325] width 11 height 11
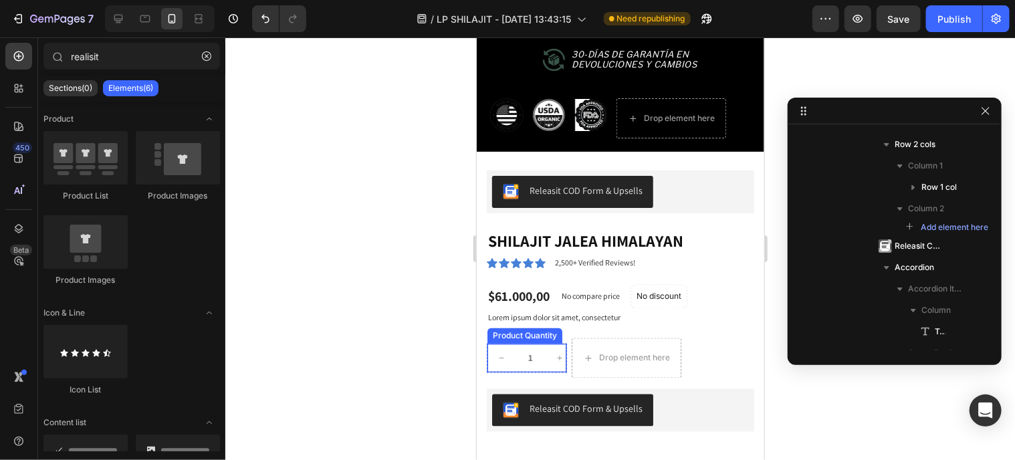
click at [558, 344] on button "increment" at bounding box center [559, 358] width 28 height 28
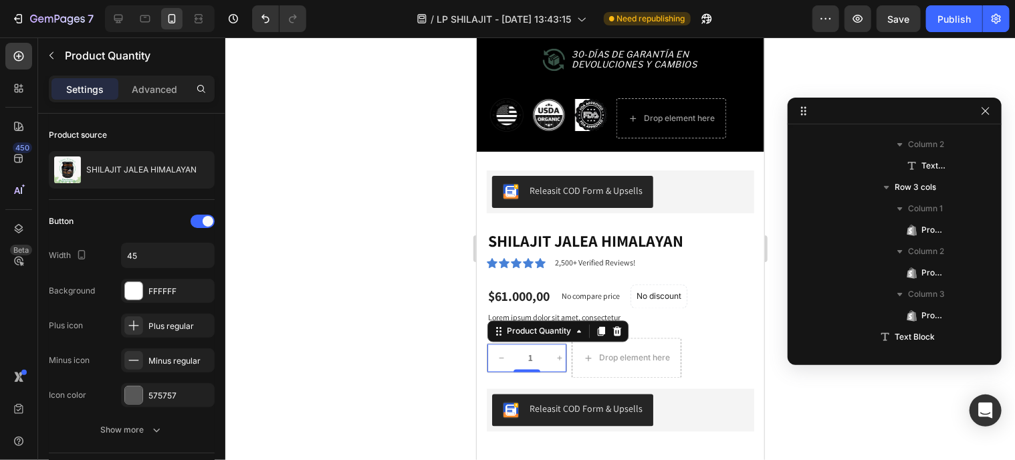
scroll to position [745, 0]
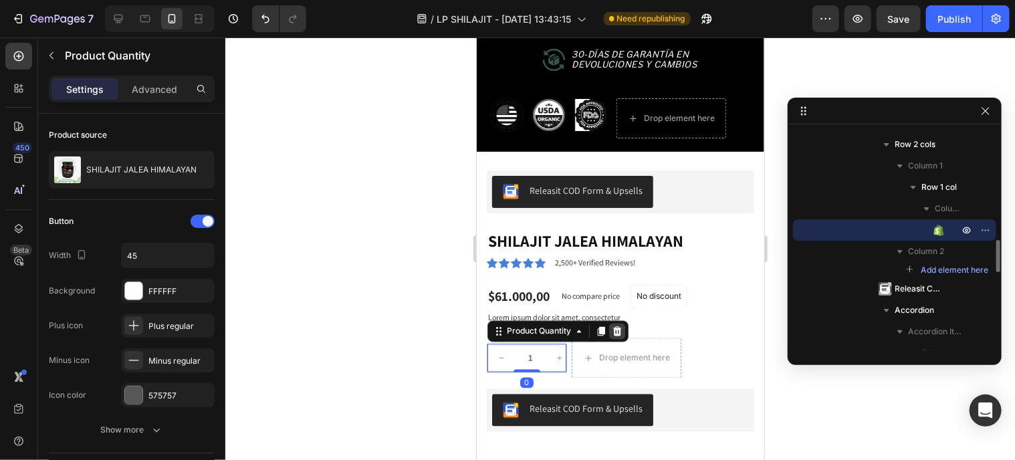
click at [615, 326] on icon at bounding box center [616, 330] width 9 height 9
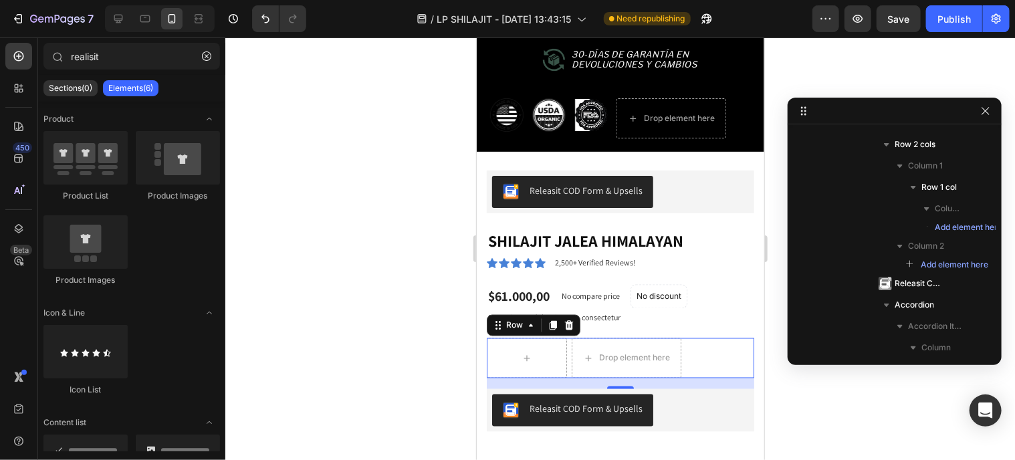
click at [689, 338] on div "Row Drop element here Row 0" at bounding box center [619, 358] width 267 height 40
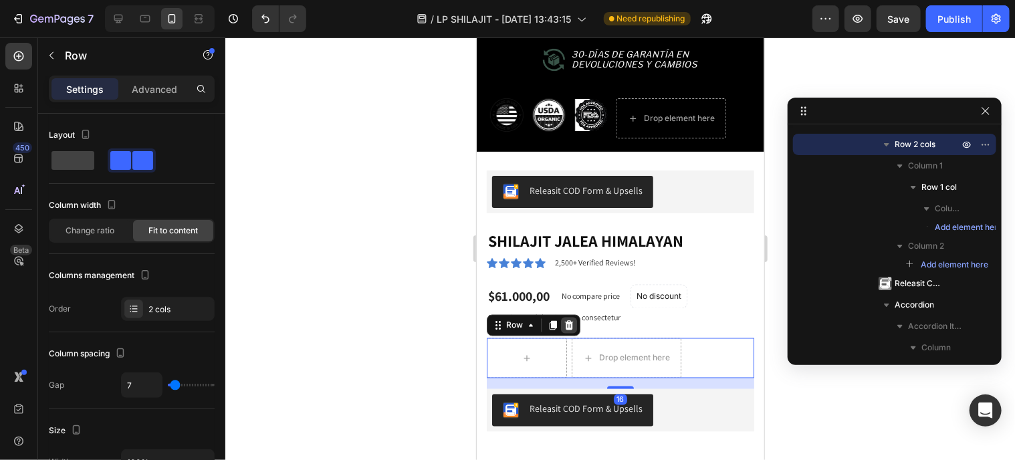
click at [570, 320] on icon at bounding box center [568, 324] width 9 height 9
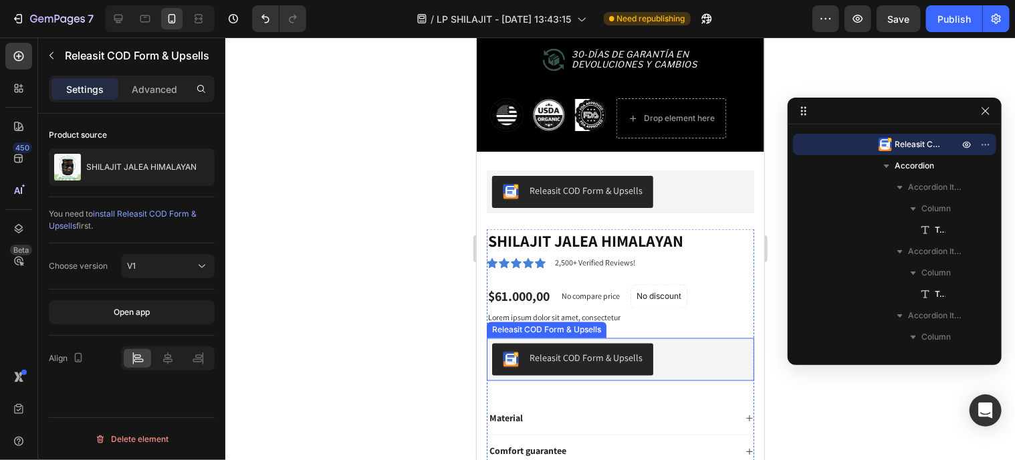
click at [667, 343] on div "Releasit COD Form & Upsells" at bounding box center [619, 359] width 257 height 32
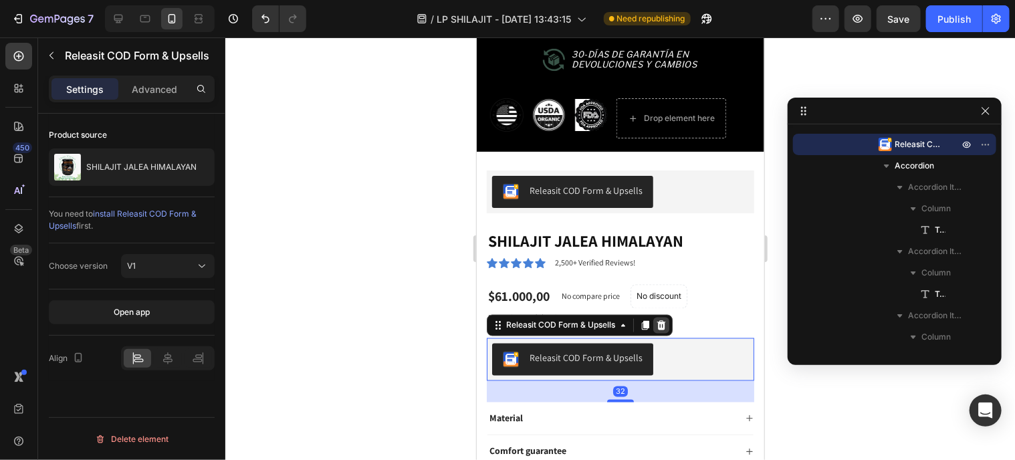
click at [664, 320] on icon at bounding box center [660, 325] width 11 height 11
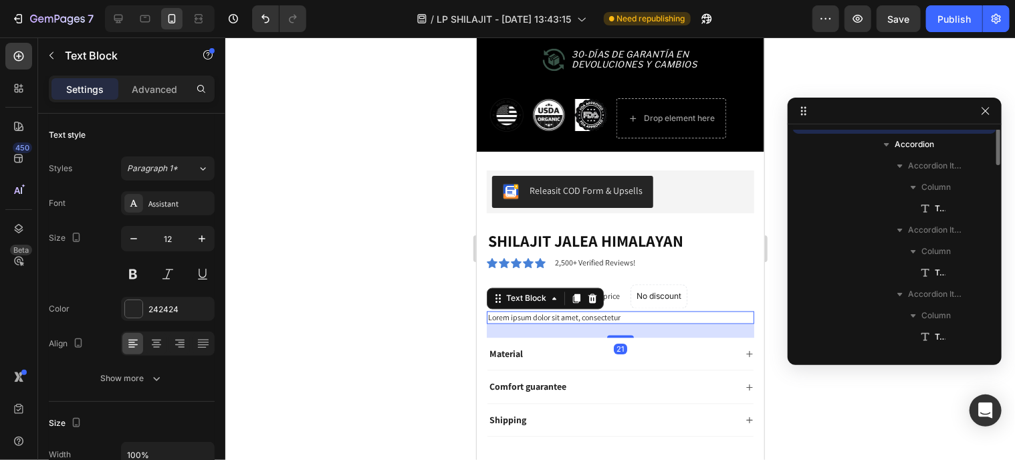
click at [642, 312] on p "Lorem ipsum dolor sit amet, consectetur" at bounding box center [619, 317] width 265 height 11
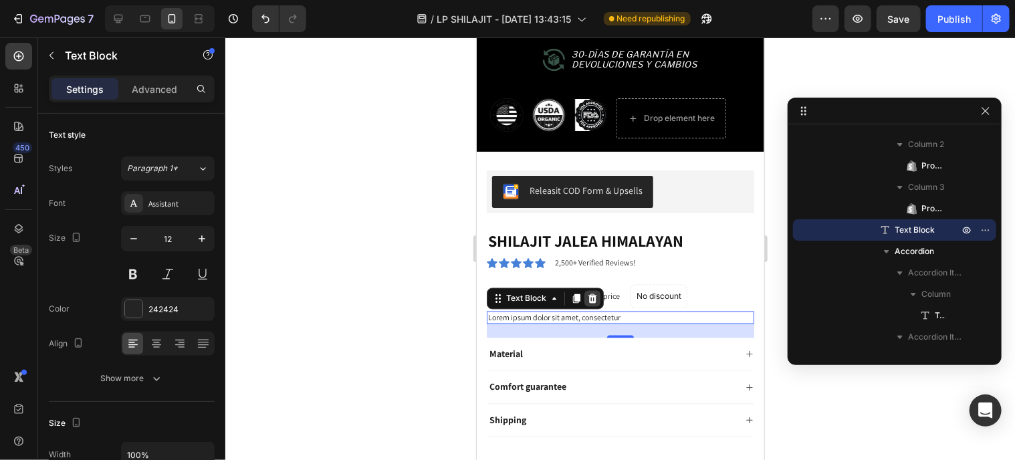
click at [594, 293] on icon at bounding box center [591, 298] width 11 height 11
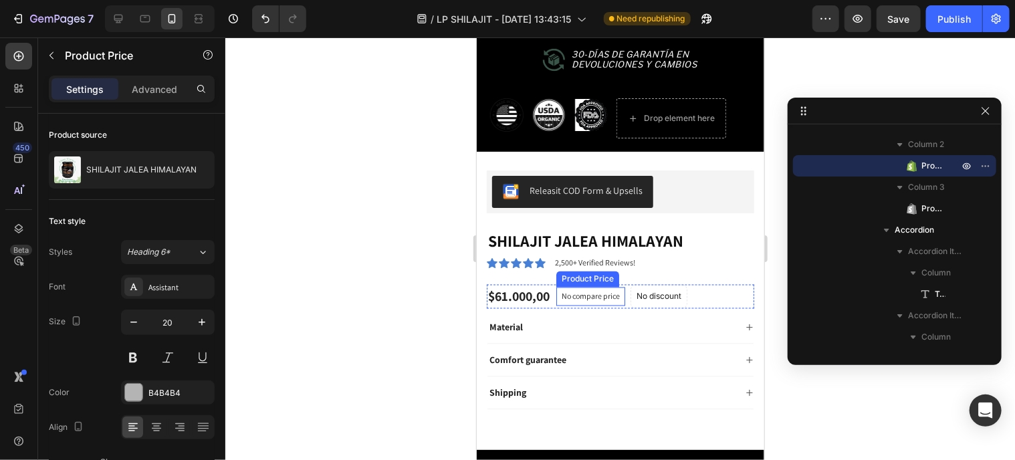
click at [618, 292] on p "No compare price" at bounding box center [590, 296] width 58 height 8
click at [694, 269] on icon at bounding box center [689, 273] width 9 height 9
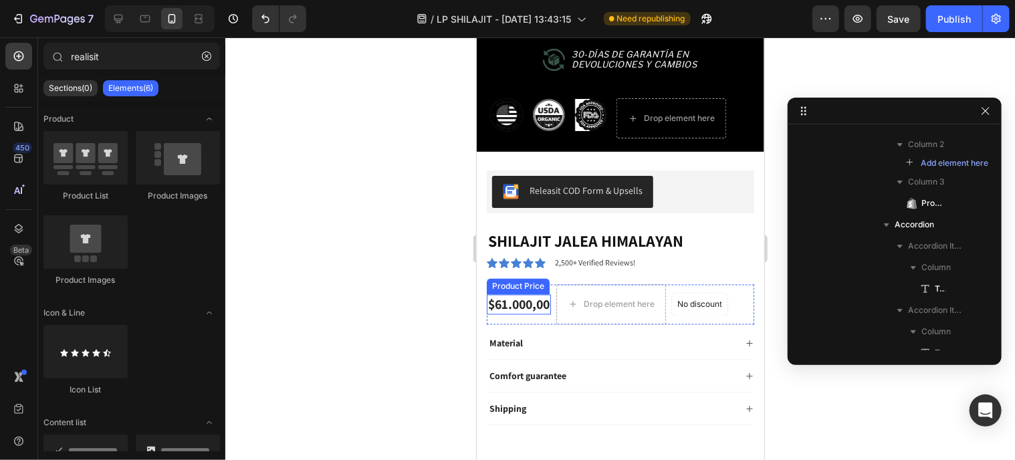
click at [534, 294] on div "$61.000,00" at bounding box center [518, 304] width 64 height 20
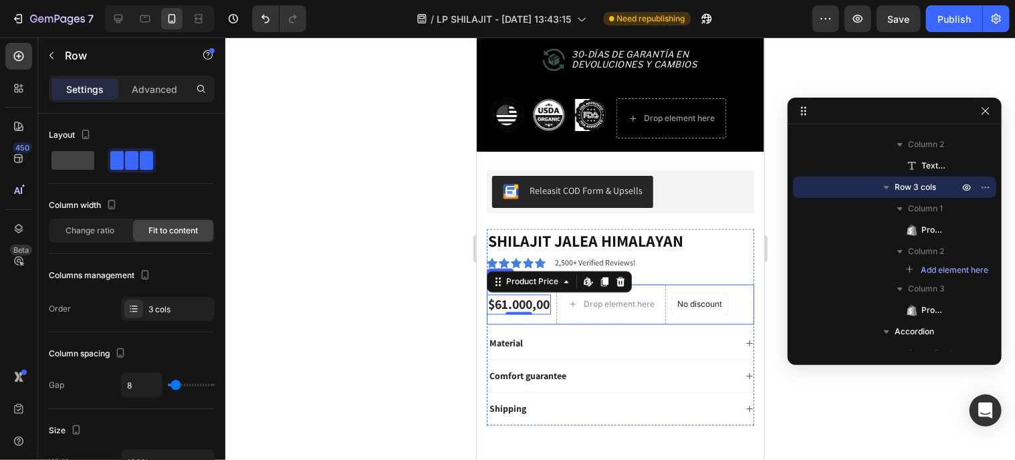
click at [738, 291] on div "$61.000,00 Product Price Edit content in Shopify 0 Product Price Edit content i…" at bounding box center [619, 304] width 267 height 40
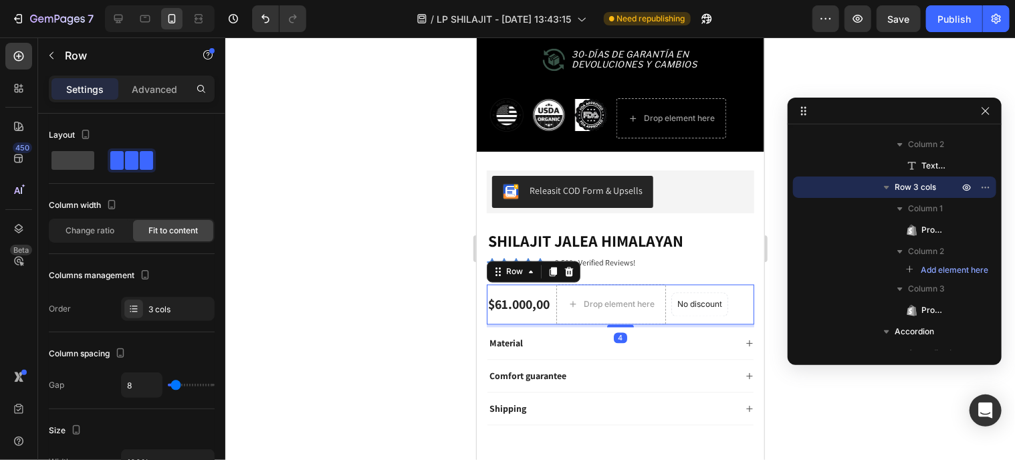
click at [568, 267] on icon at bounding box center [568, 271] width 9 height 9
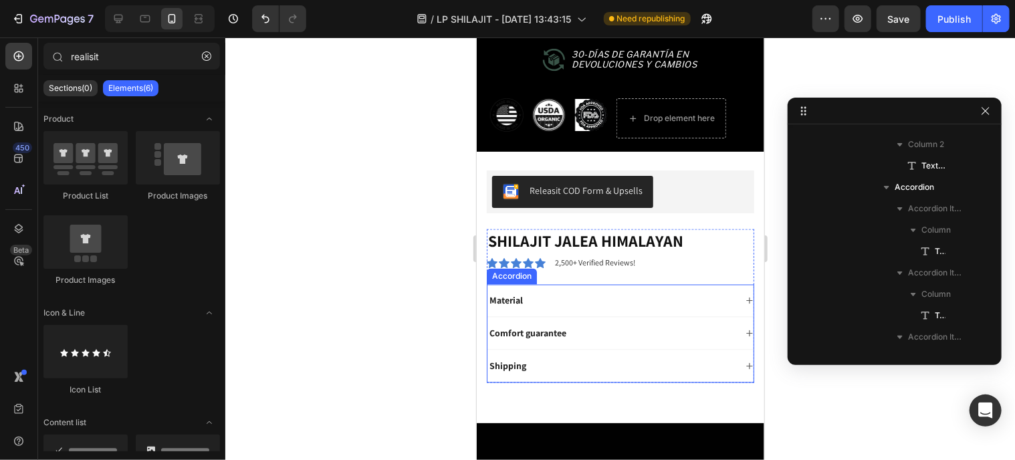
click at [570, 284] on div "Material" at bounding box center [620, 300] width 266 height 33
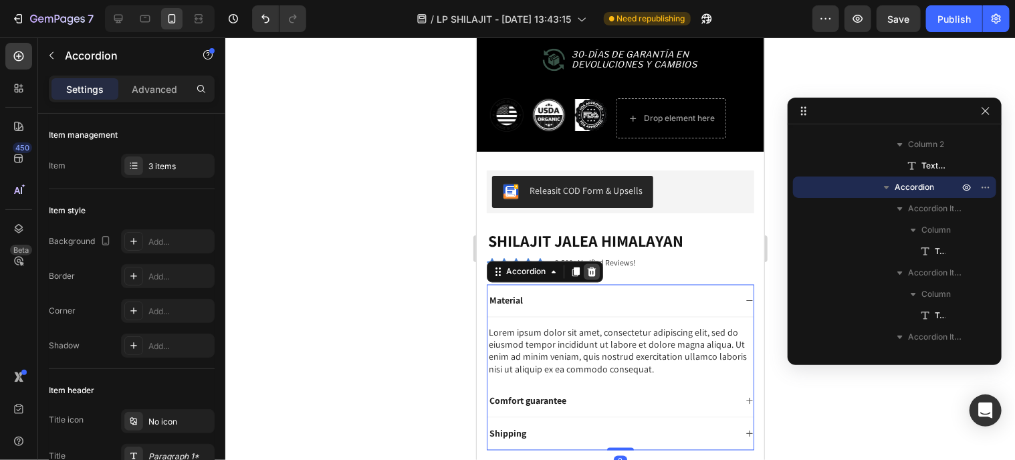
click at [588, 267] on icon at bounding box center [591, 271] width 9 height 9
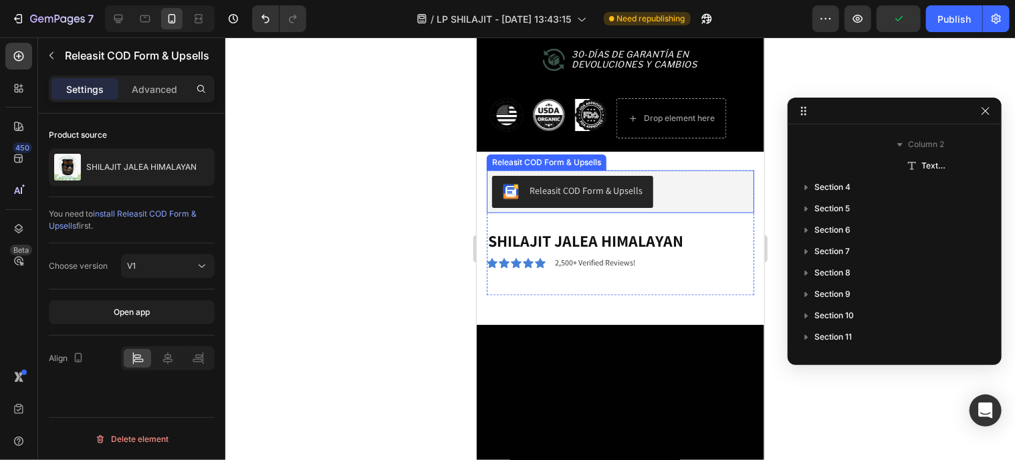
scroll to position [39, 0]
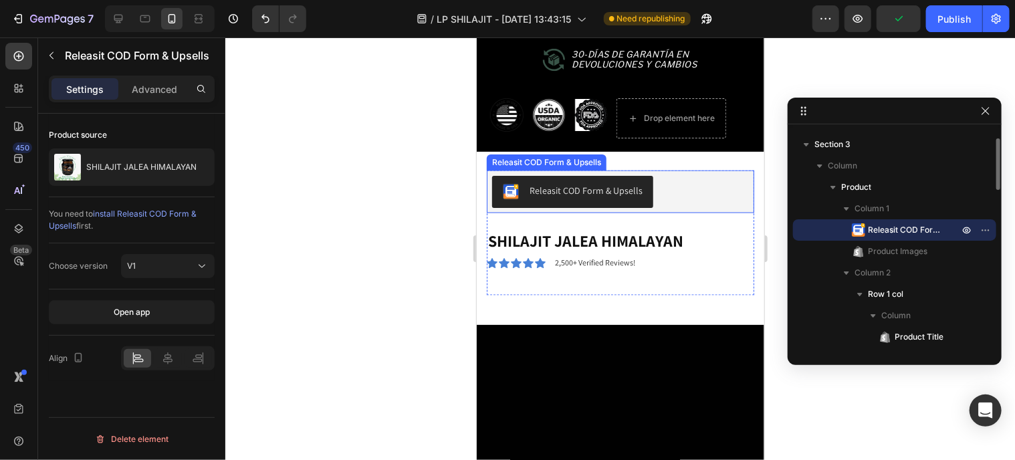
click at [677, 178] on div "Releasit COD Form & Upsells" at bounding box center [619, 191] width 257 height 32
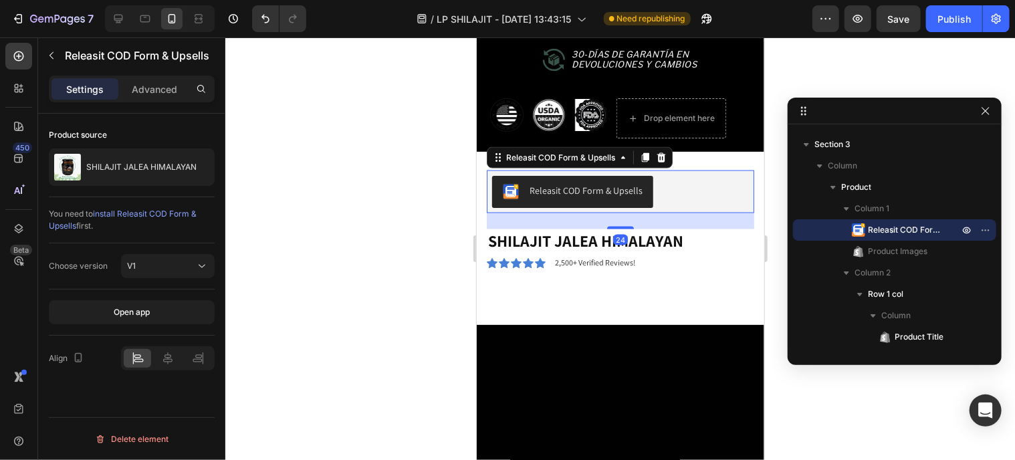
click at [164, 368] on div at bounding box center [168, 358] width 94 height 24
click at [166, 356] on icon at bounding box center [167, 358] width 13 height 13
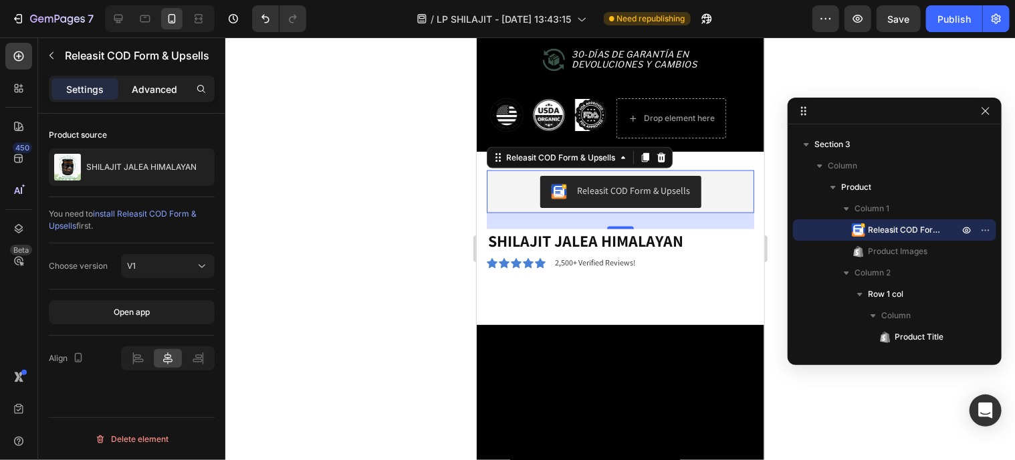
click at [152, 91] on p "Advanced" at bounding box center [154, 89] width 45 height 14
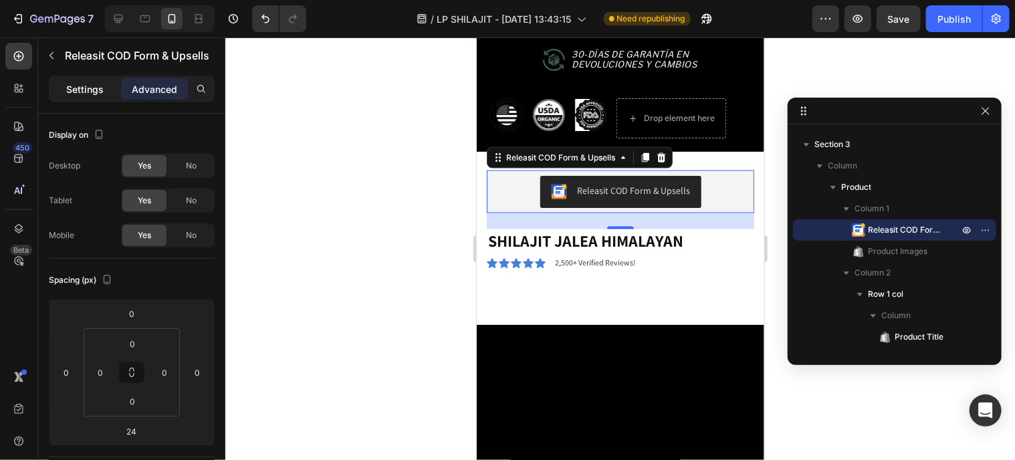
click at [83, 85] on p "Settings" at bounding box center [84, 89] width 37 height 14
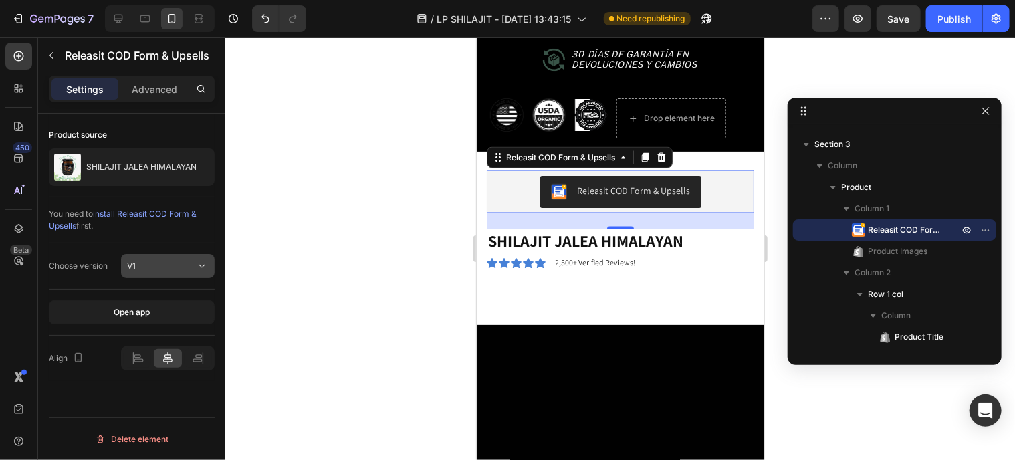
click at [141, 268] on div "V1" at bounding box center [161, 266] width 68 height 12
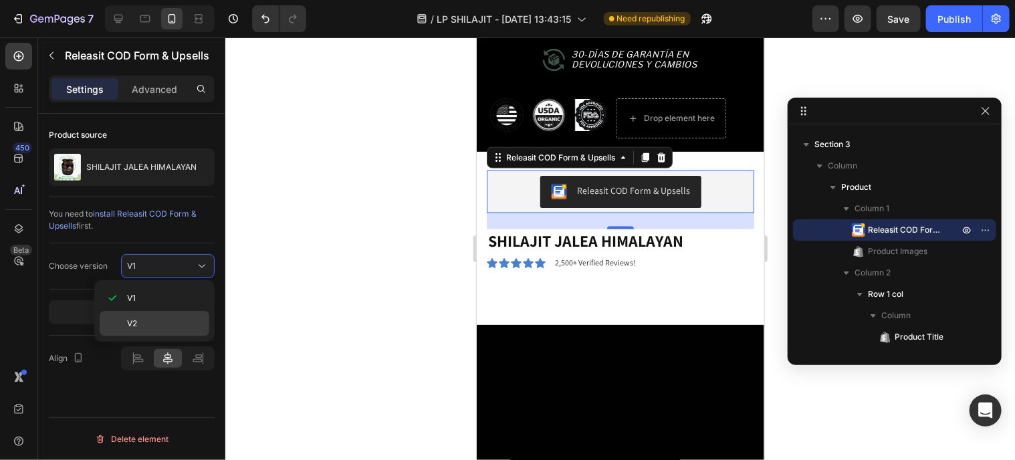
click at [160, 312] on div "V2" at bounding box center [155, 323] width 110 height 25
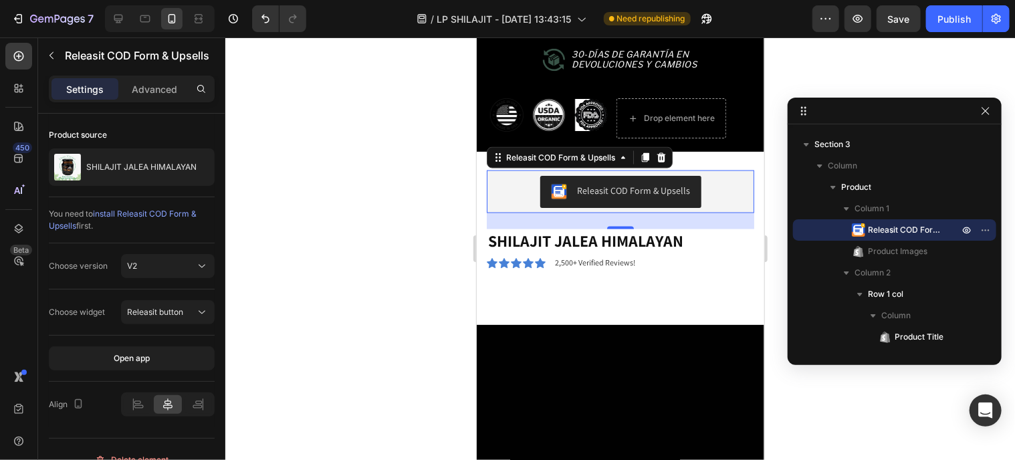
click at [160, 312] on span "Releasit button" at bounding box center [155, 312] width 56 height 10
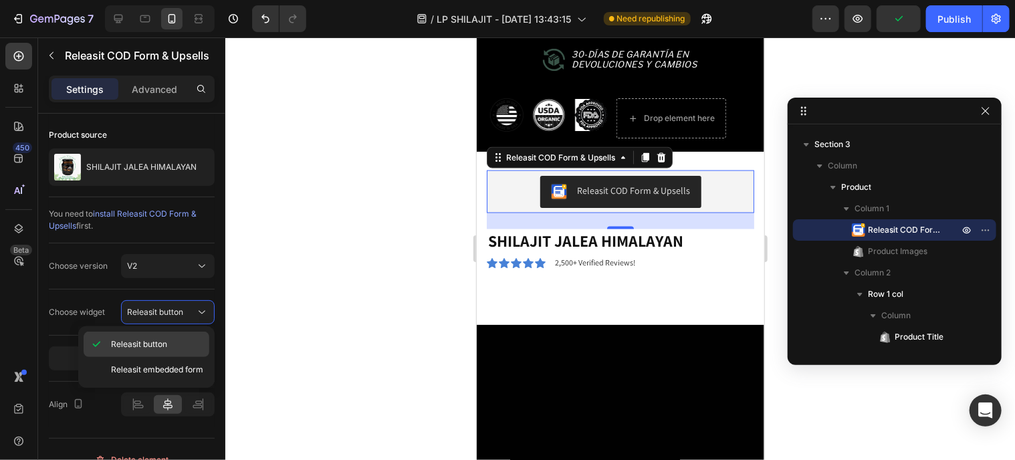
click at [161, 346] on span "Releasit button" at bounding box center [139, 344] width 56 height 12
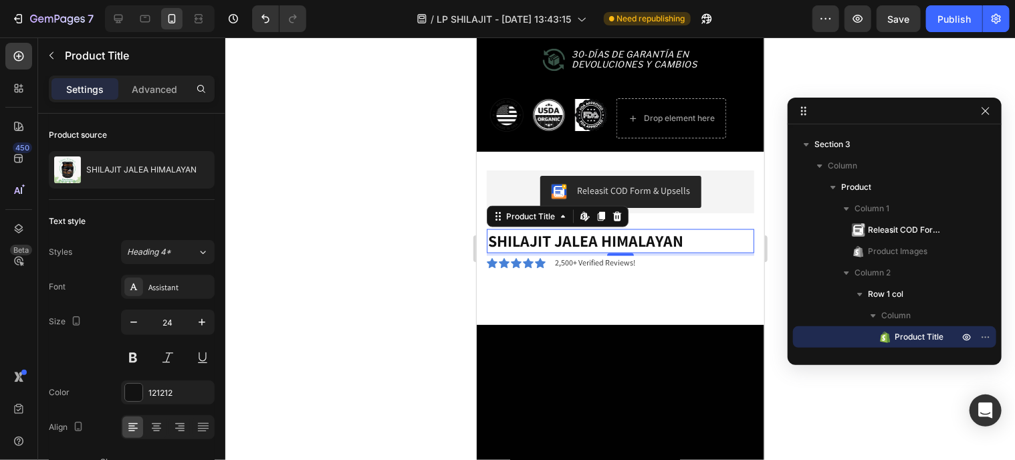
click at [703, 239] on h1 "SHILAJIT JALEA HIMALAYAN" at bounding box center [619, 240] width 267 height 23
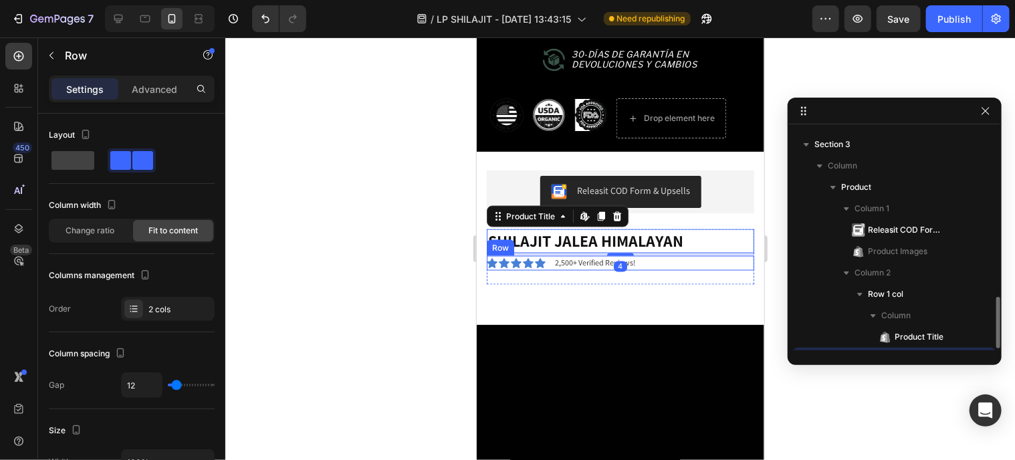
scroll to position [167, 0]
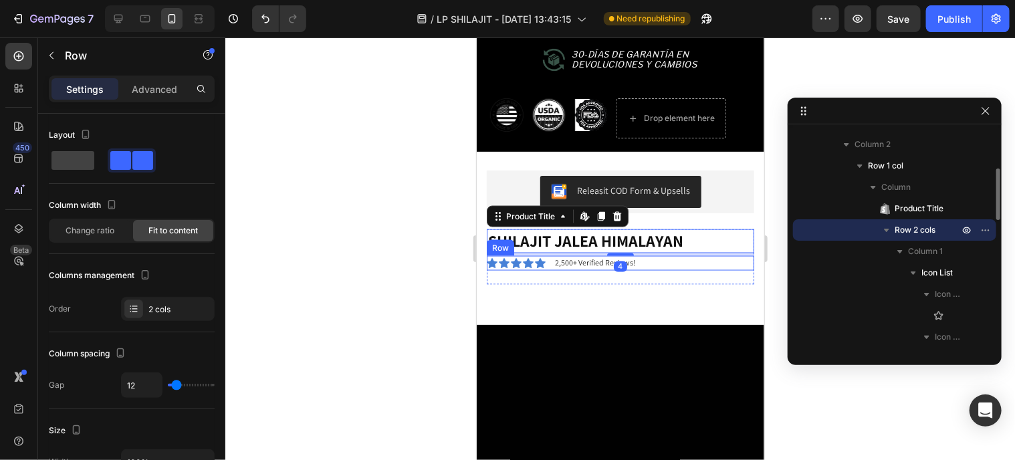
click at [696, 255] on div "Icon Icon Icon Icon Icon Icon List 2,500+ Verified Reviews! Text Block Row" at bounding box center [619, 262] width 267 height 15
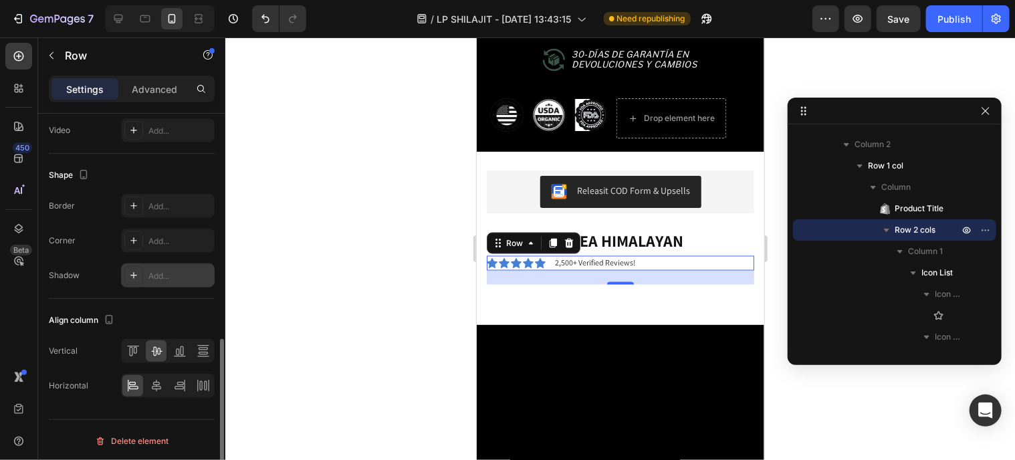
scroll to position [346, 0]
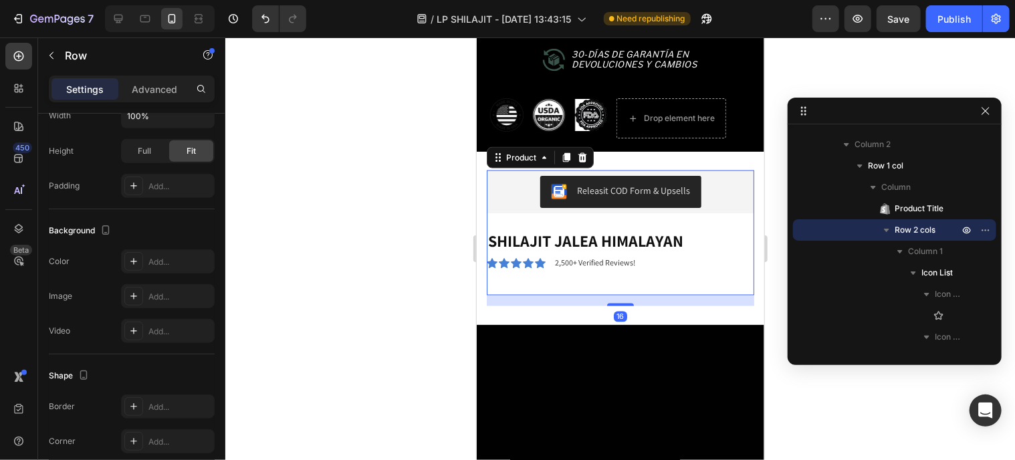
click at [508, 202] on div "Releasit COD Form & Upsells Releasit COD Form & Upsells Product Images" at bounding box center [619, 199] width 267 height 59
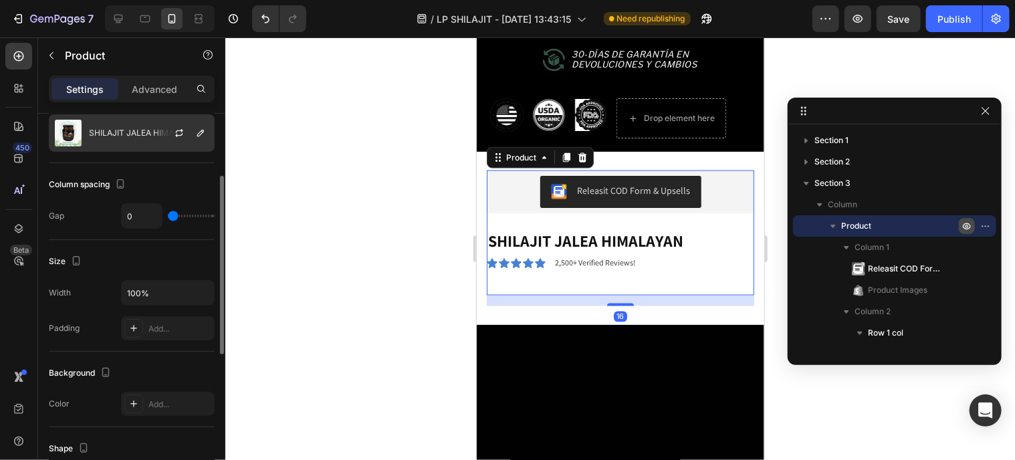
scroll to position [267, 0]
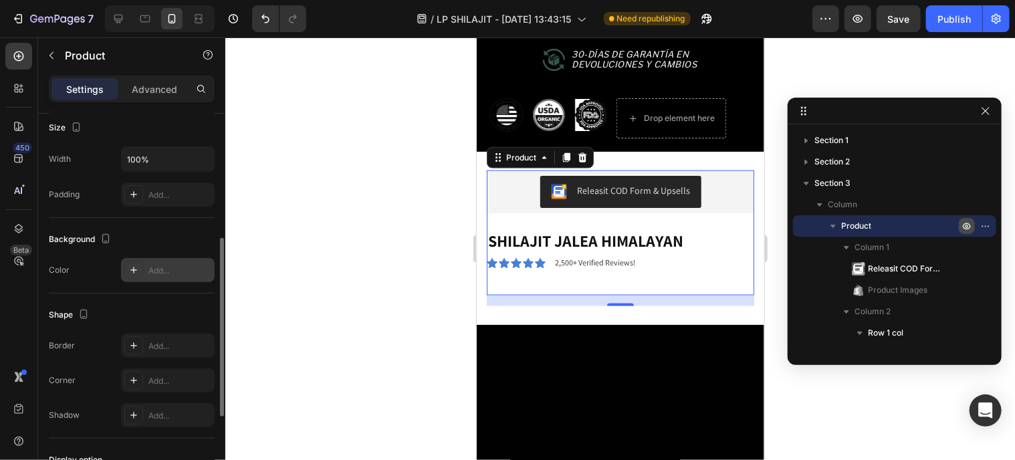
click at [144, 269] on div "Add..." at bounding box center [168, 270] width 94 height 24
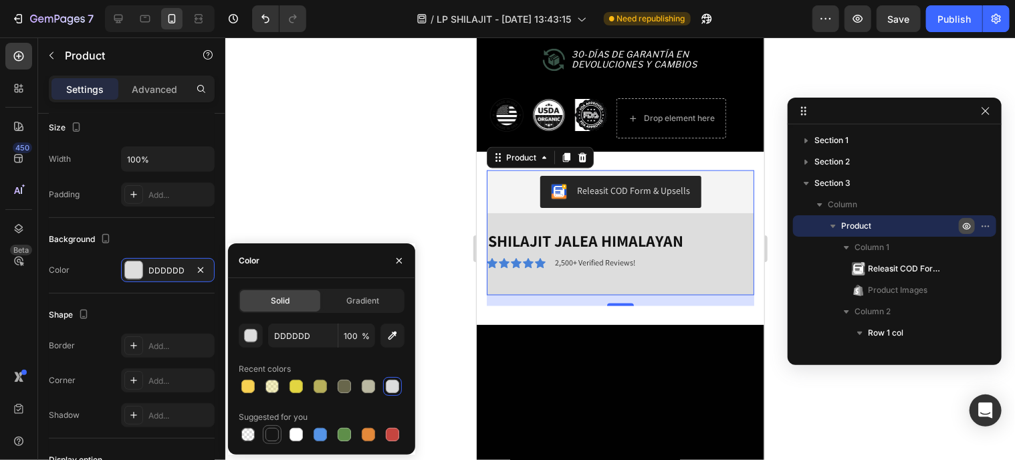
click at [269, 437] on div at bounding box center [271, 434] width 13 height 13
type input "151515"
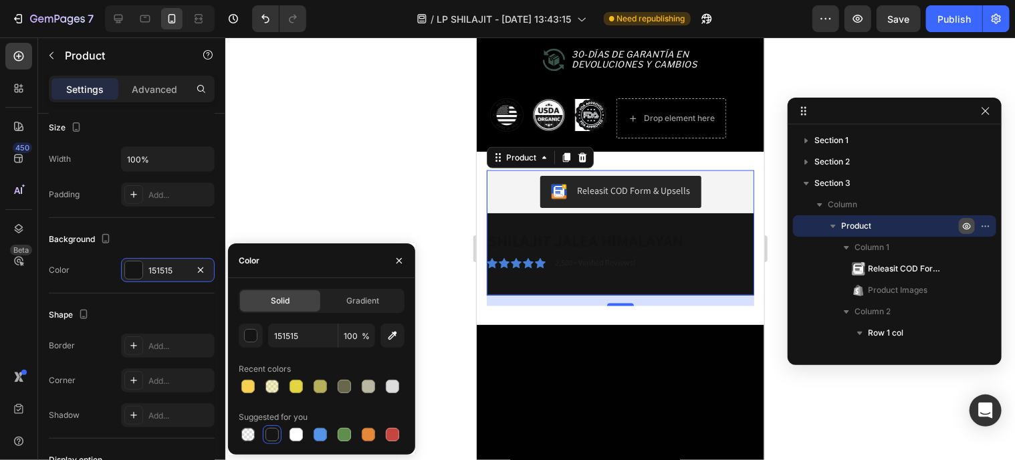
click at [511, 213] on div "Releasit COD Form & Upsells Releasit COD Form & Upsells Product Images" at bounding box center [619, 199] width 267 height 59
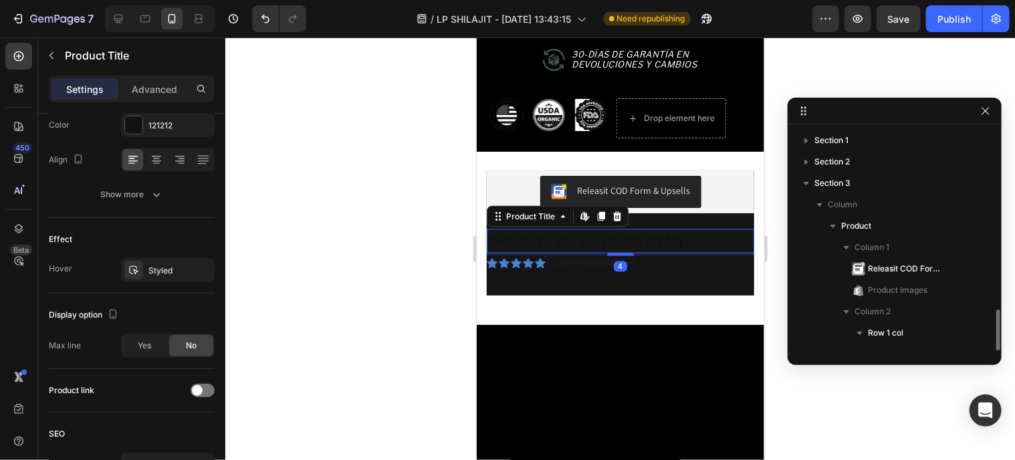
click at [574, 229] on h1 "SHILAJIT JALEA HIMALAYAN" at bounding box center [619, 240] width 267 height 23
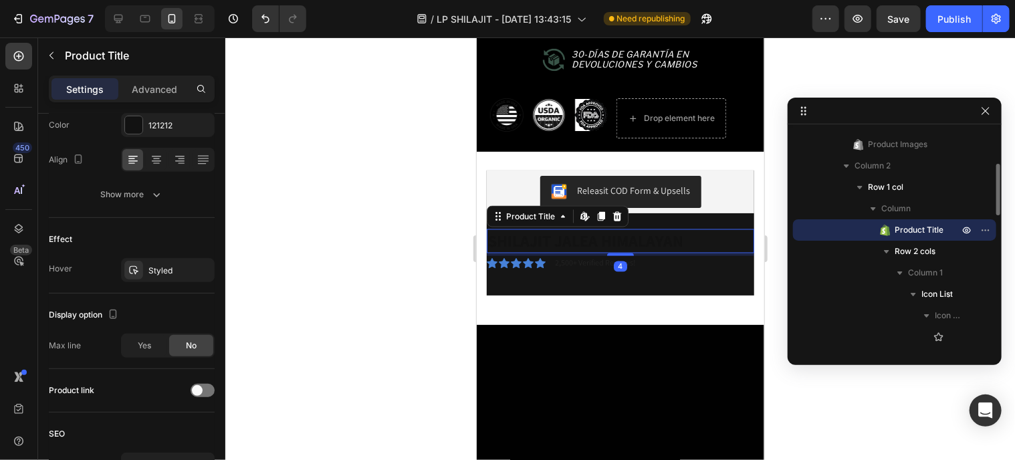
scroll to position [0, 0]
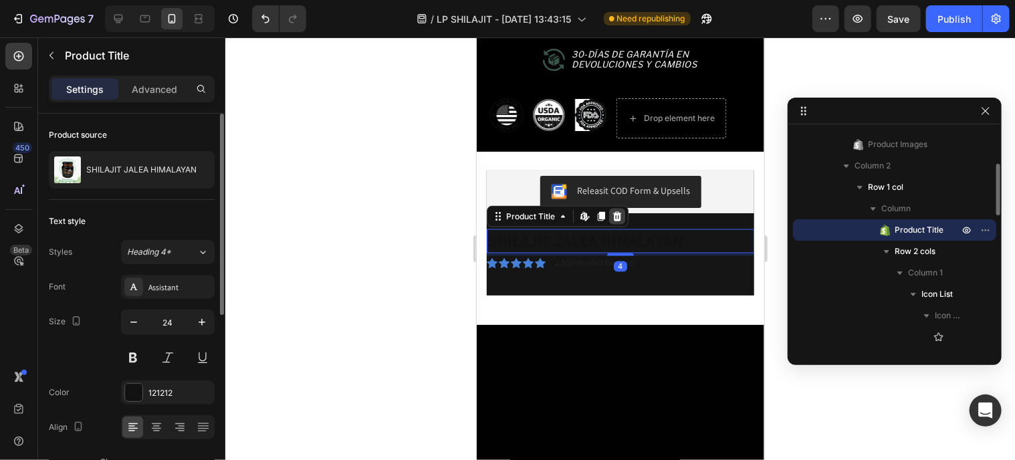
click at [615, 211] on icon at bounding box center [616, 215] width 9 height 9
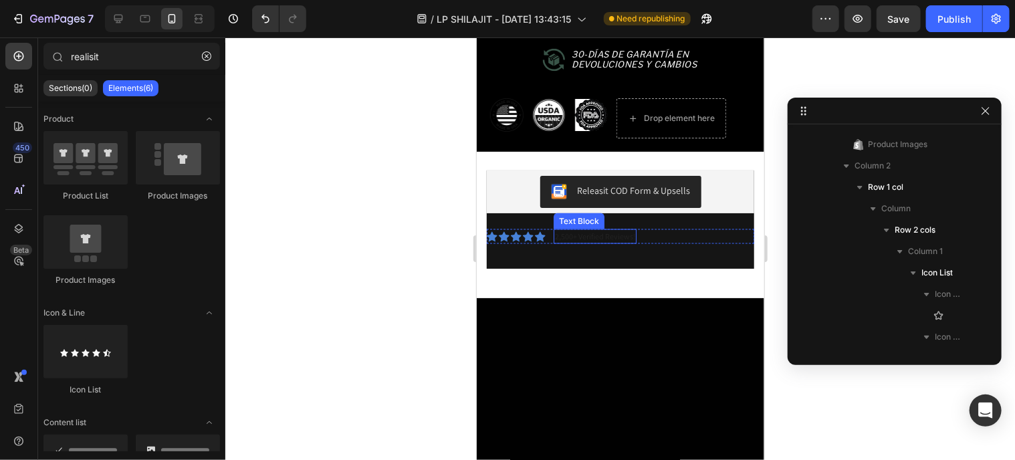
click at [596, 230] on p "2,500+ Verified Reviews!" at bounding box center [594, 236] width 80 height 12
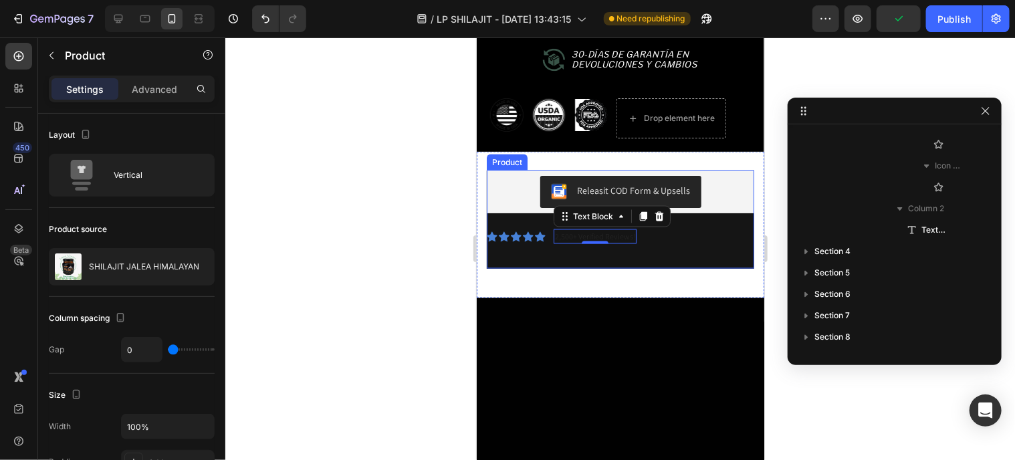
click at [507, 245] on div "Icon Icon Icon Icon Icon Icon List 2,500+ Verified Reviews! Text Block 0 Row Row" at bounding box center [619, 248] width 267 height 39
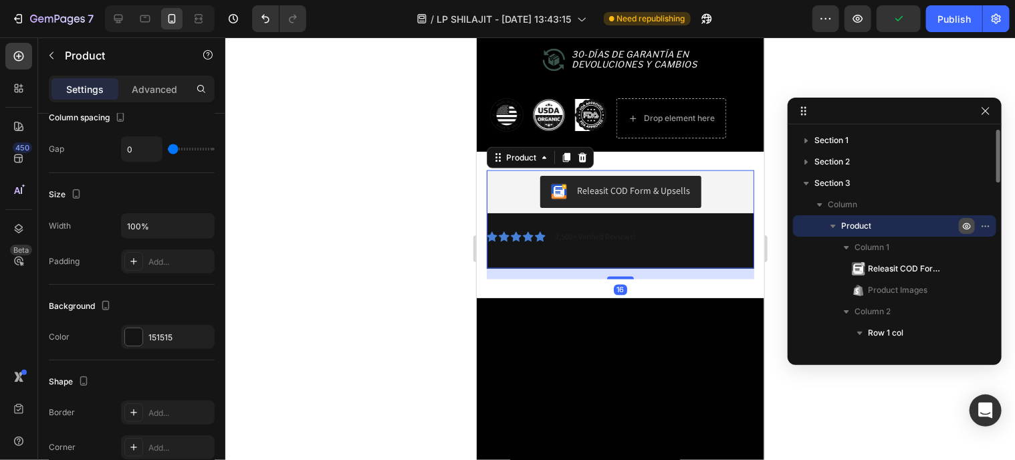
scroll to position [267, 0]
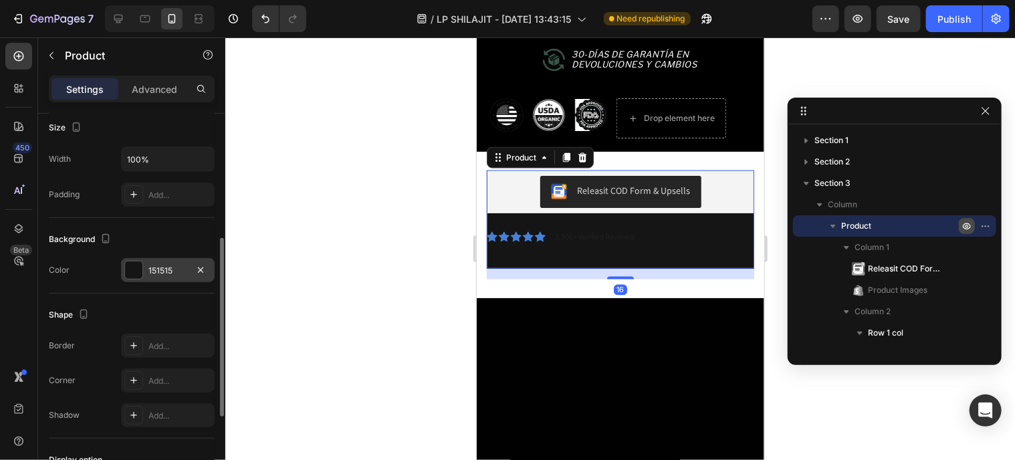
drag, startPoint x: 150, startPoint y: 267, endPoint x: 151, endPoint y: 260, distance: 6.8
click at [153, 265] on div "151515" at bounding box center [167, 271] width 39 height 12
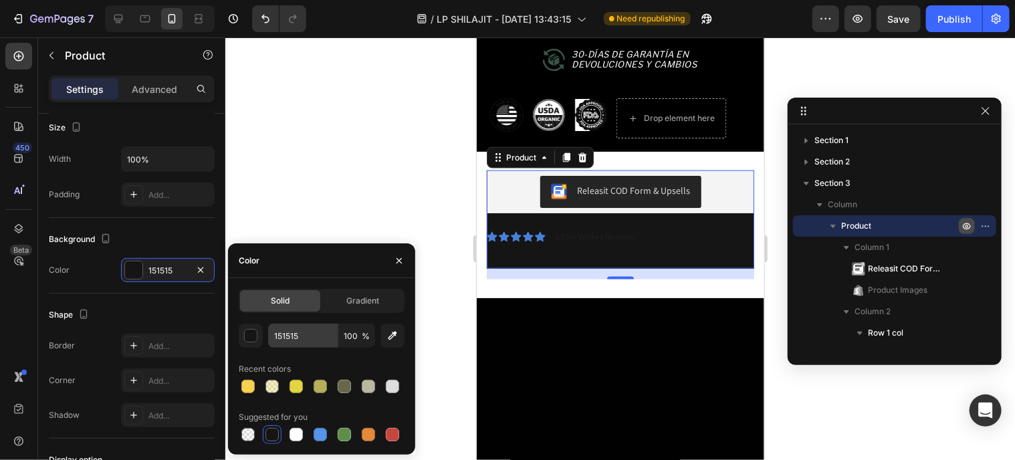
click at [251, 388] on div at bounding box center [247, 386] width 13 height 13
type input "F8D152"
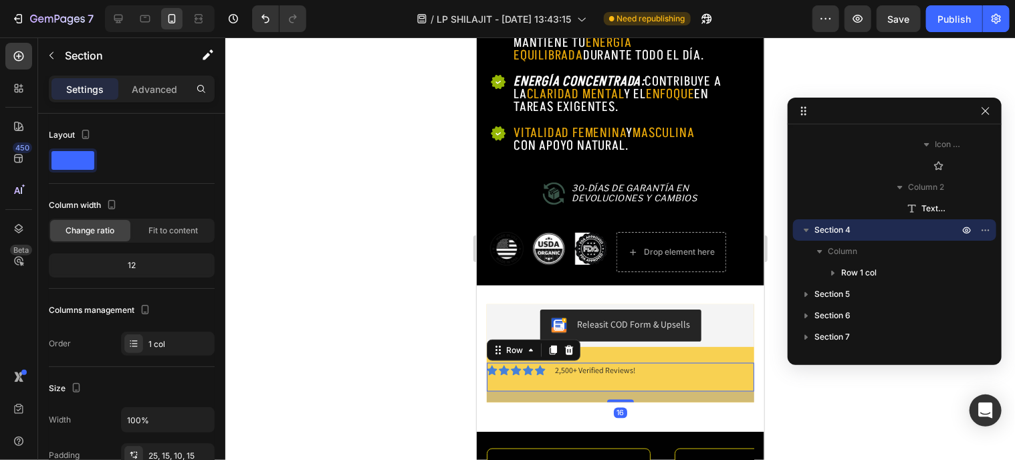
scroll to position [103, 0]
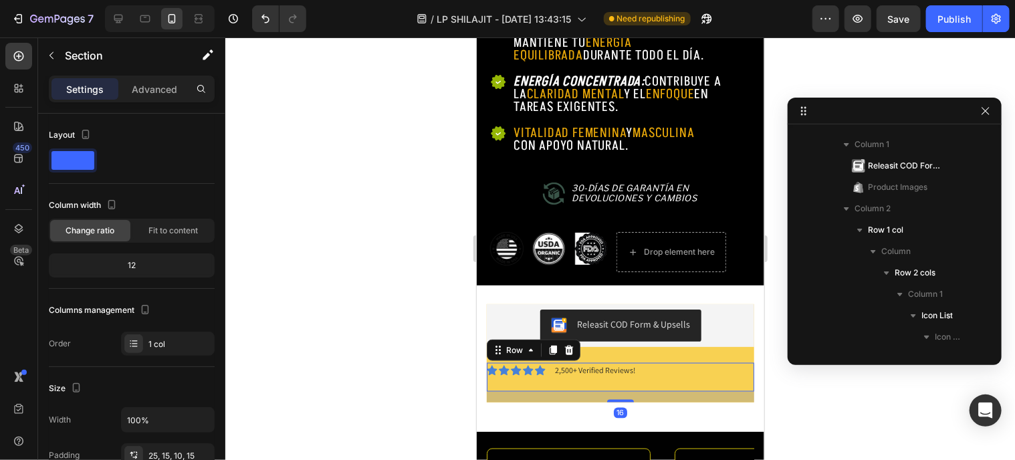
click at [578, 372] on div "Icon Icon Icon Icon Icon Icon List 2,500+ Verified Reviews! Text Block Row" at bounding box center [619, 376] width 267 height 29
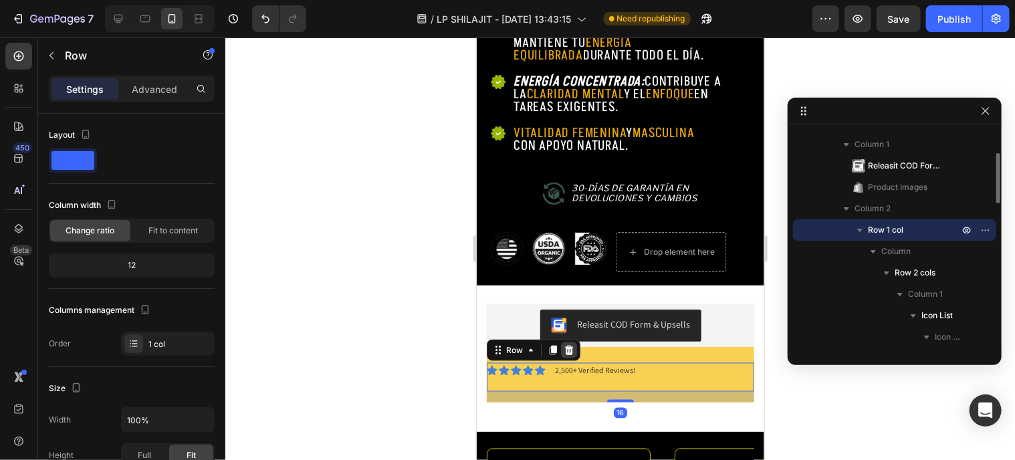
click at [570, 345] on icon at bounding box center [568, 349] width 9 height 9
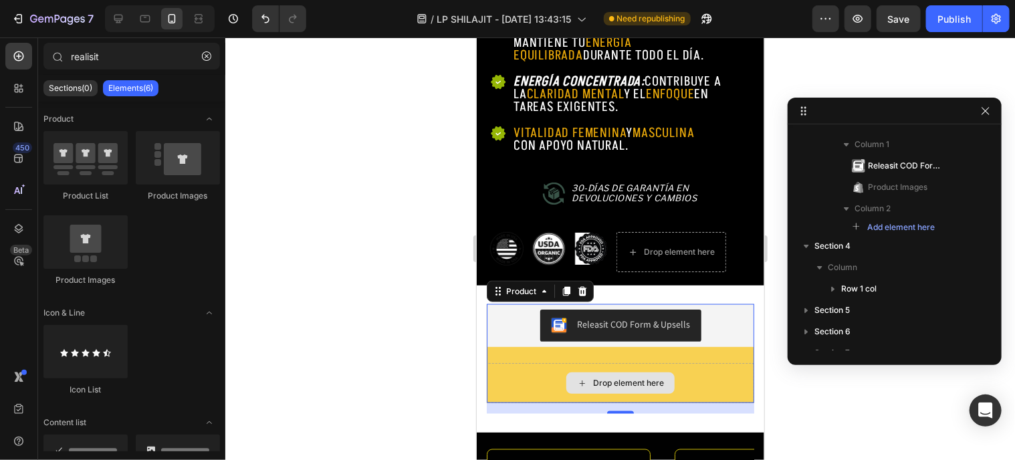
click at [520, 364] on div "Drop element here" at bounding box center [619, 382] width 267 height 40
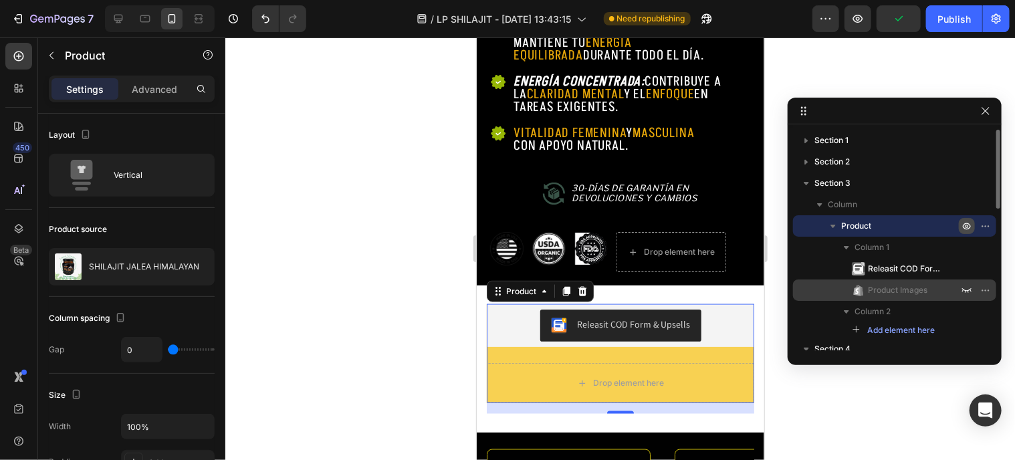
click at [876, 286] on span "Product Images" at bounding box center [897, 289] width 59 height 13
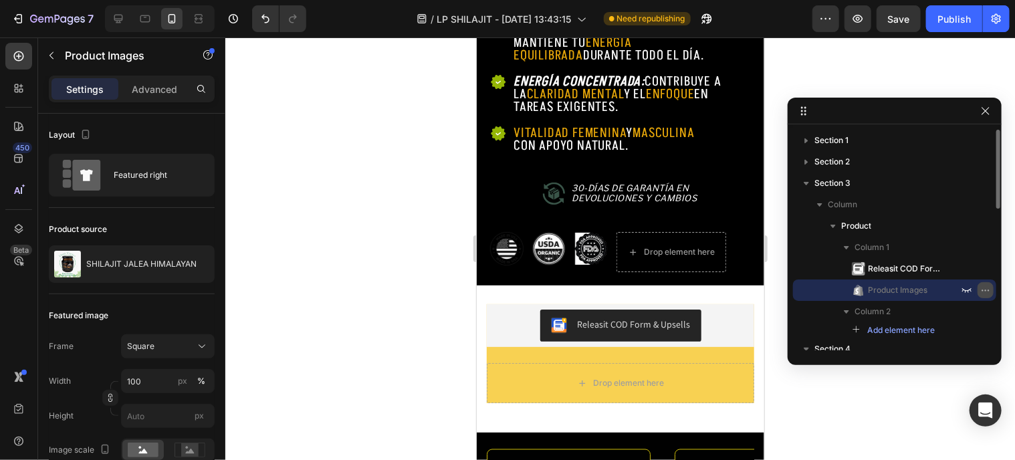
click at [984, 293] on icon "button" at bounding box center [985, 290] width 11 height 11
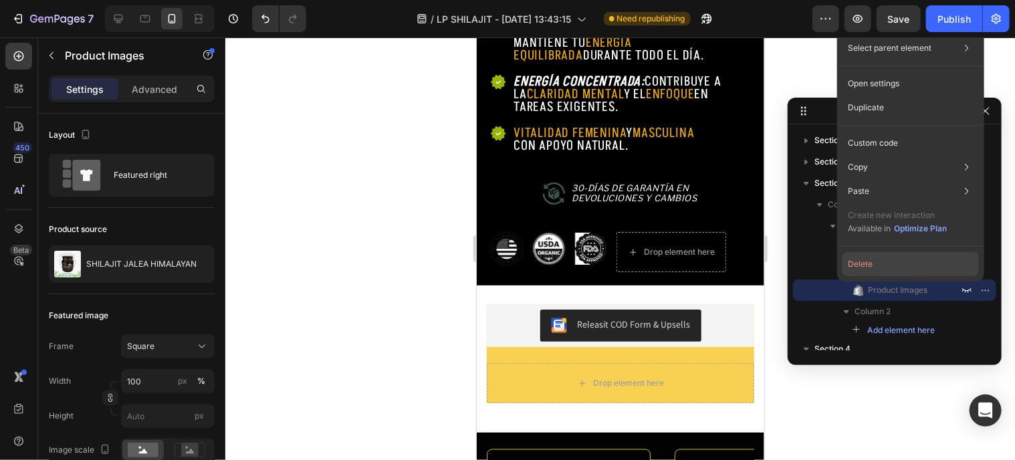
click at [888, 269] on button "Delete" at bounding box center [910, 264] width 136 height 24
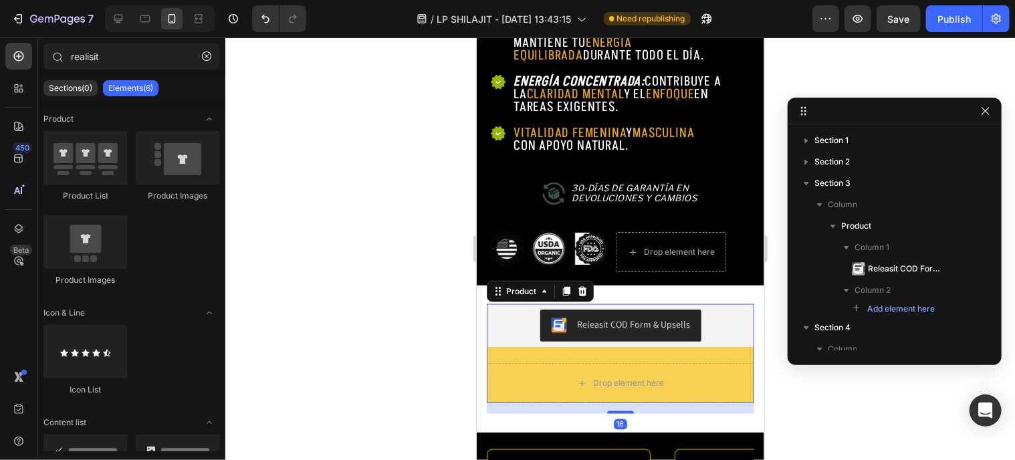
click at [588, 344] on div "Releasit COD Form & Upsells Releasit COD Form & Upsells" at bounding box center [619, 332] width 267 height 59
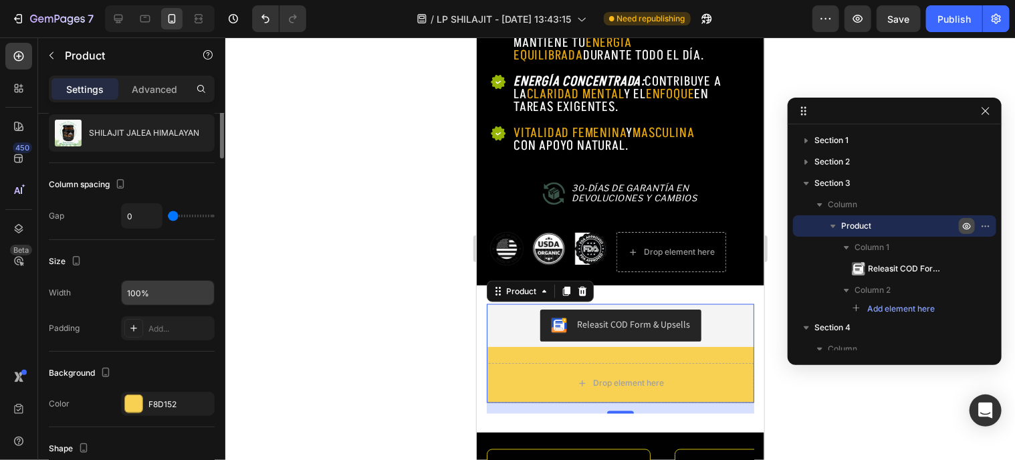
scroll to position [201, 0]
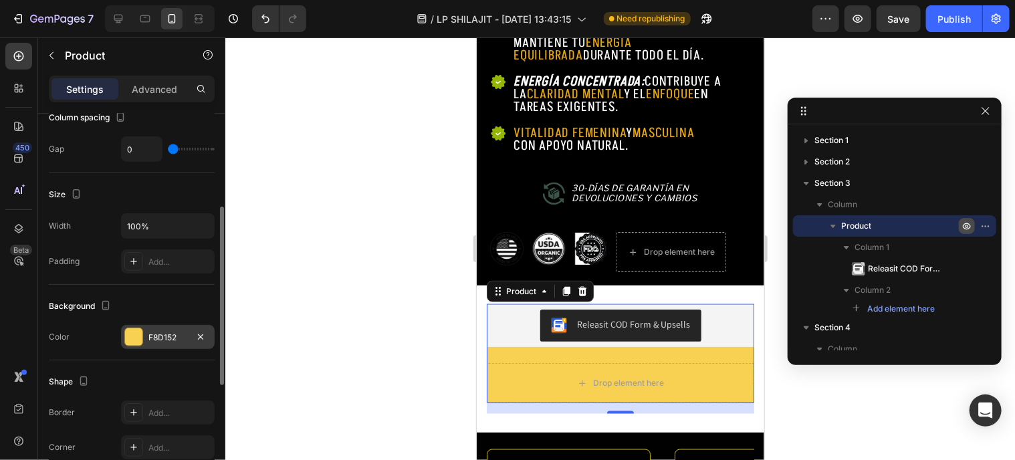
click at [168, 329] on div "F8D152" at bounding box center [168, 337] width 94 height 24
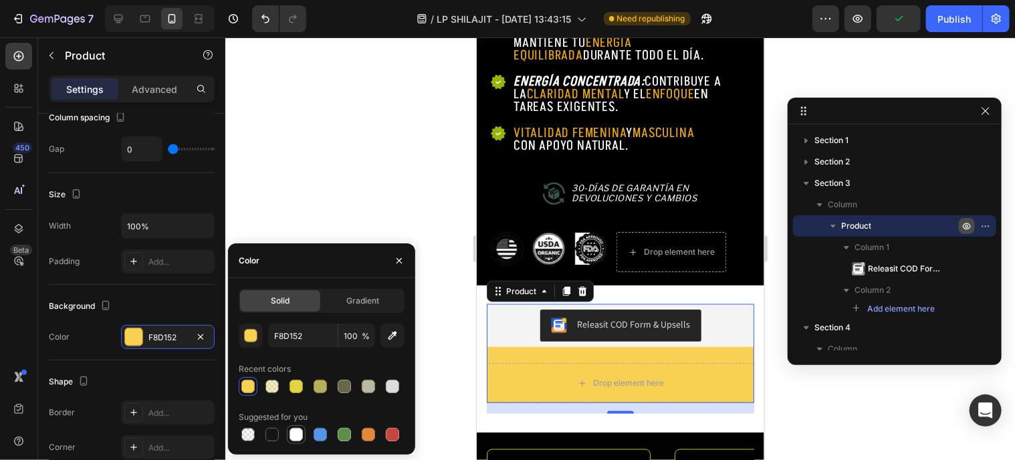
click at [291, 437] on div at bounding box center [295, 434] width 13 height 13
type input "FFFFFF"
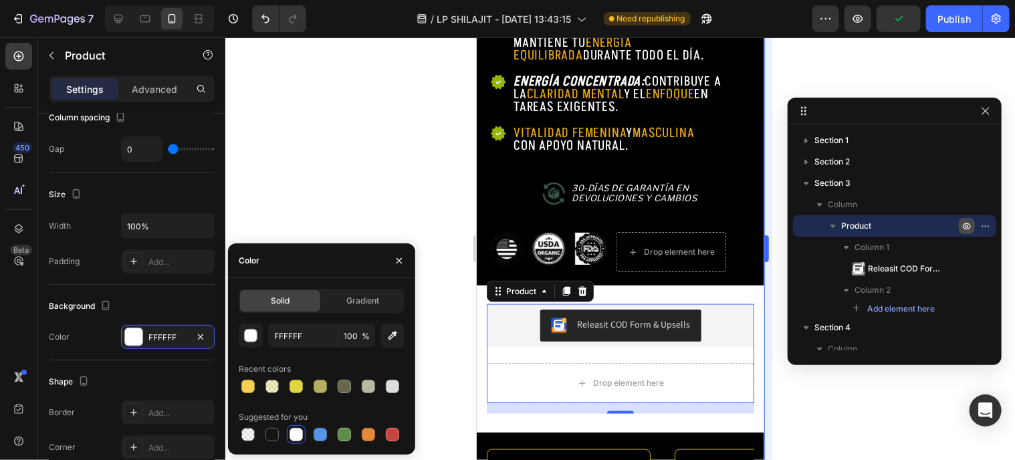
click at [771, 360] on div "Section 1 Section 2 Section 3 Column Product Column 1 Releasit COD Form & Upsel…" at bounding box center [619, 248] width 789 height 422
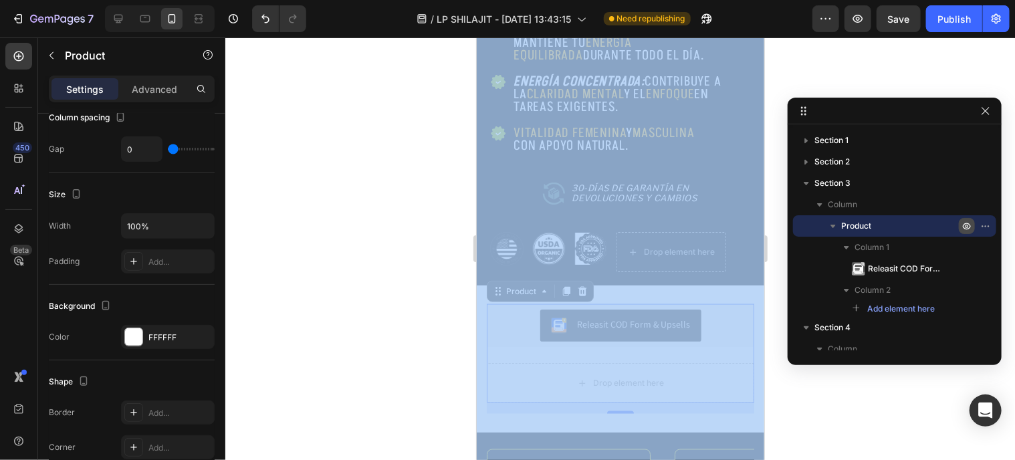
click at [783, 380] on div at bounding box center [619, 248] width 789 height 422
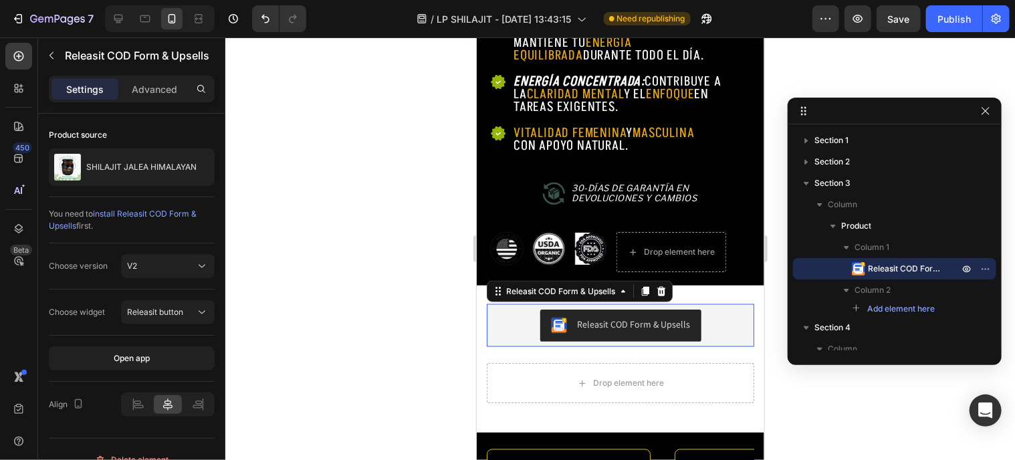
click at [725, 316] on div "Releasit COD Form & Upsells" at bounding box center [619, 325] width 257 height 32
click at [790, 389] on div at bounding box center [619, 248] width 789 height 422
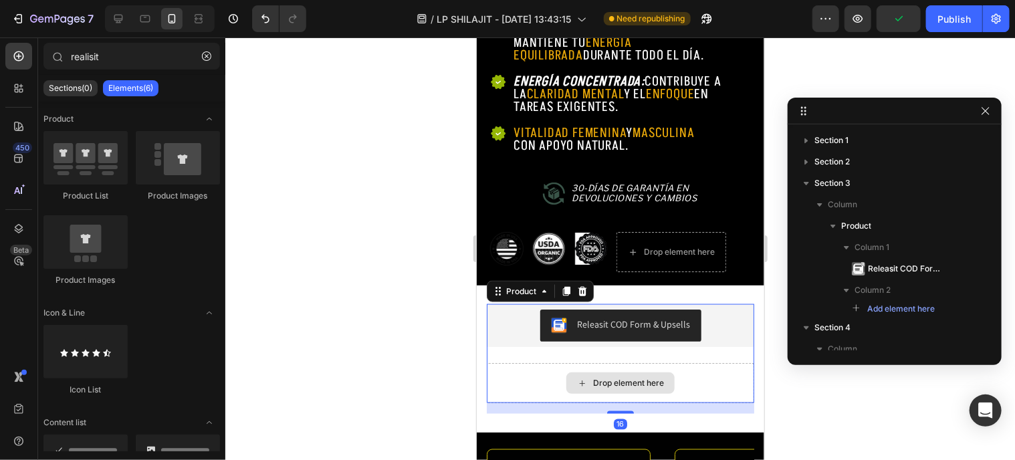
click at [709, 372] on div "Drop element here" at bounding box center [619, 382] width 267 height 40
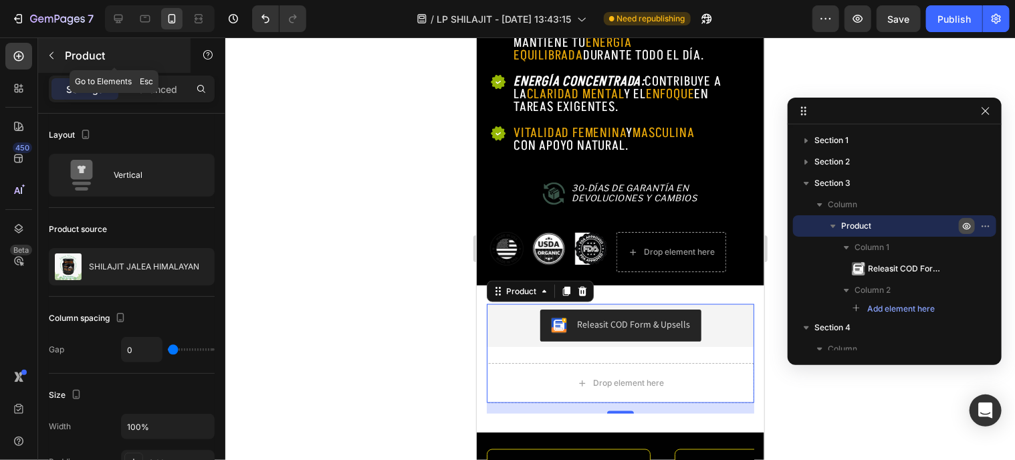
click at [55, 55] on icon "button" at bounding box center [51, 55] width 11 height 11
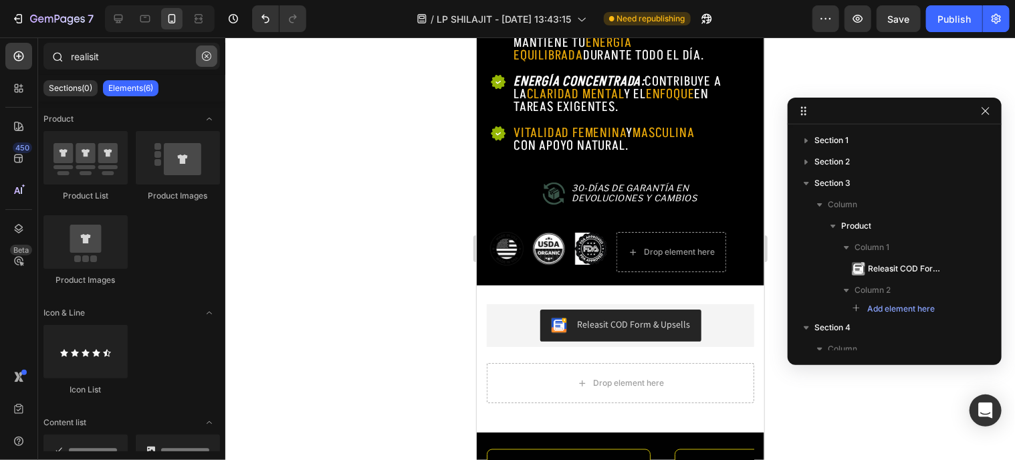
click at [206, 51] on icon "button" at bounding box center [206, 55] width 9 height 9
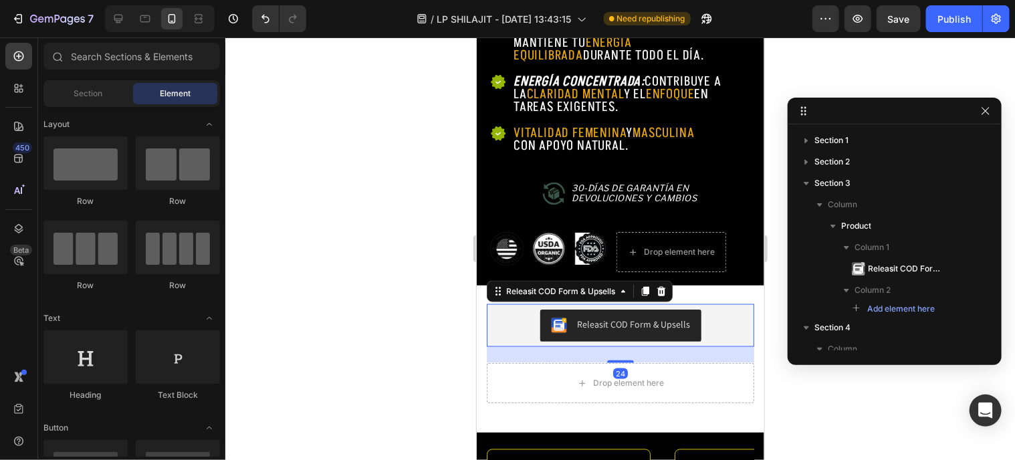
click at [710, 309] on div "Releasit COD Form & Upsells" at bounding box center [619, 325] width 257 height 32
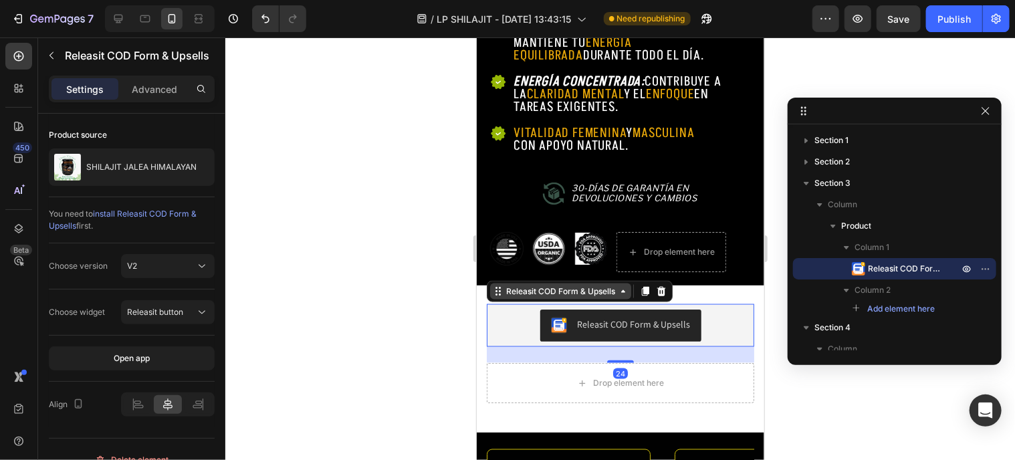
click at [619, 285] on icon at bounding box center [622, 290] width 11 height 11
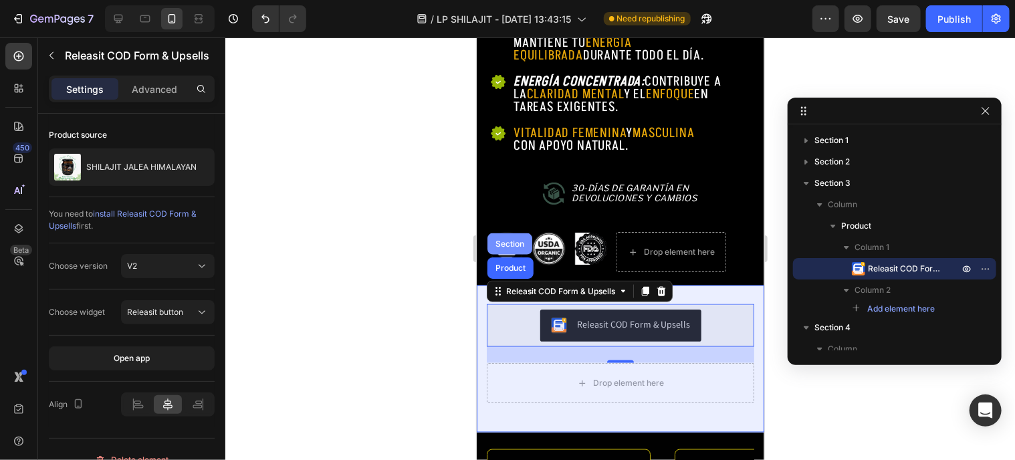
click at [507, 237] on div "Section" at bounding box center [509, 243] width 45 height 21
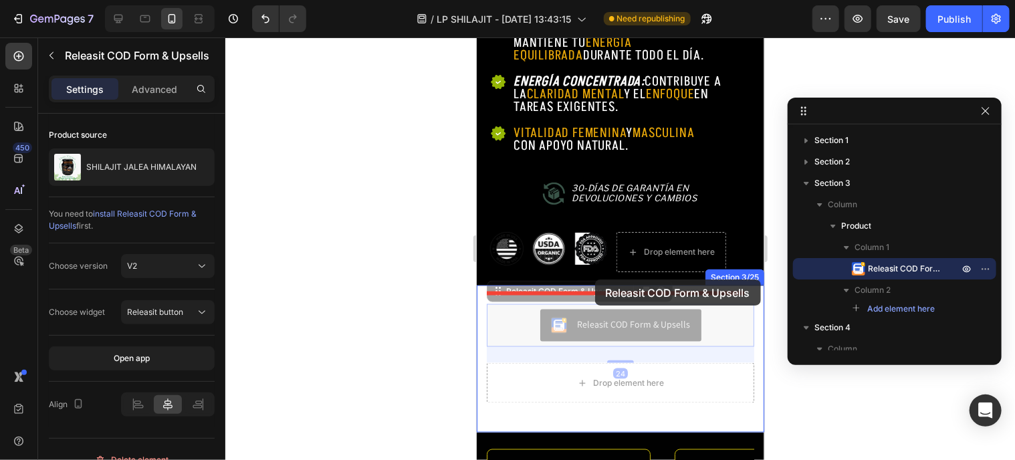
drag, startPoint x: 602, startPoint y: 316, endPoint x: 594, endPoint y: 279, distance: 38.2
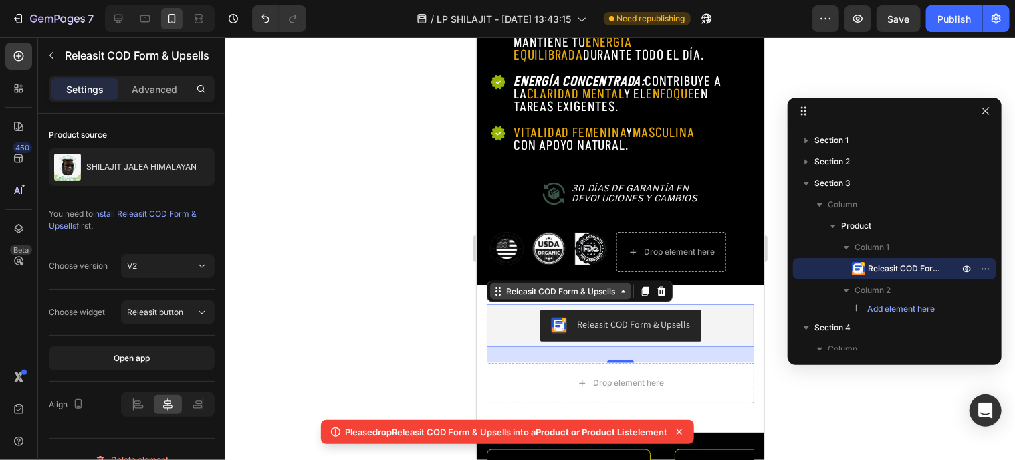
click at [599, 285] on div "Releasit COD Form & Upsells" at bounding box center [559, 291] width 141 height 16
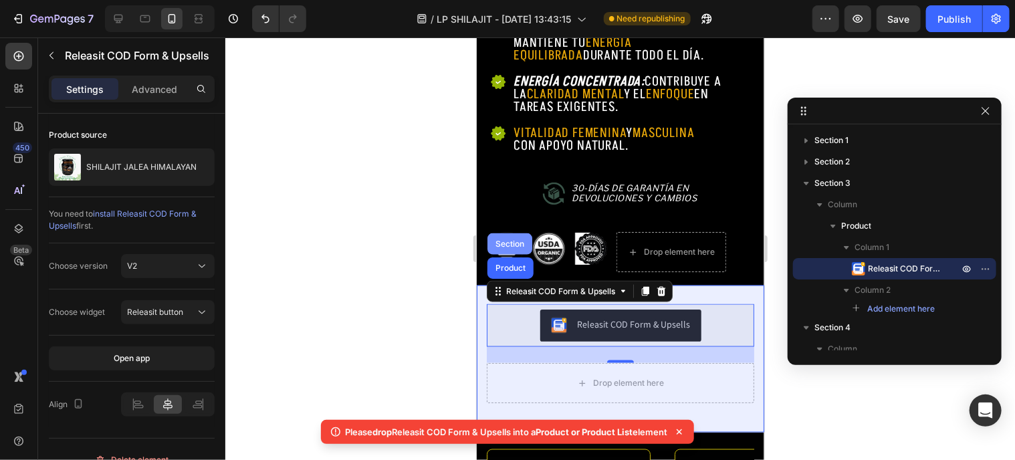
click at [523, 239] on div "Section" at bounding box center [509, 243] width 34 height 8
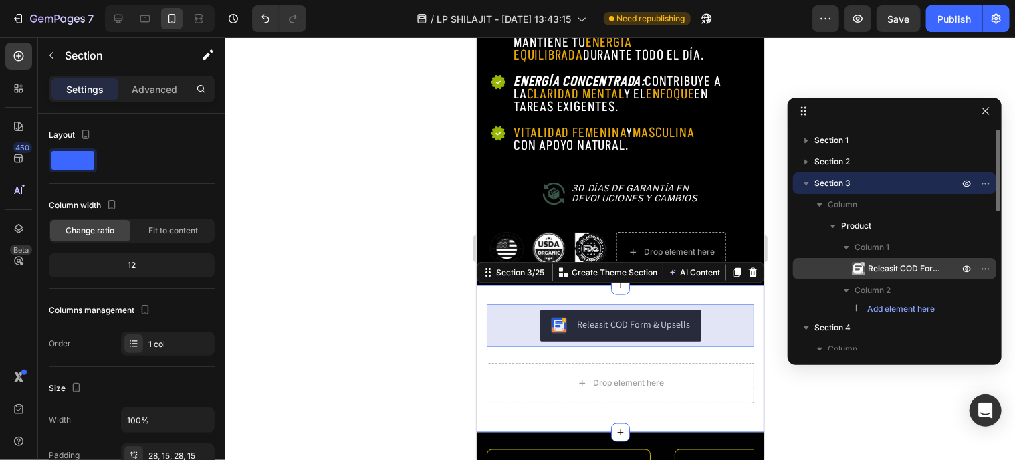
click at [898, 271] on span "Releasit COD Form & Upsells" at bounding box center [907, 268] width 78 height 13
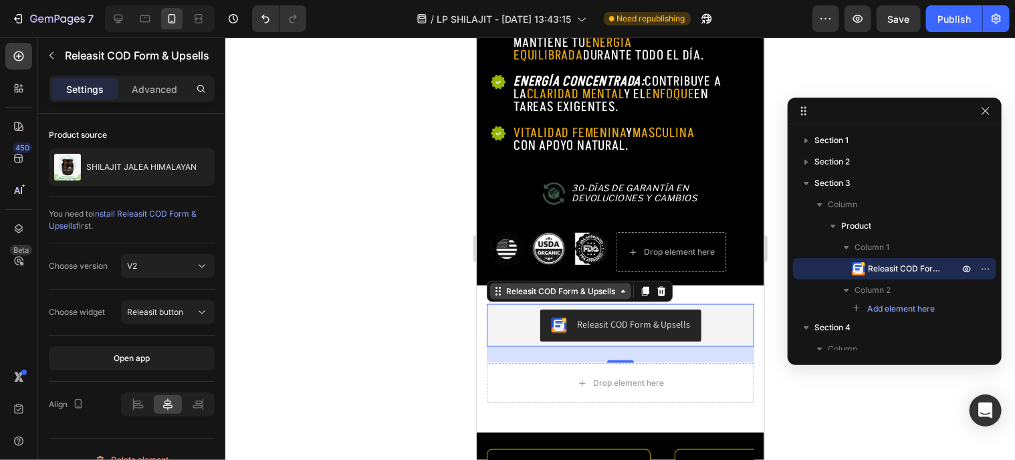
click at [554, 285] on div "Releasit COD Form & Upsells" at bounding box center [560, 291] width 114 height 12
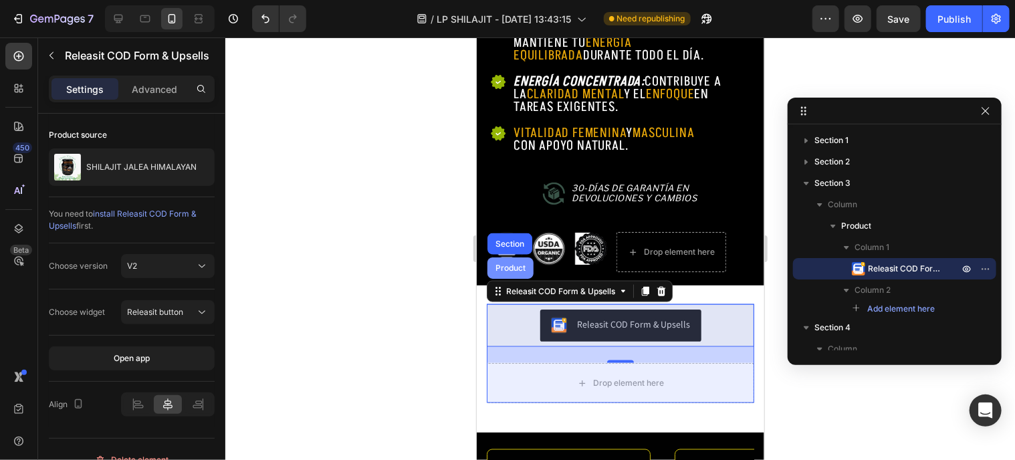
click at [525, 259] on div "Product" at bounding box center [510, 267] width 46 height 21
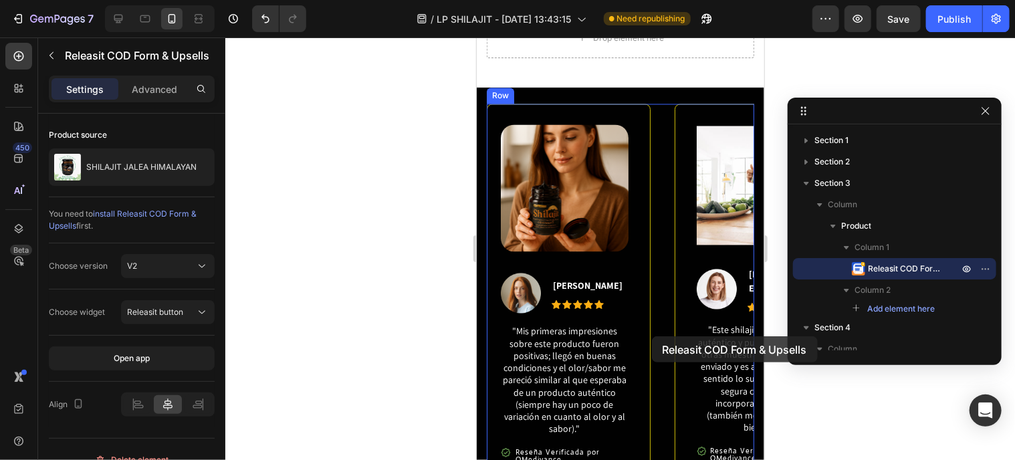
scroll to position [1054, 0]
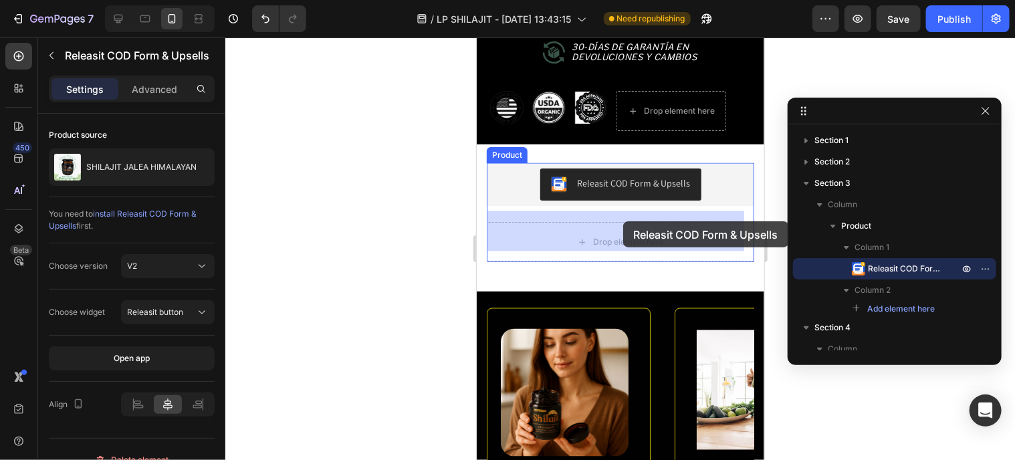
drag, startPoint x: 517, startPoint y: 290, endPoint x: 622, endPoint y: 221, distance: 125.5
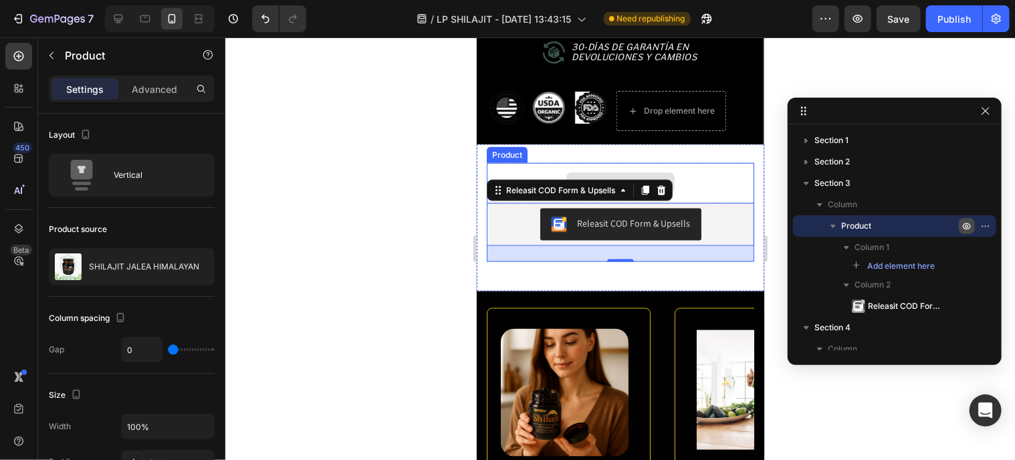
click at [741, 162] on div "Drop element here" at bounding box center [619, 182] width 267 height 40
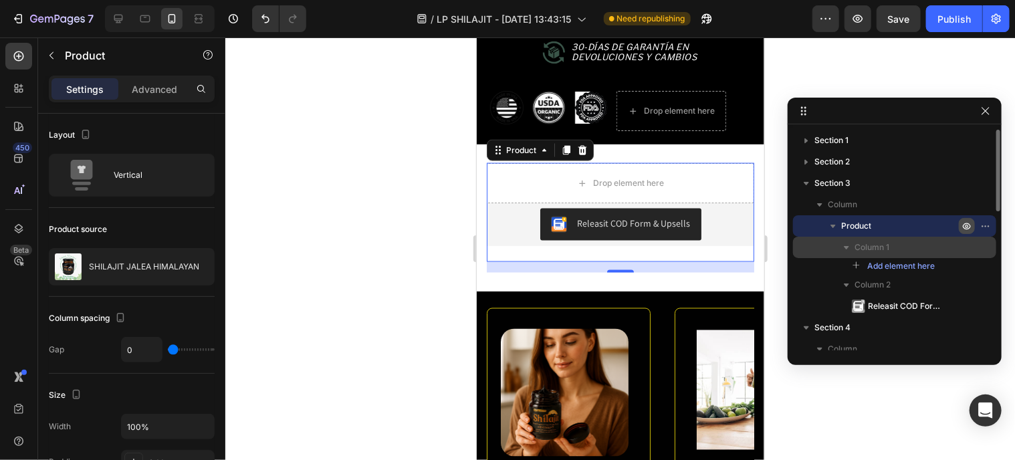
click at [900, 255] on div "Column 1" at bounding box center [894, 247] width 193 height 21
click at [880, 251] on span "Column 1" at bounding box center [871, 247] width 35 height 13
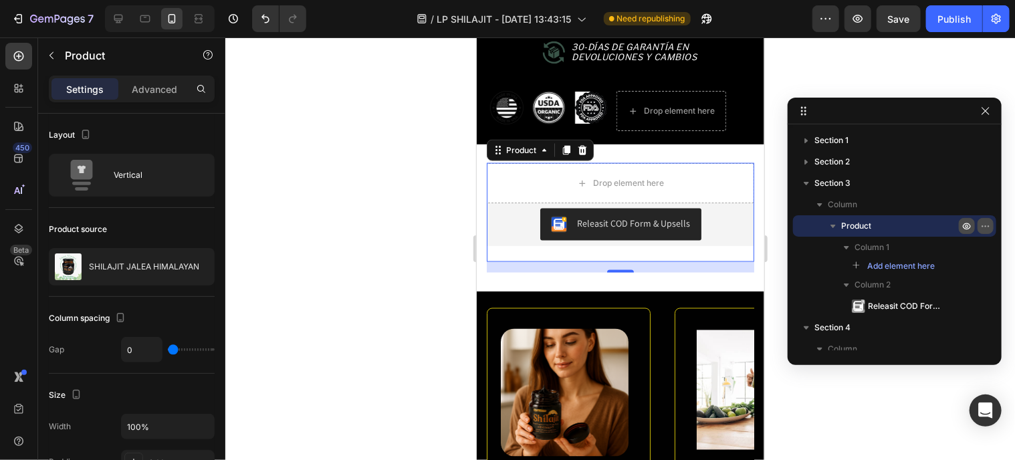
click at [986, 227] on icon "button" at bounding box center [985, 226] width 11 height 11
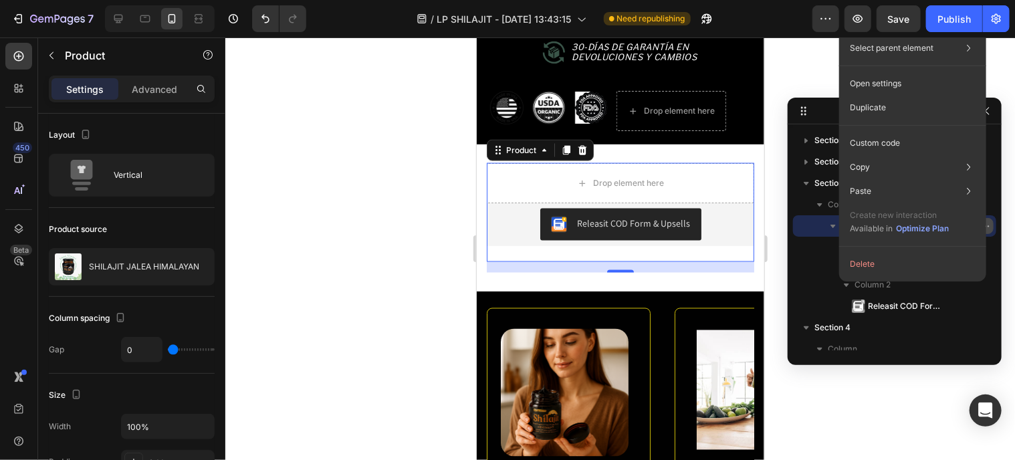
click at [986, 227] on icon "button" at bounding box center [985, 226] width 11 height 11
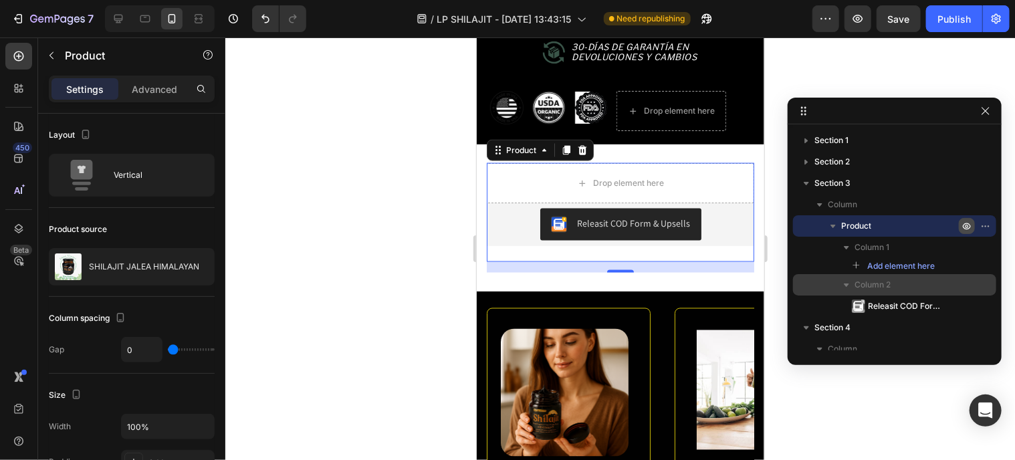
drag, startPoint x: 880, startPoint y: 283, endPoint x: 834, endPoint y: 288, distance: 46.4
click at [834, 288] on div "Column 2" at bounding box center [894, 284] width 193 height 21
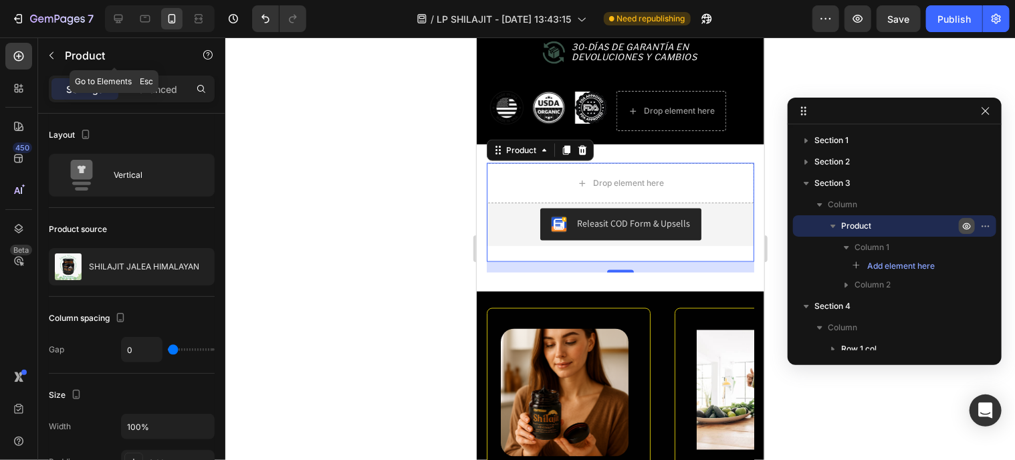
click at [52, 62] on button "button" at bounding box center [51, 55] width 21 height 21
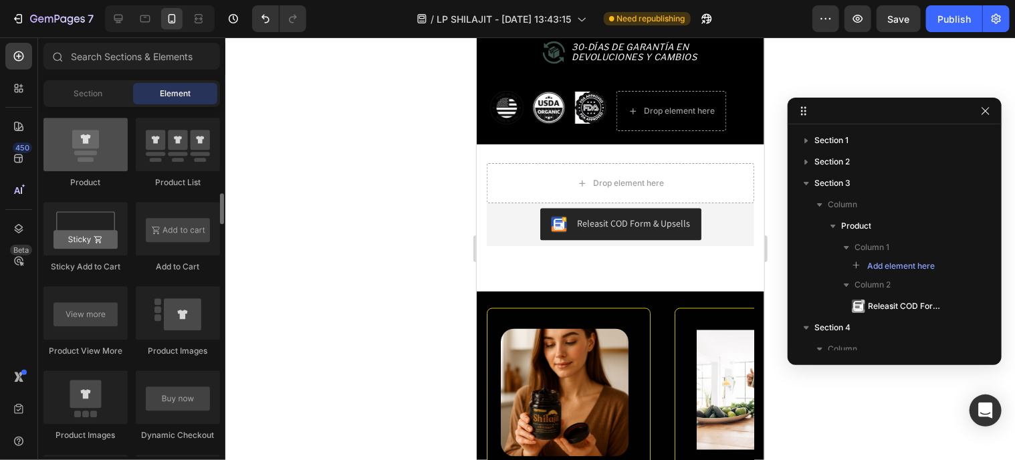
scroll to position [1671, 0]
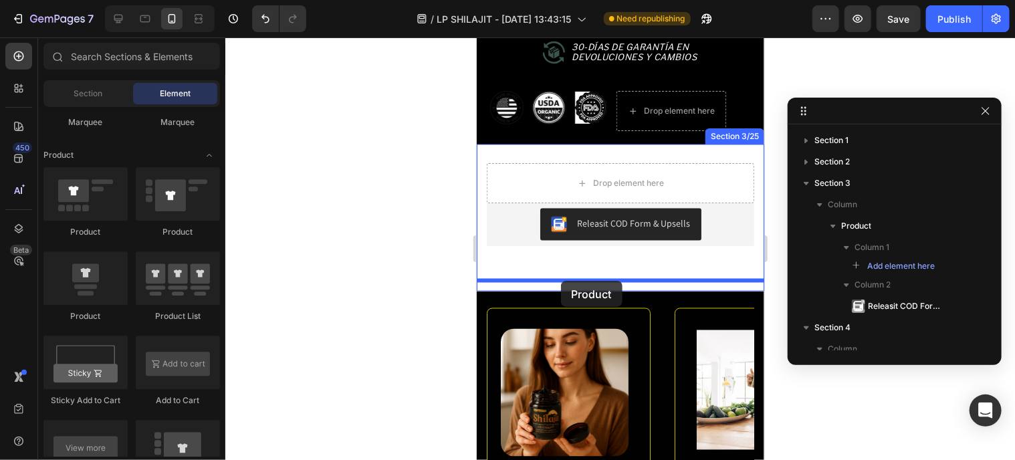
drag, startPoint x: 581, startPoint y: 319, endPoint x: 560, endPoint y: 280, distance: 44.0
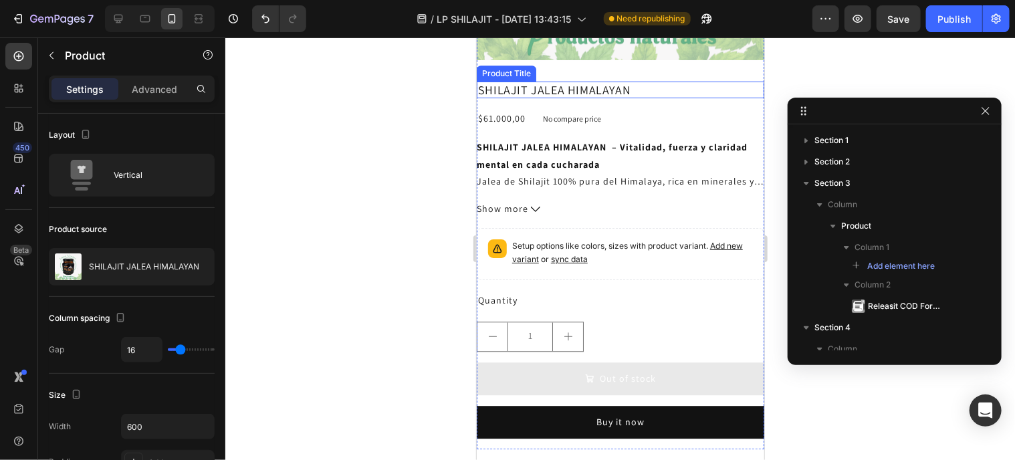
scroll to position [1588, 0]
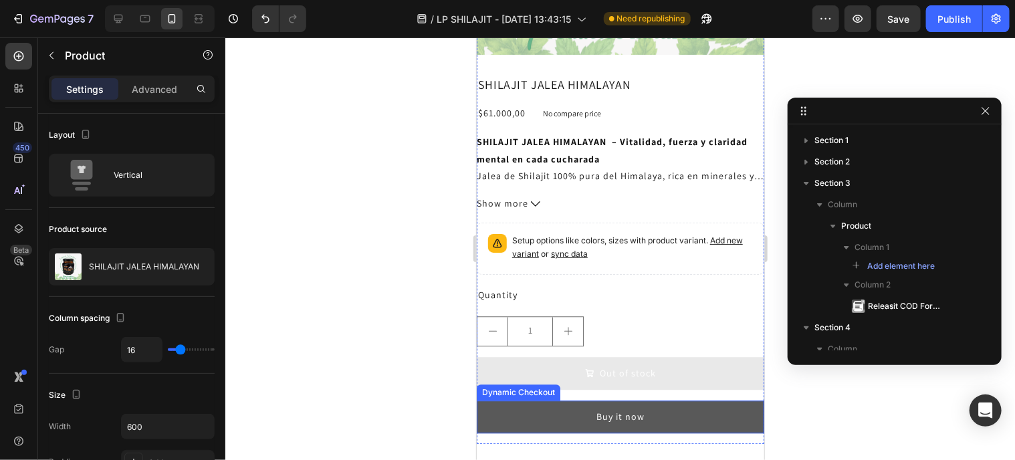
click at [620, 400] on button "Buy it now" at bounding box center [619, 416] width 287 height 33
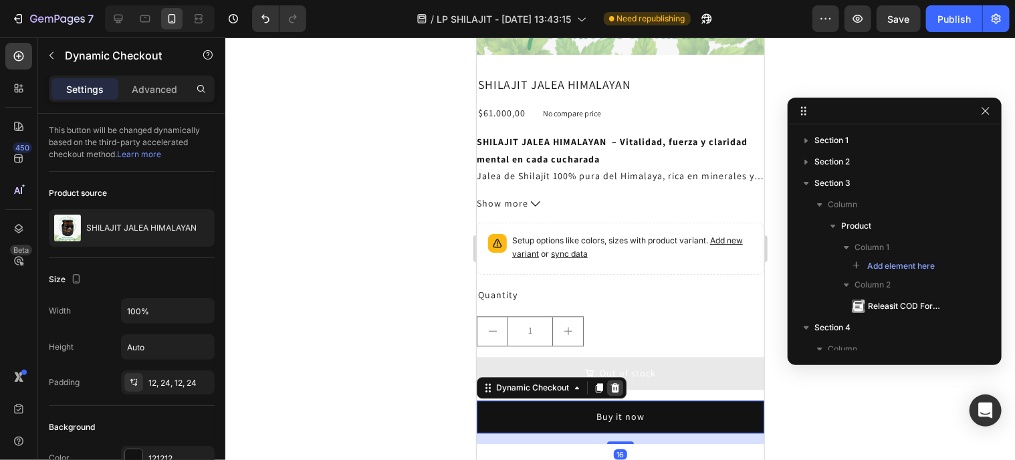
click at [618, 382] on icon at bounding box center [614, 387] width 11 height 11
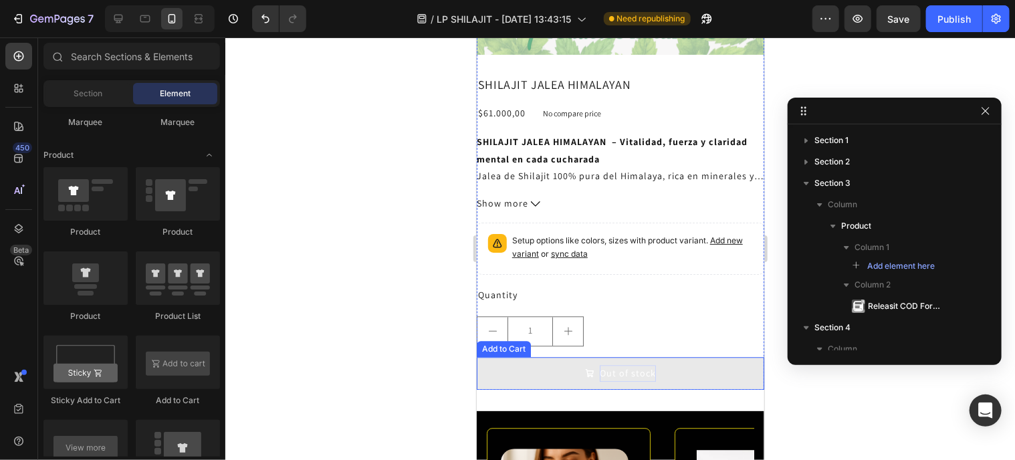
click at [626, 364] on div "Out of stock" at bounding box center [627, 372] width 56 height 17
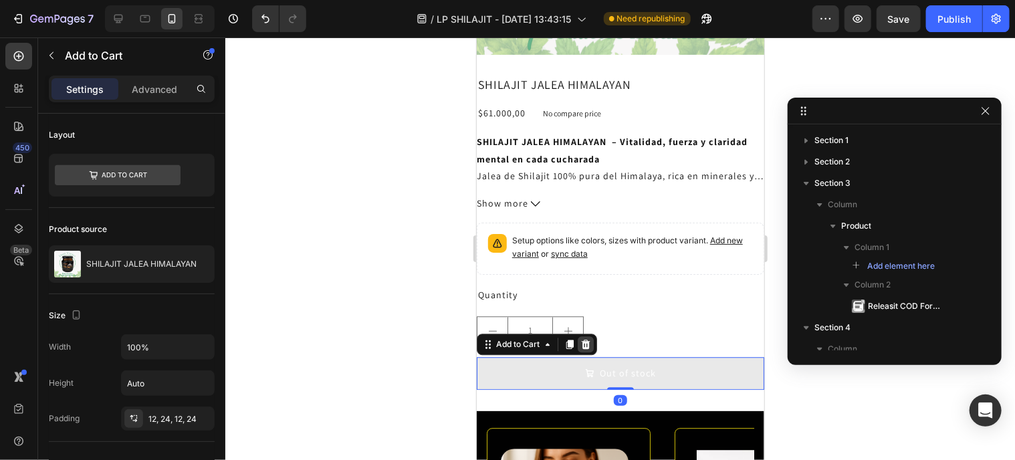
click at [581, 338] on icon at bounding box center [585, 343] width 11 height 11
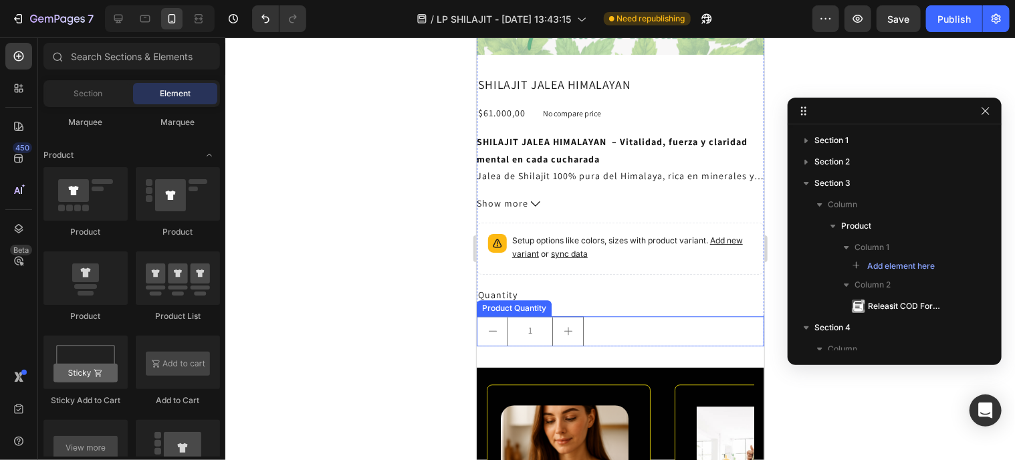
click at [596, 319] on div "1" at bounding box center [619, 331] width 287 height 30
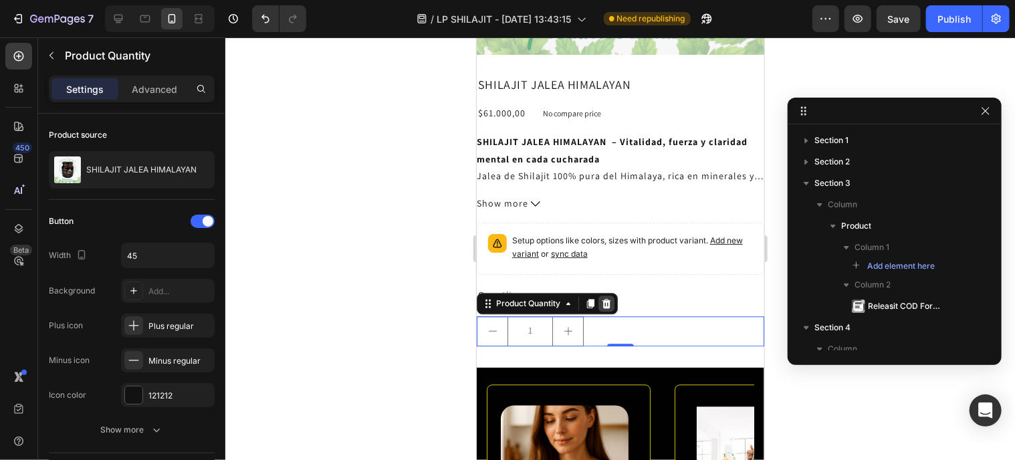
click at [608, 297] on icon at bounding box center [606, 301] width 9 height 9
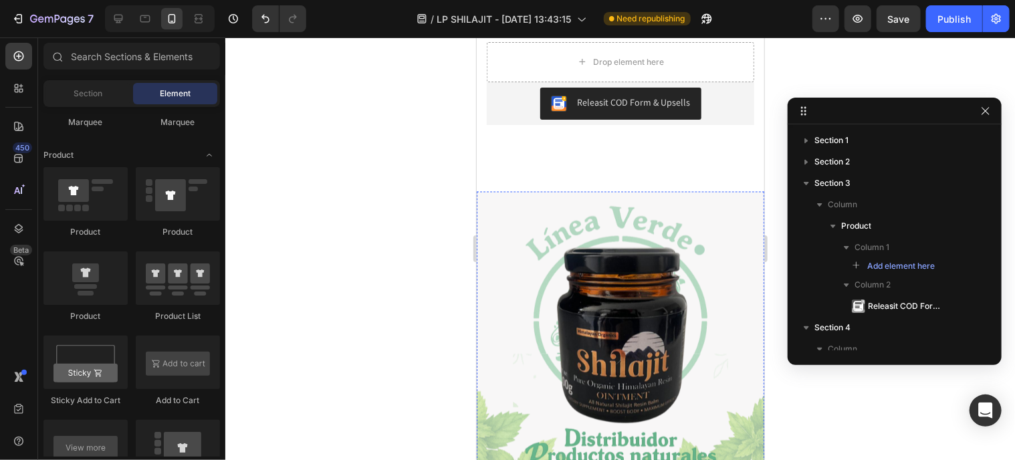
scroll to position [1062, 0]
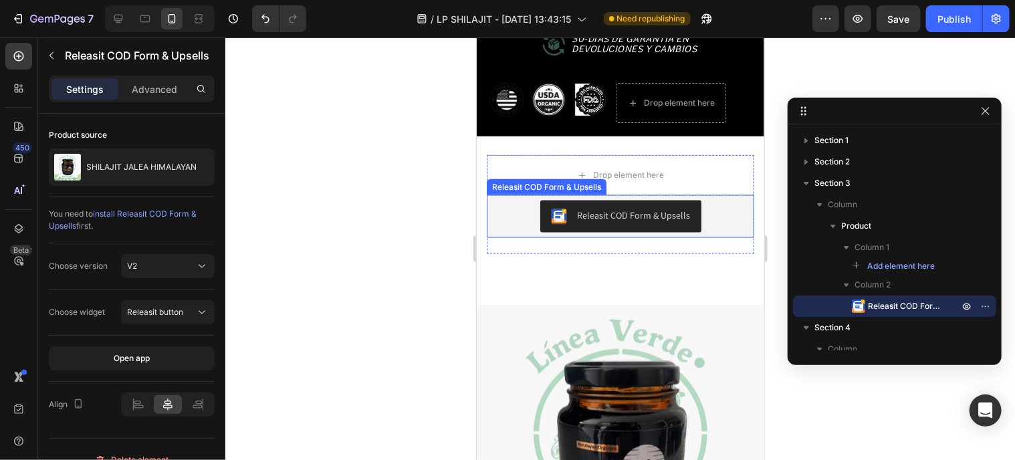
click at [511, 210] on div "Releasit COD Form & Upsells" at bounding box center [619, 216] width 257 height 32
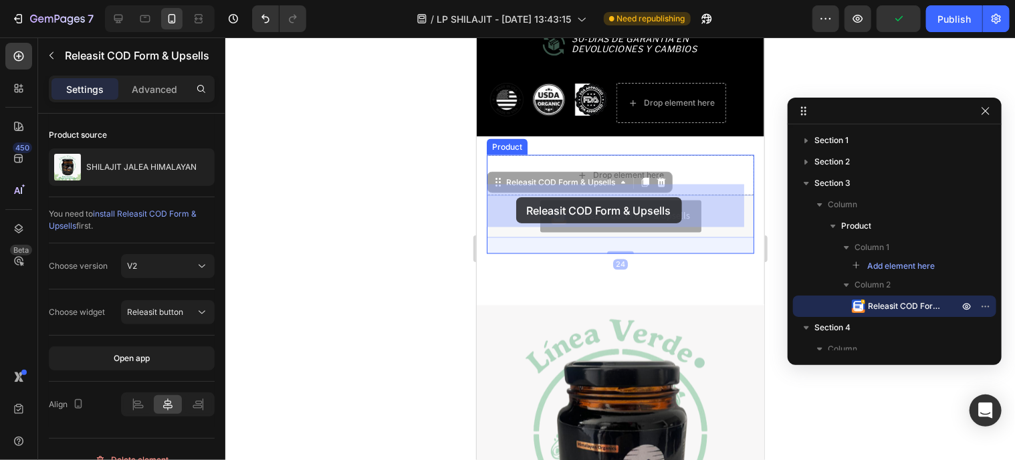
drag, startPoint x: 510, startPoint y: 210, endPoint x: 515, endPoint y: 197, distance: 14.4
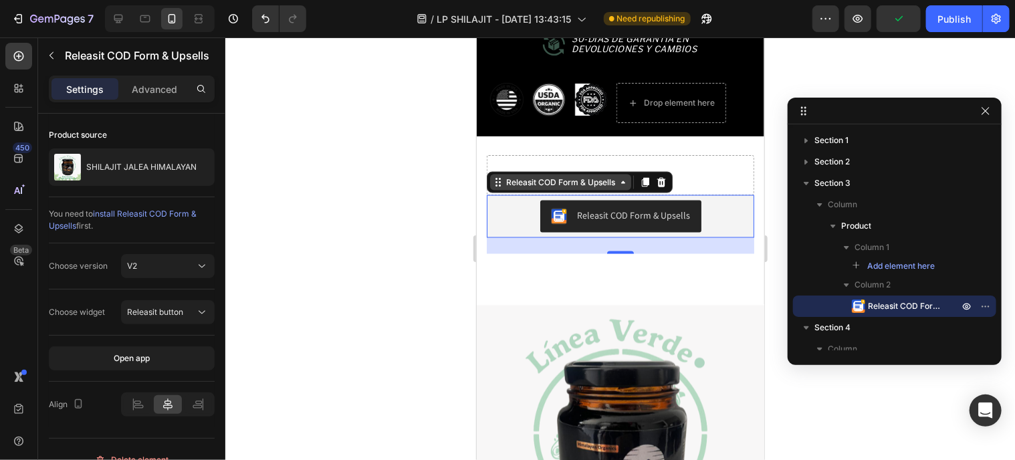
click at [535, 176] on div "Releasit COD Form & Upsells" at bounding box center [560, 182] width 114 height 12
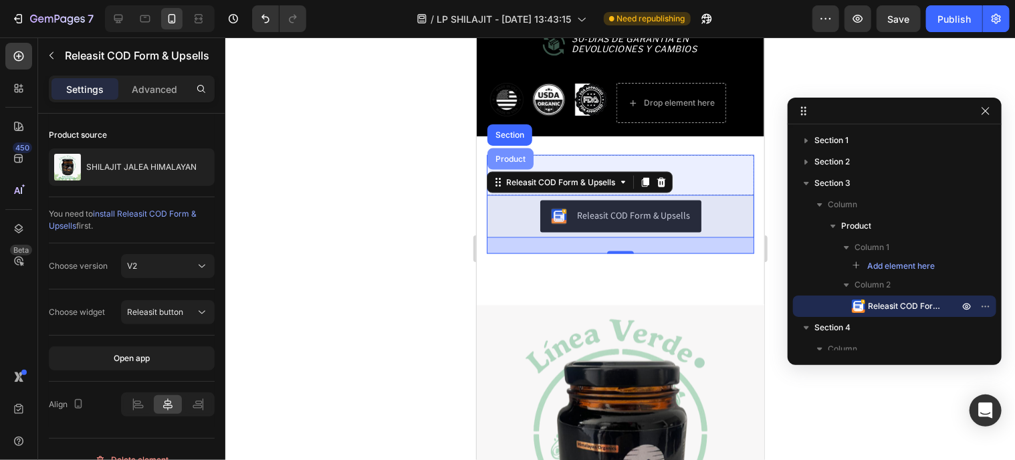
click at [517, 151] on div "Product" at bounding box center [510, 158] width 46 height 21
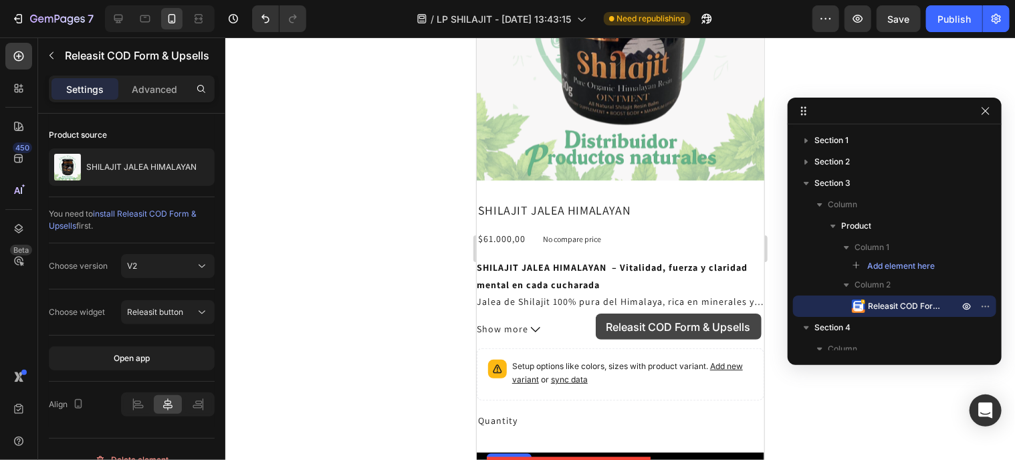
scroll to position [1663, 0]
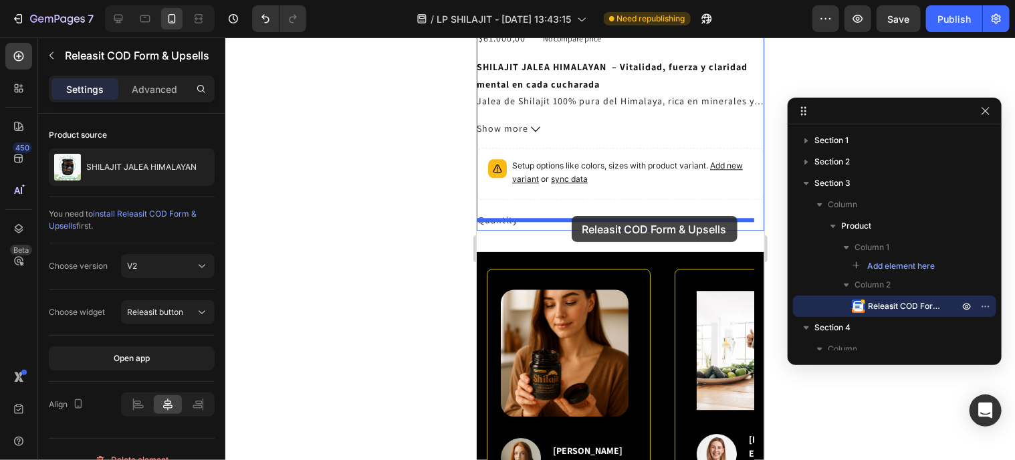
drag, startPoint x: 516, startPoint y: 203, endPoint x: 571, endPoint y: 215, distance: 56.3
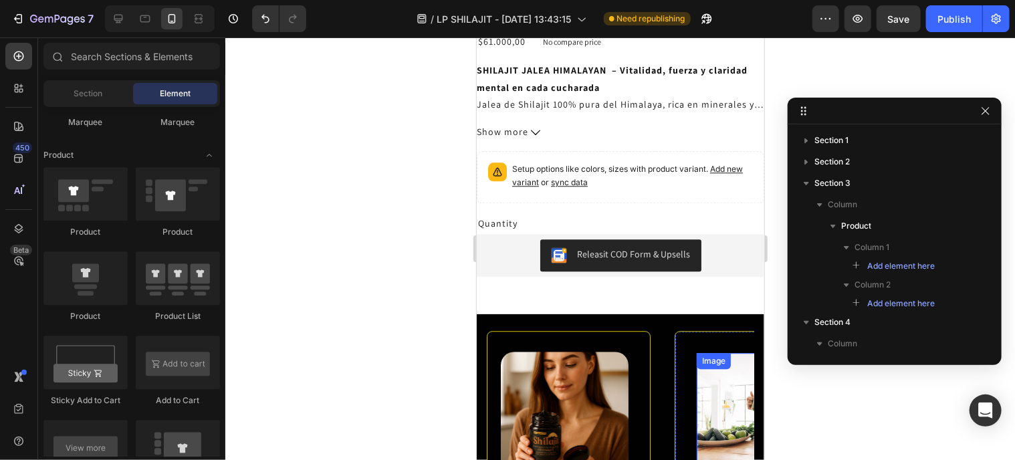
scroll to position [1659, 0]
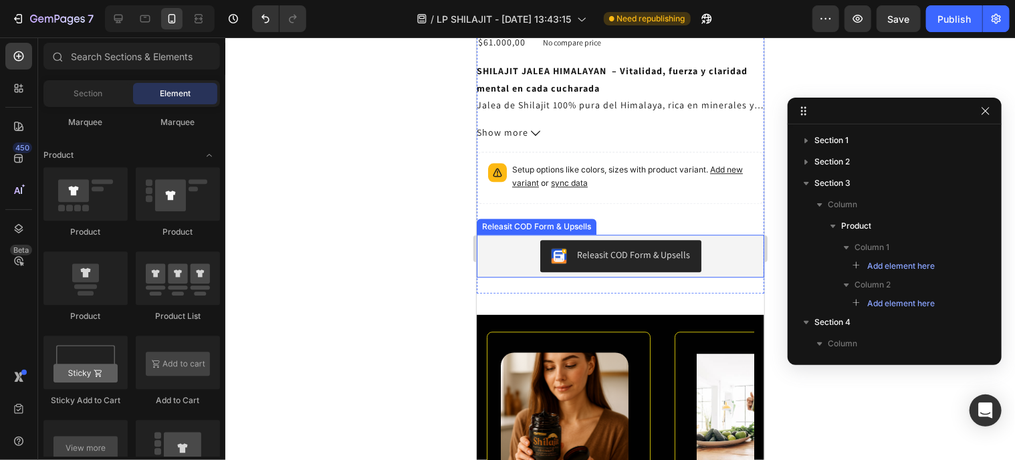
click at [614, 265] on div "Releasit COD Form & Upsells" at bounding box center [619, 255] width 287 height 43
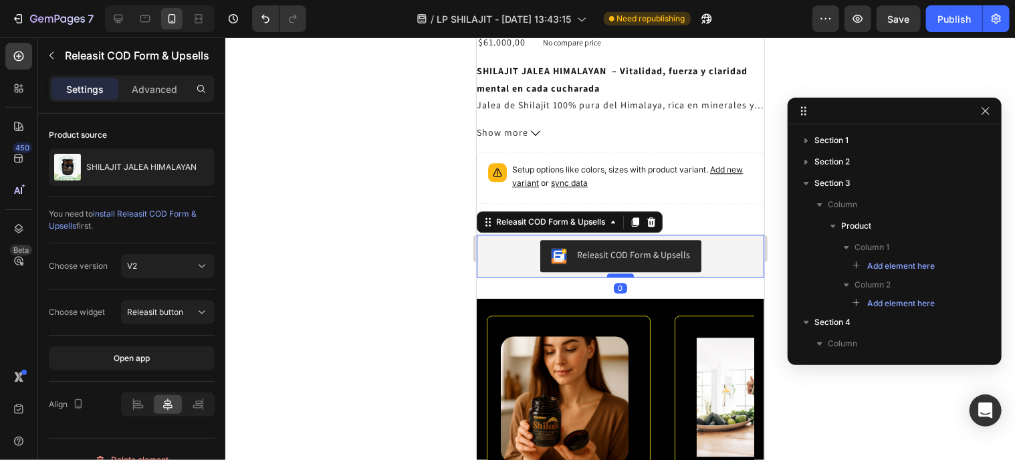
drag, startPoint x: 610, startPoint y: 279, endPoint x: 626, endPoint y: 262, distance: 23.2
click at [626, 273] on div at bounding box center [619, 275] width 27 height 4
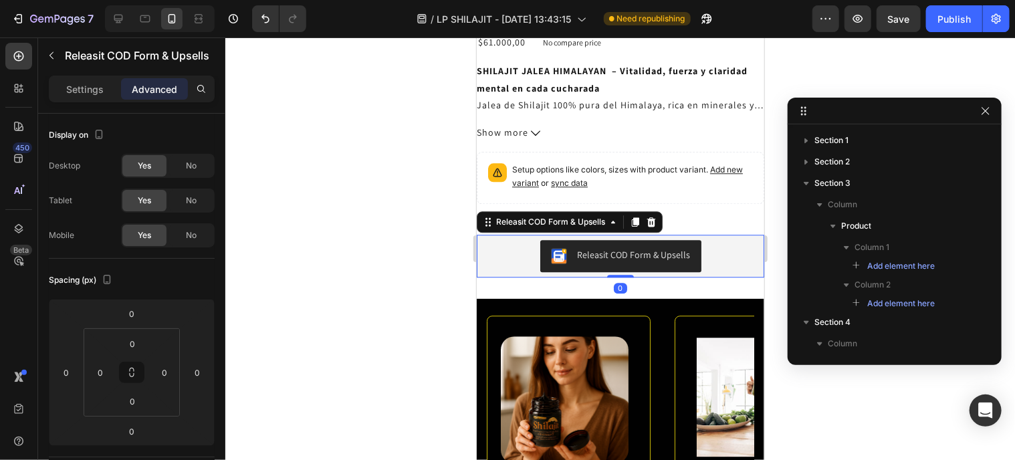
click at [516, 239] on div "Releasit COD Form & Upsells" at bounding box center [619, 255] width 277 height 32
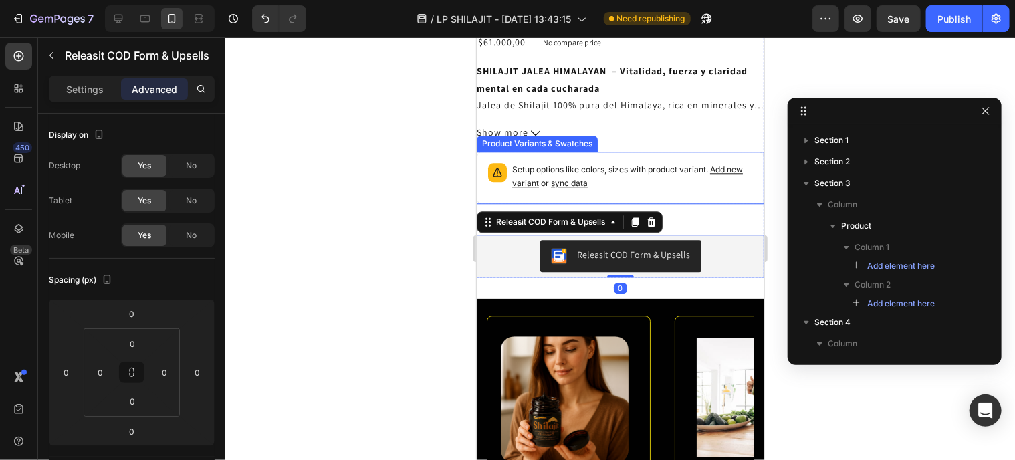
click at [749, 166] on div "Setup options like colors, sizes with product variant. Add new variant or sync …" at bounding box center [619, 177] width 287 height 52
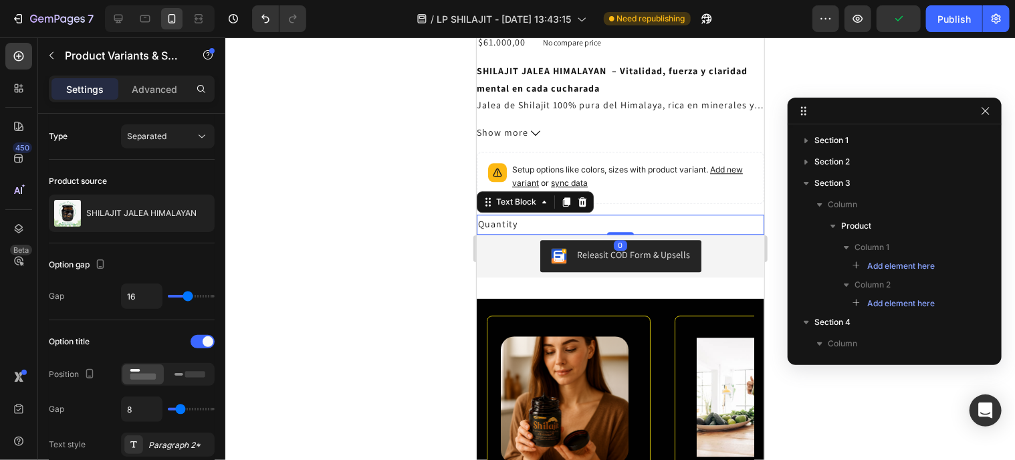
click at [580, 214] on div "Quantity" at bounding box center [619, 223] width 287 height 19
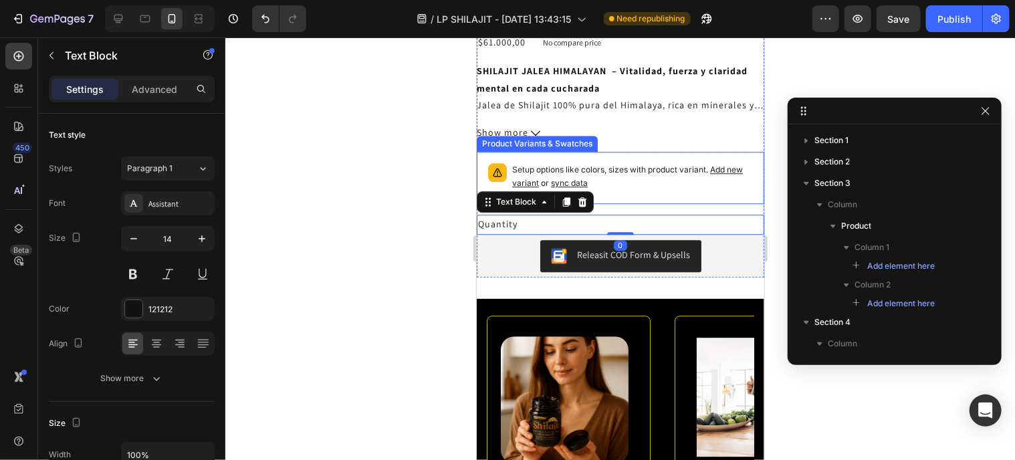
click at [638, 162] on p "Setup options like colors, sizes with product variant. Add new variant or sync …" at bounding box center [631, 175] width 241 height 27
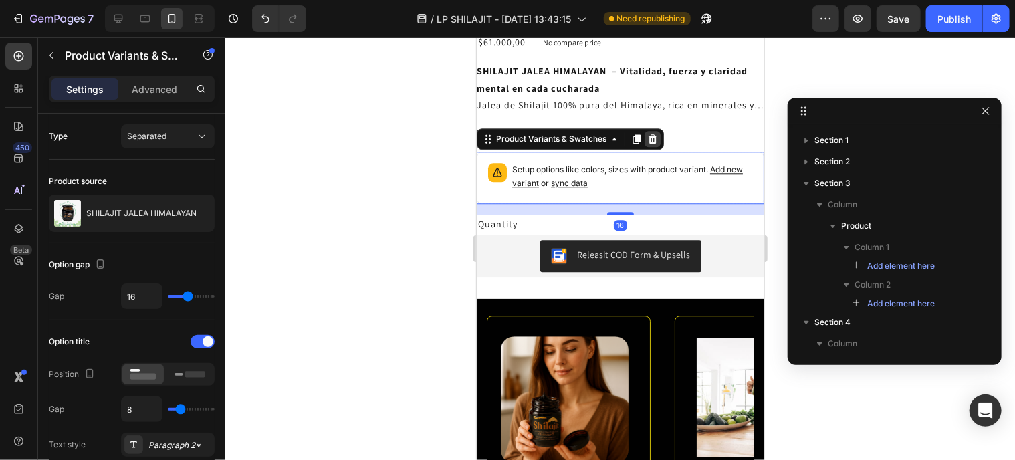
click at [654, 134] on icon at bounding box center [652, 138] width 9 height 9
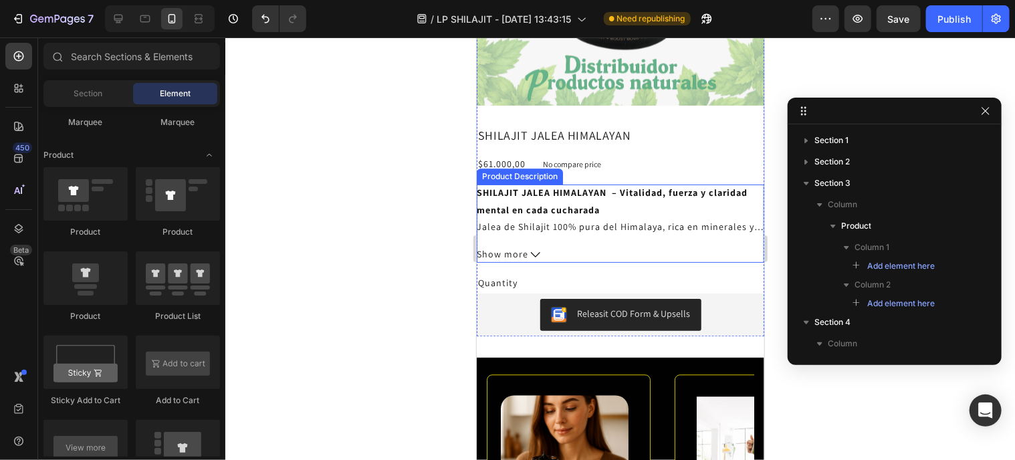
scroll to position [1526, 0]
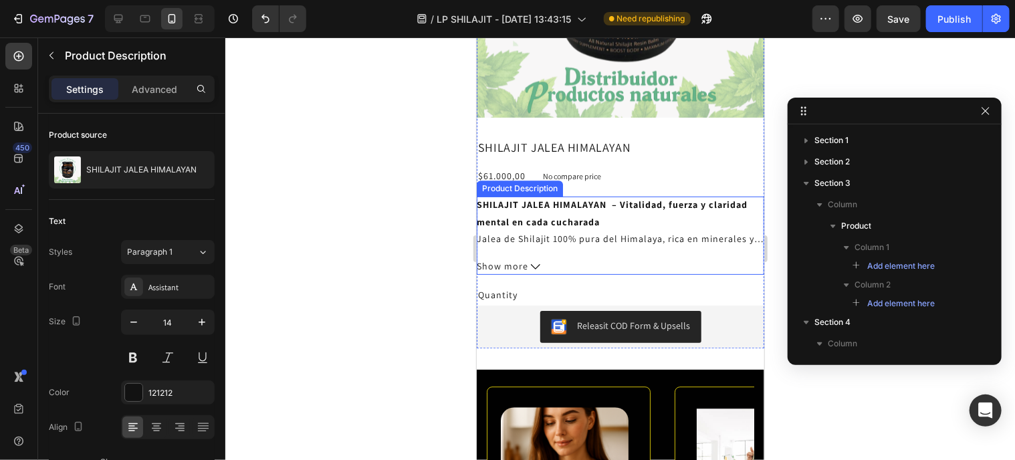
click at [566, 257] on button "Show more" at bounding box center [619, 265] width 287 height 17
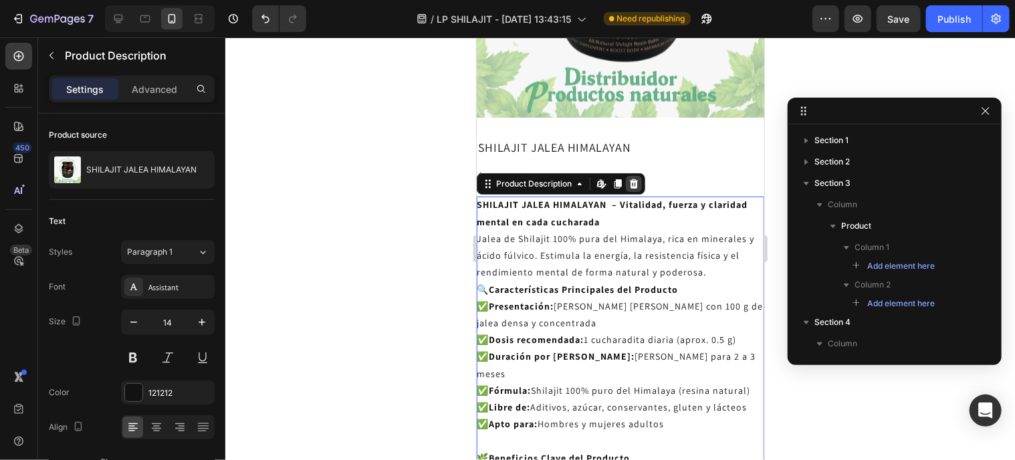
click at [632, 178] on icon at bounding box center [633, 183] width 11 height 11
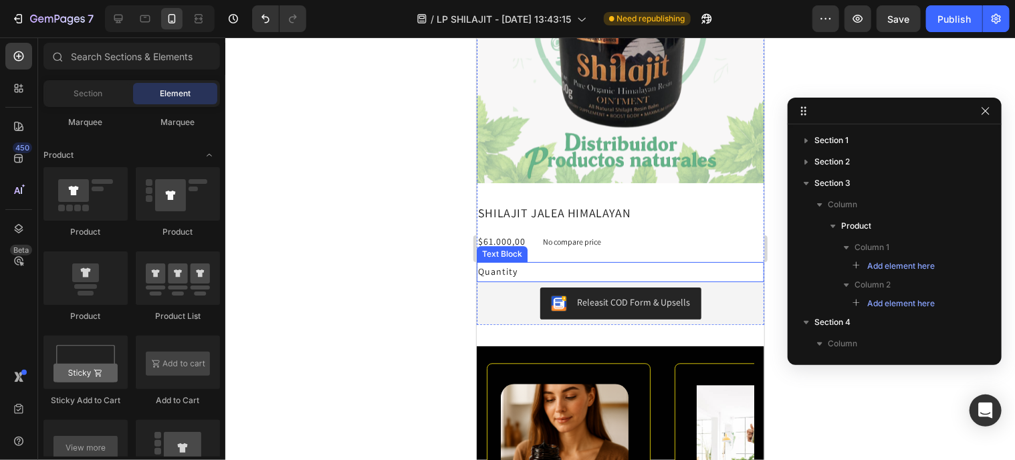
scroll to position [1459, 0]
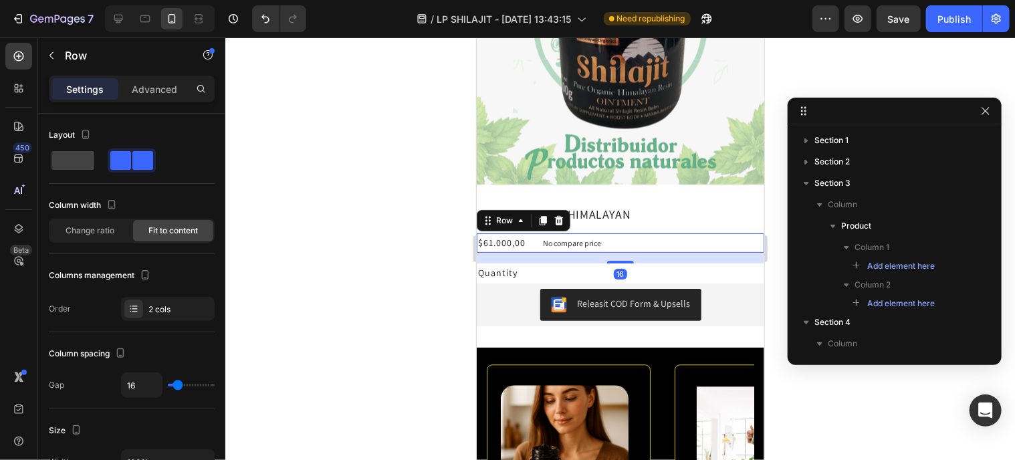
click at [610, 233] on div "$61.000,00 Product Price Product Price No compare price Product Price Row 16" at bounding box center [619, 242] width 287 height 19
click at [562, 215] on icon at bounding box center [558, 220] width 11 height 11
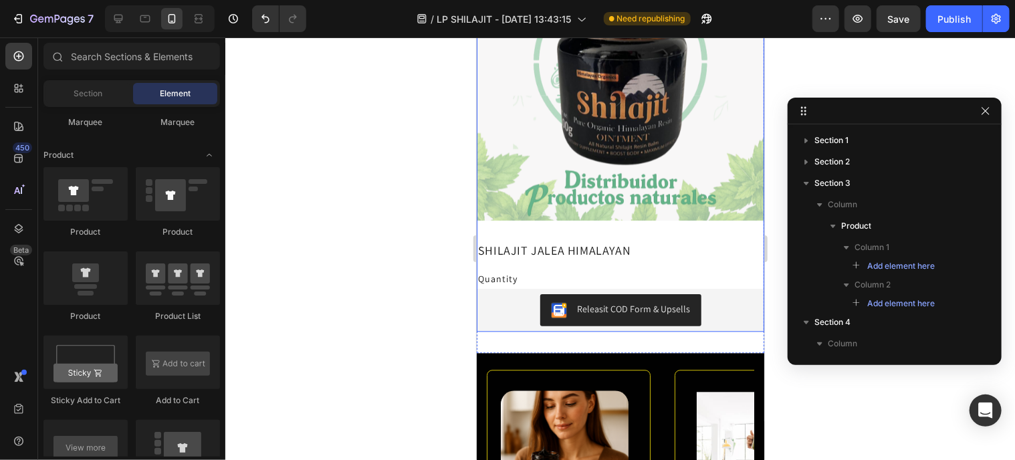
scroll to position [1392, 0]
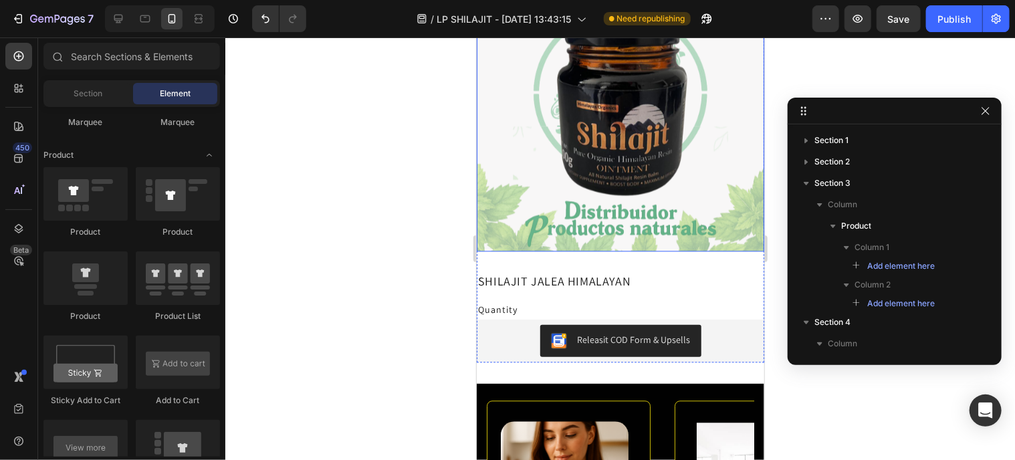
click at [586, 222] on img at bounding box center [619, 106] width 287 height 287
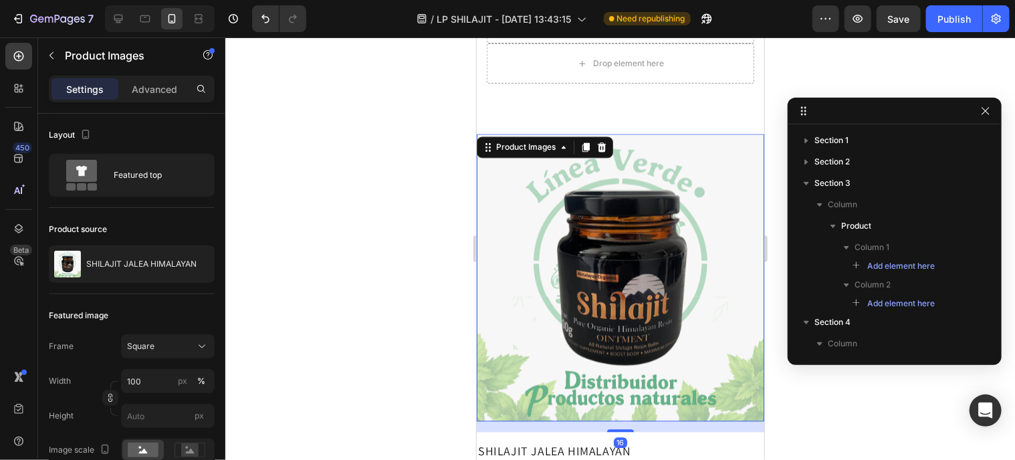
scroll to position [1132, 0]
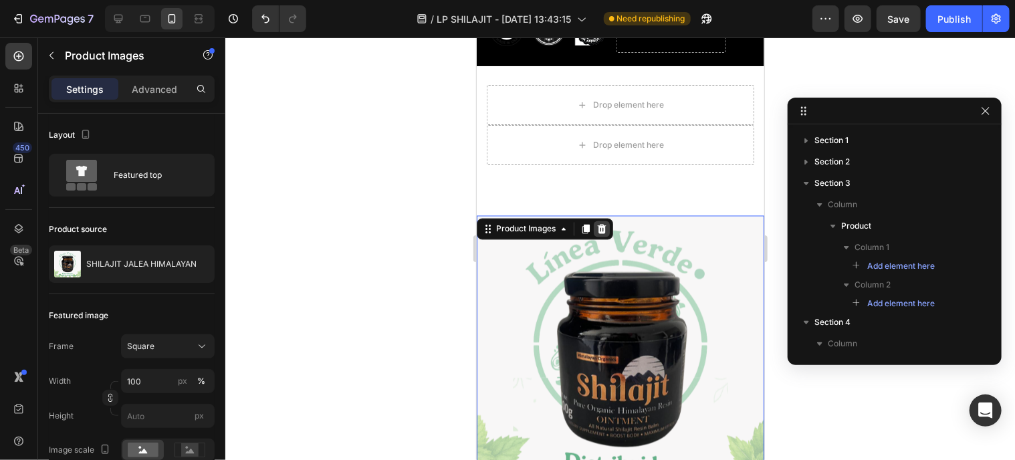
click at [600, 224] on icon at bounding box center [601, 228] width 9 height 9
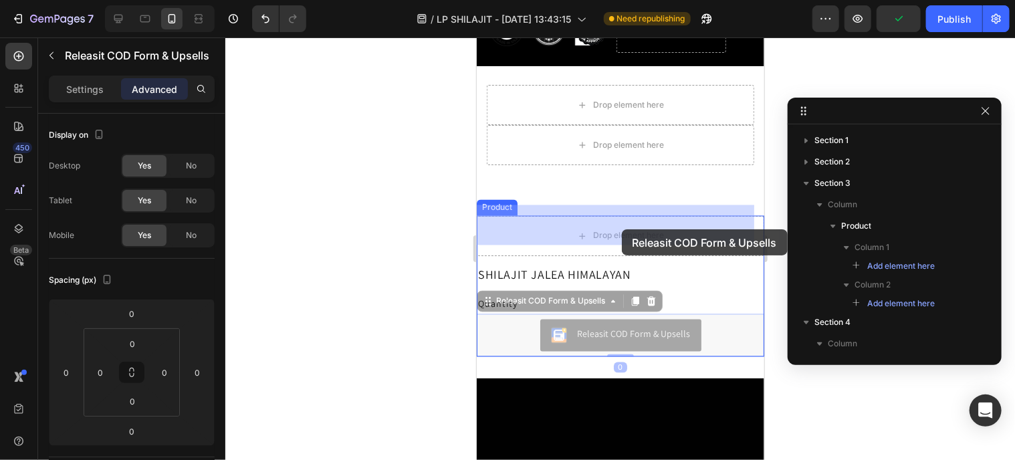
drag, startPoint x: 586, startPoint y: 330, endPoint x: 621, endPoint y: 229, distance: 107.6
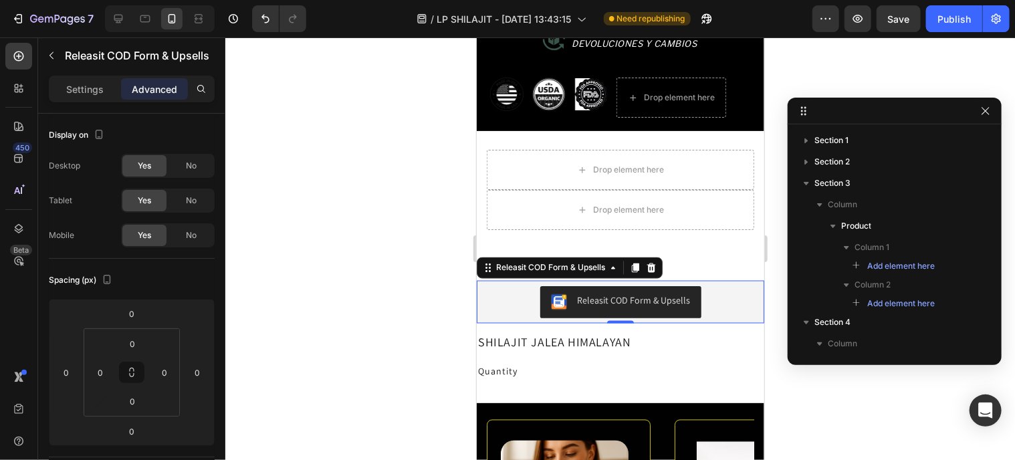
scroll to position [1065, 0]
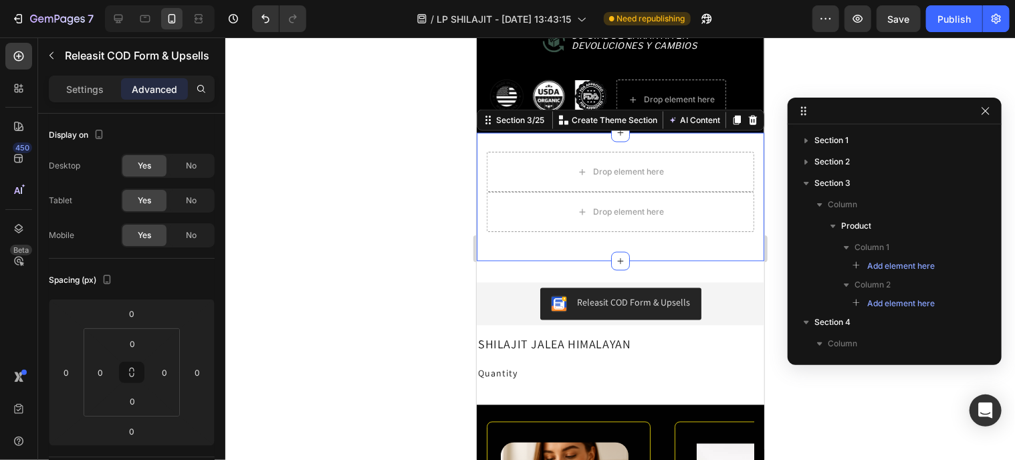
click at [527, 225] on div "Drop element here Drop element here Product" at bounding box center [619, 196] width 267 height 91
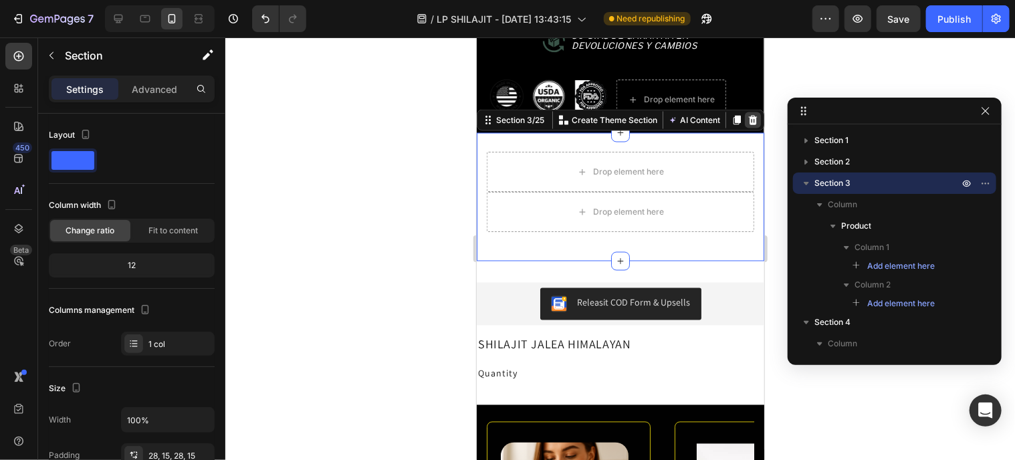
click at [748, 115] on icon at bounding box center [752, 119] width 9 height 9
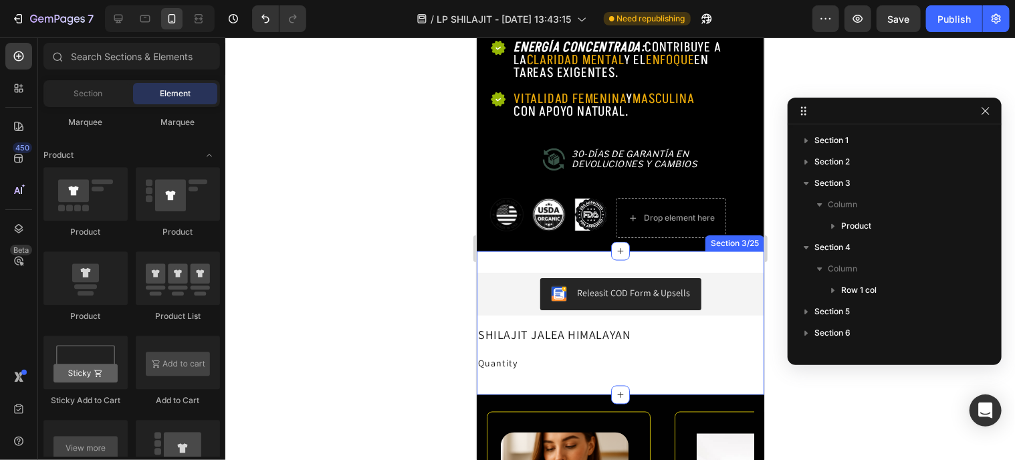
scroll to position [931, 0]
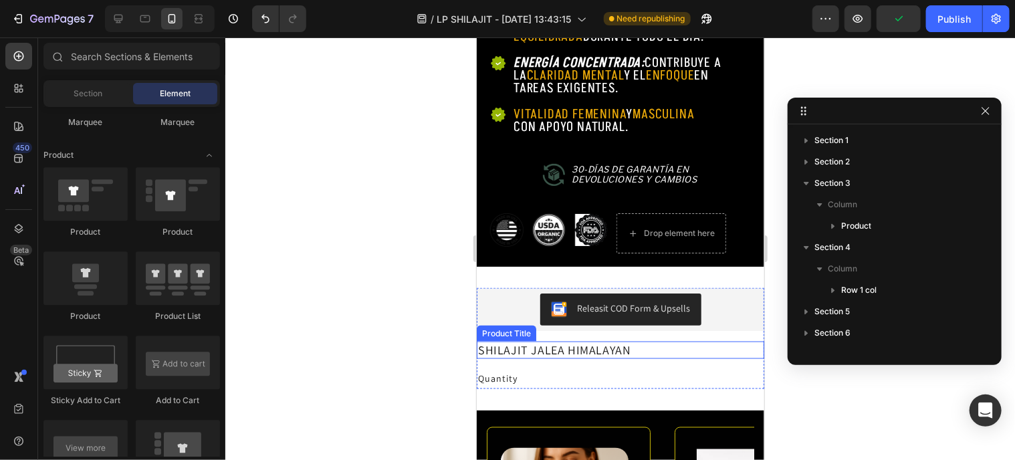
click at [576, 342] on h2 "SHILAJIT JALEA HIMALAYAN" at bounding box center [619, 349] width 287 height 17
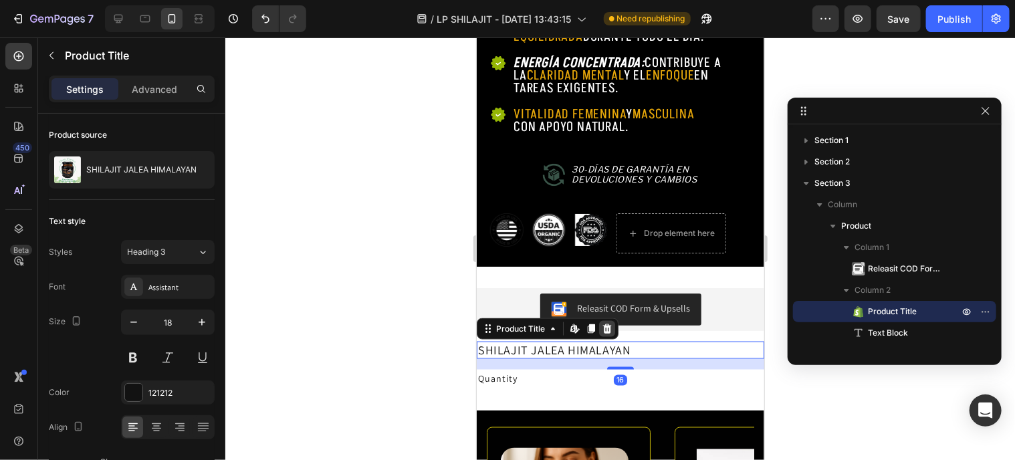
click at [608, 324] on icon at bounding box center [606, 328] width 9 height 9
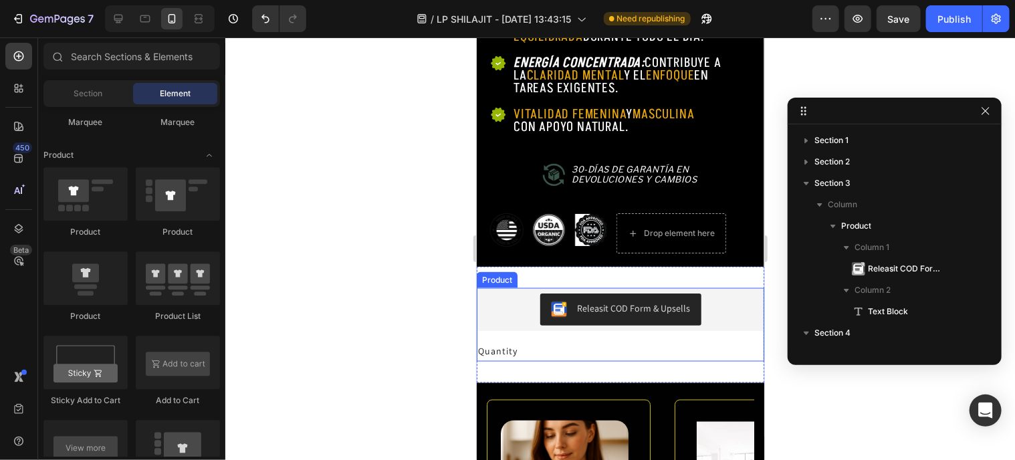
click at [552, 320] on div "Releasit COD Form & Upsells Releasit COD Form & Upsells Quantity Text Block Pro…" at bounding box center [619, 323] width 287 height 73
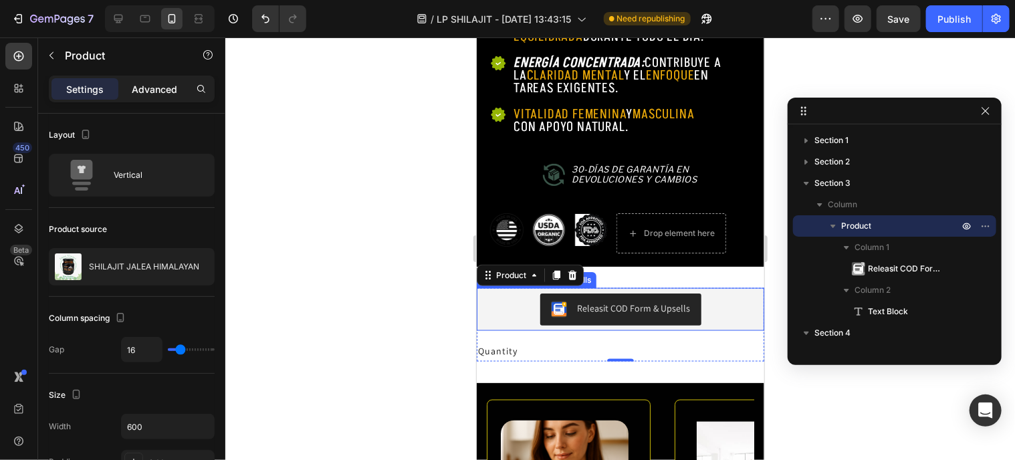
click at [160, 83] on p "Advanced" at bounding box center [154, 89] width 45 height 14
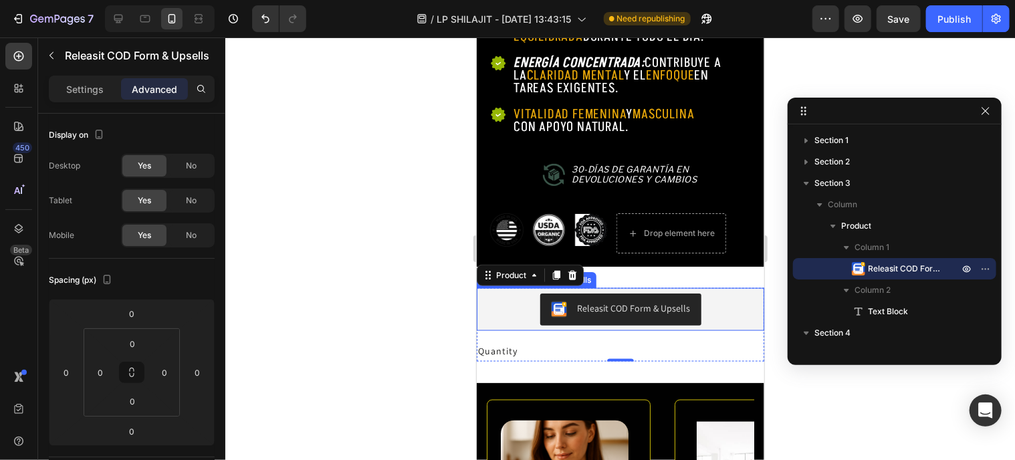
click at [527, 314] on div "Releasit COD Form & Upsells" at bounding box center [619, 308] width 287 height 43
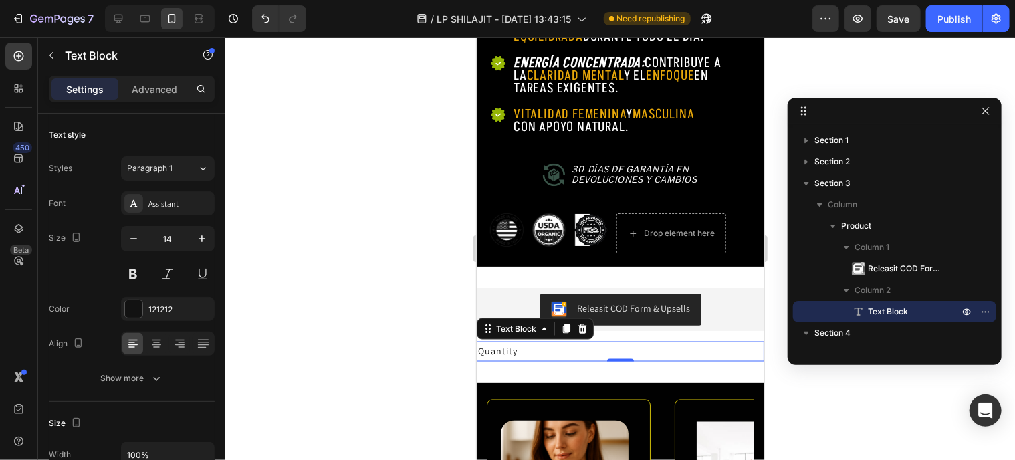
click at [503, 341] on div "Quantity" at bounding box center [619, 350] width 287 height 19
click at [146, 85] on p "Advanced" at bounding box center [154, 89] width 45 height 14
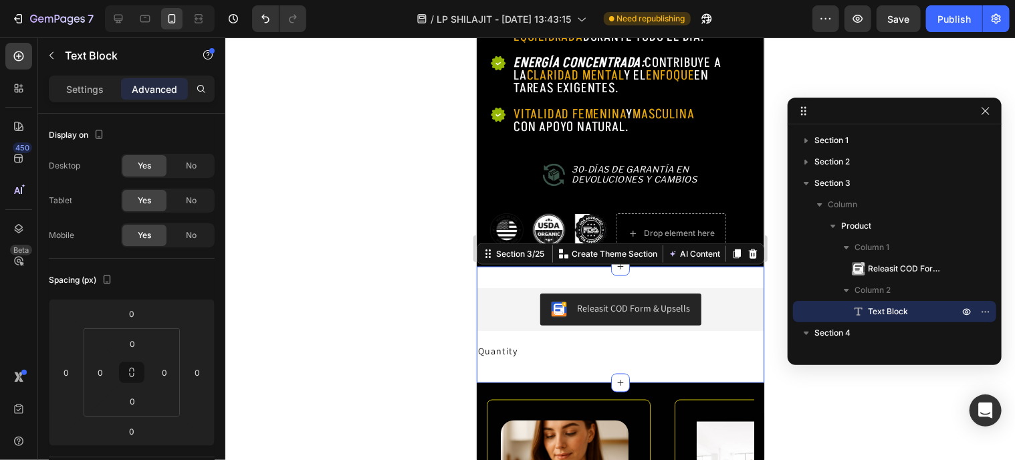
click at [558, 353] on div "Releasit COD Form & Upsells Releasit COD Form & Upsells Quantity Text Block Pro…" at bounding box center [619, 324] width 287 height 116
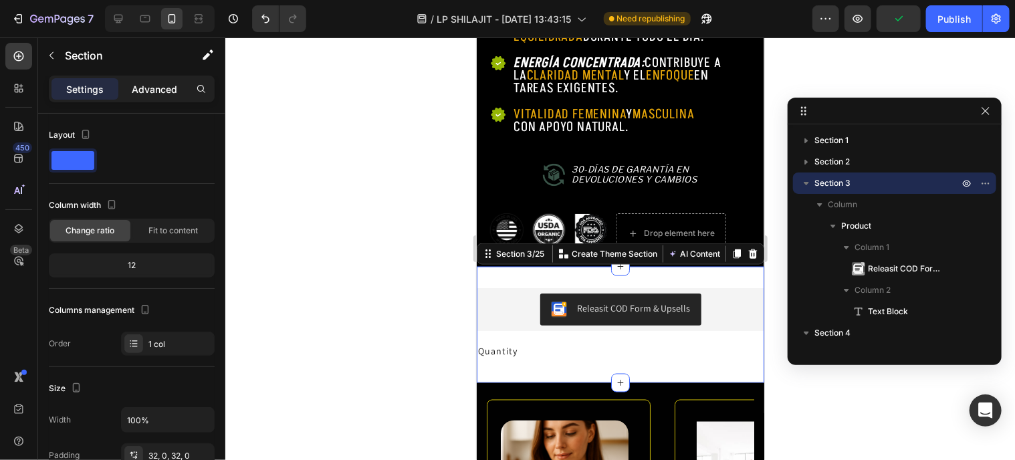
click at [140, 84] on p "Advanced" at bounding box center [154, 89] width 45 height 14
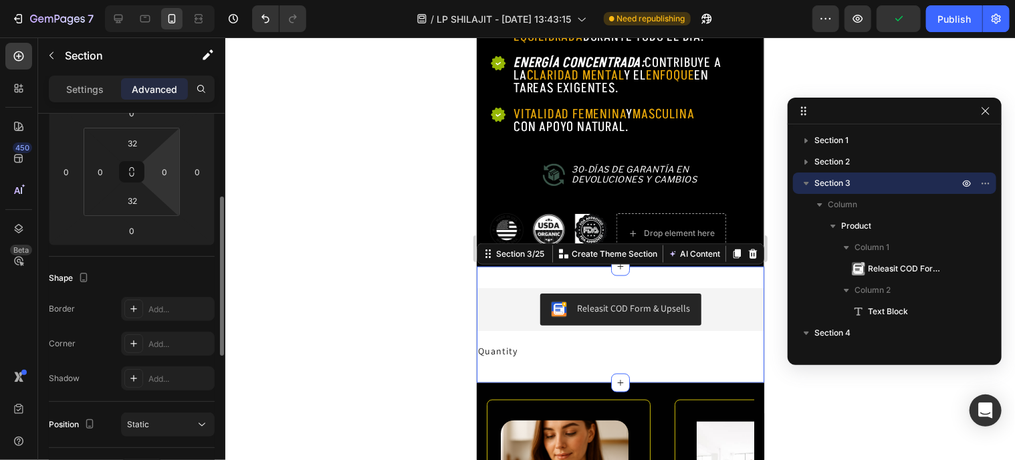
scroll to position [134, 0]
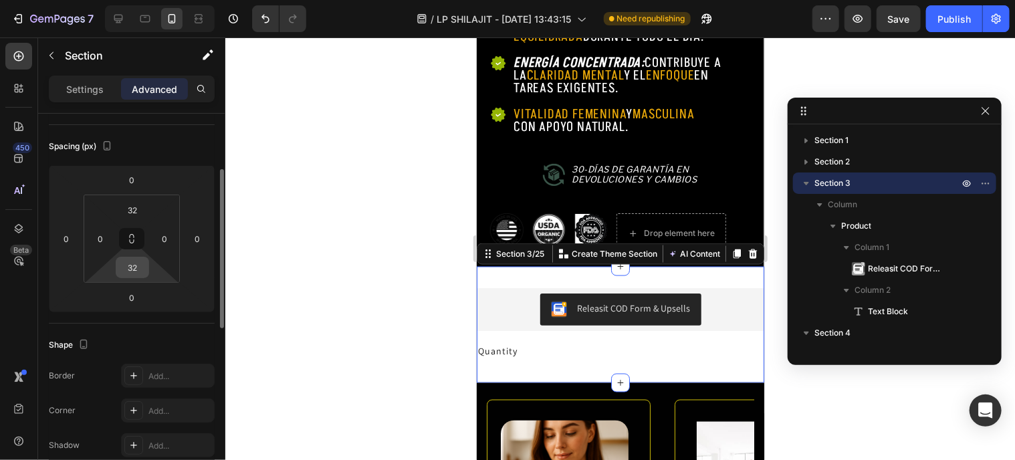
click at [137, 272] on input "32" at bounding box center [132, 267] width 27 height 20
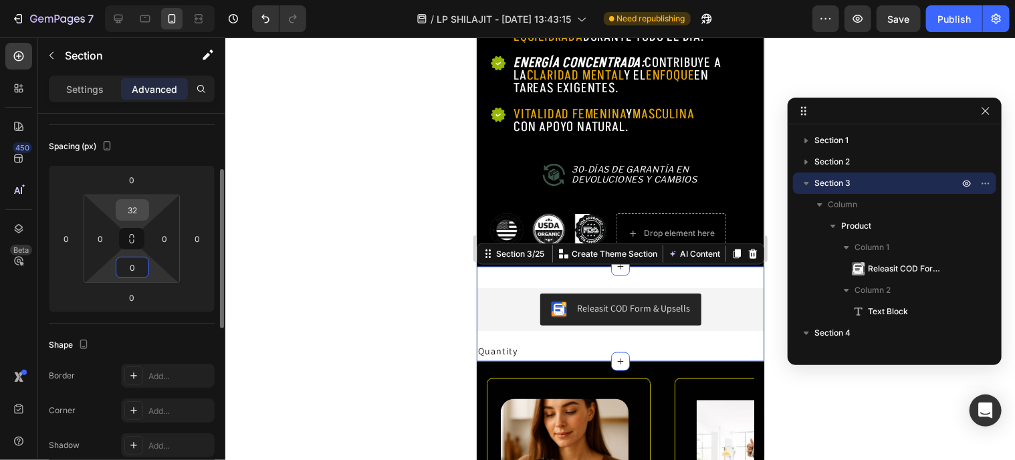
type input "0"
click at [134, 208] on input "32" at bounding box center [132, 210] width 27 height 20
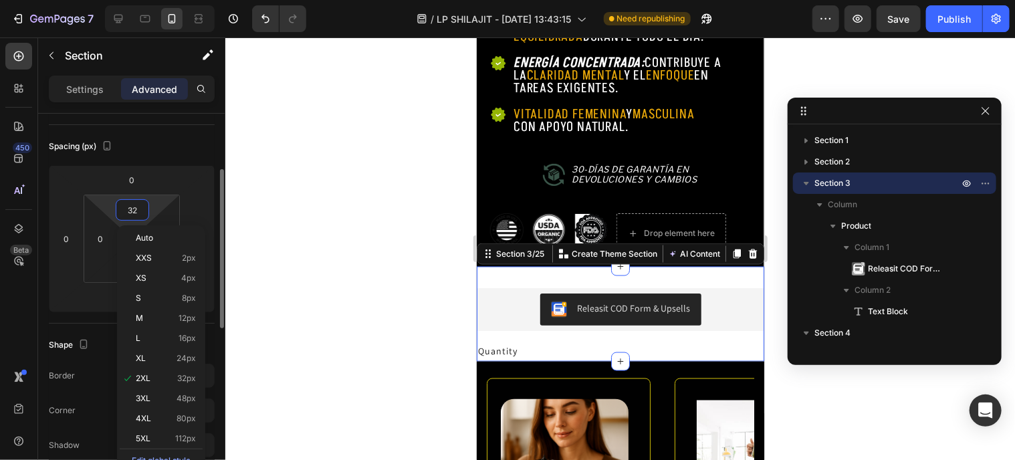
type input "0"
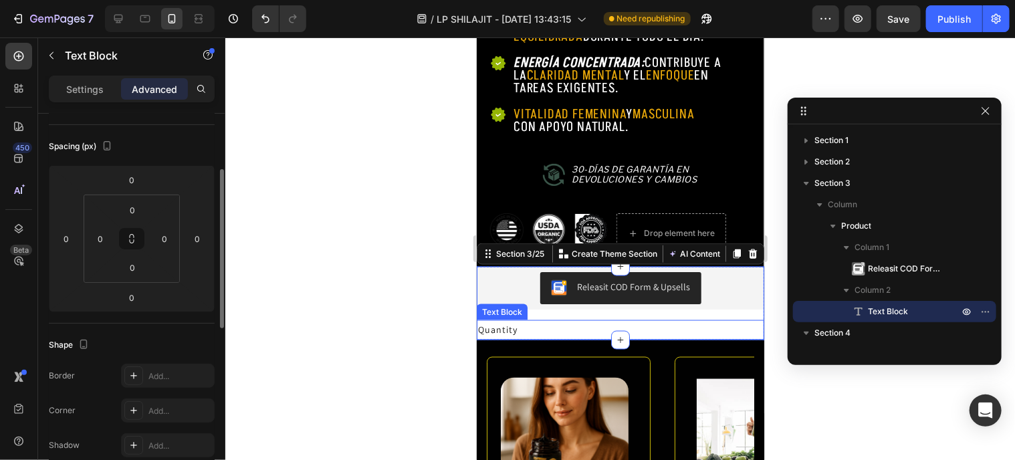
click at [499, 320] on div "Quantity" at bounding box center [619, 329] width 287 height 19
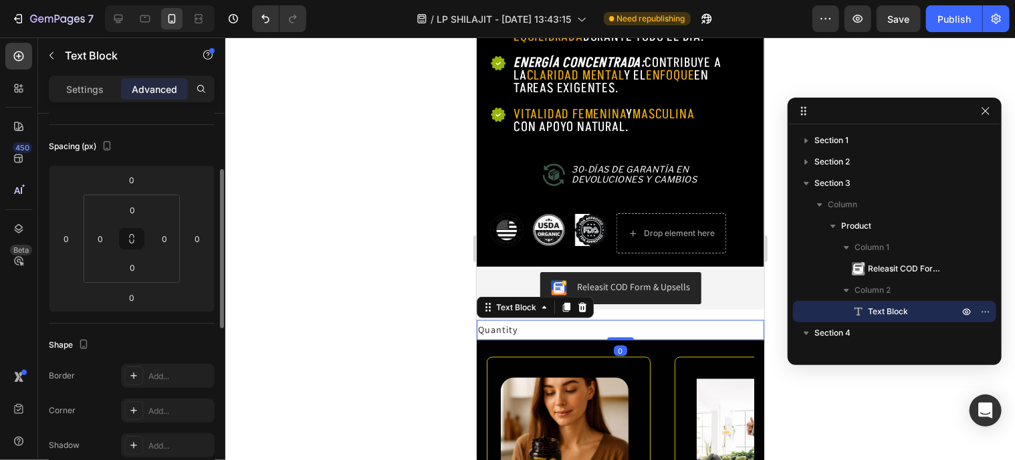
scroll to position [0, 0]
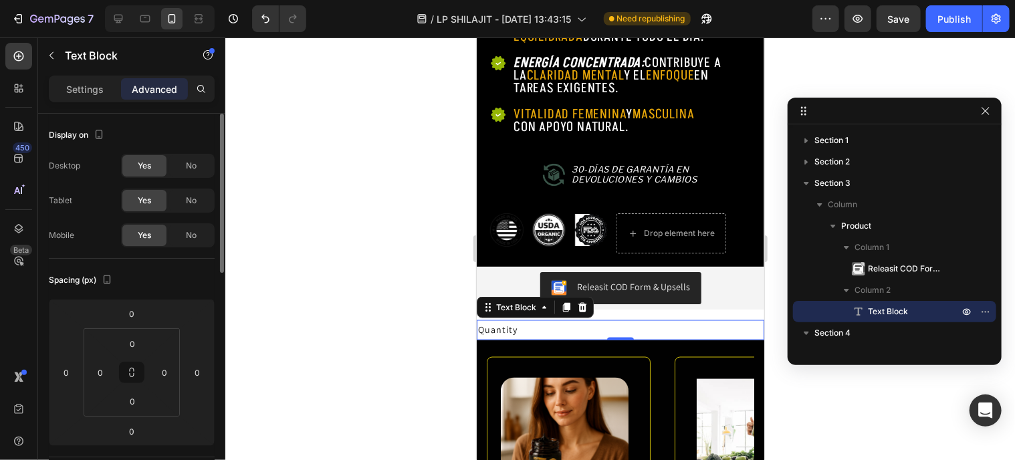
click at [100, 84] on p "Settings" at bounding box center [84, 89] width 37 height 14
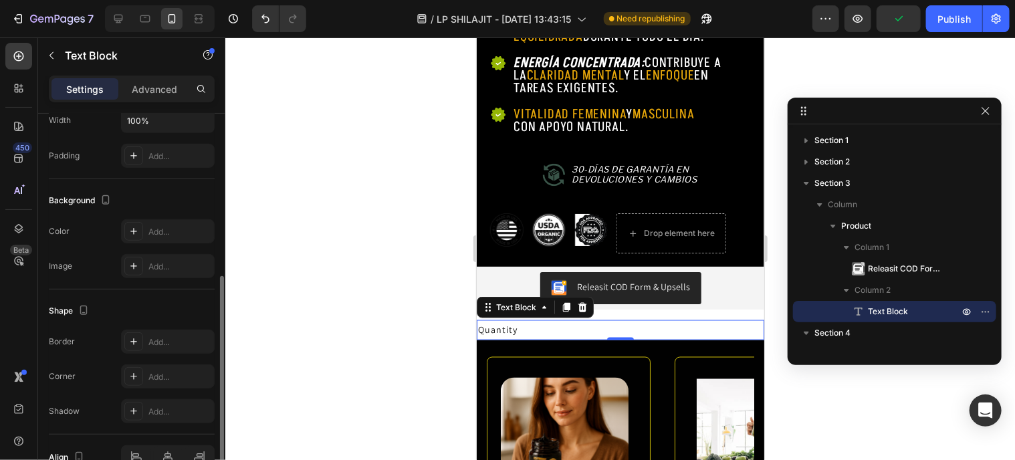
scroll to position [406, 0]
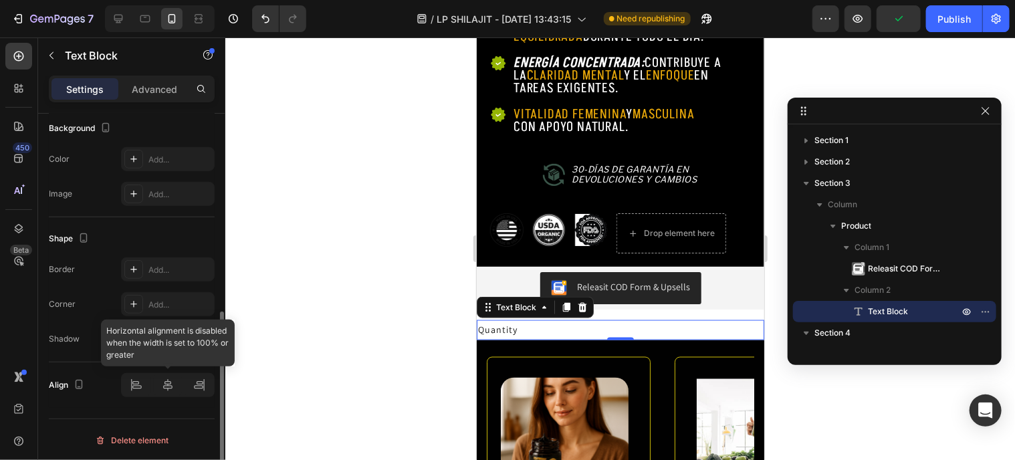
click at [166, 386] on div at bounding box center [168, 385] width 94 height 24
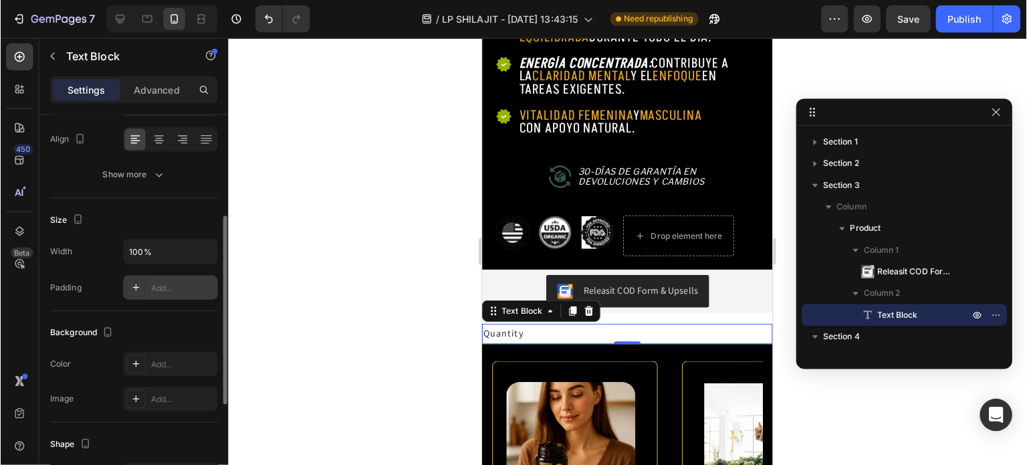
scroll to position [72, 0]
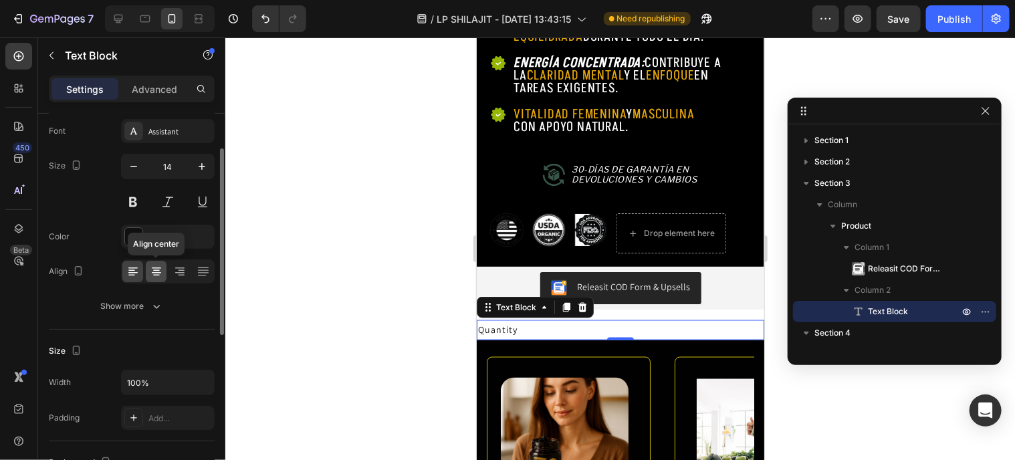
click at [160, 274] on icon at bounding box center [156, 271] width 13 height 13
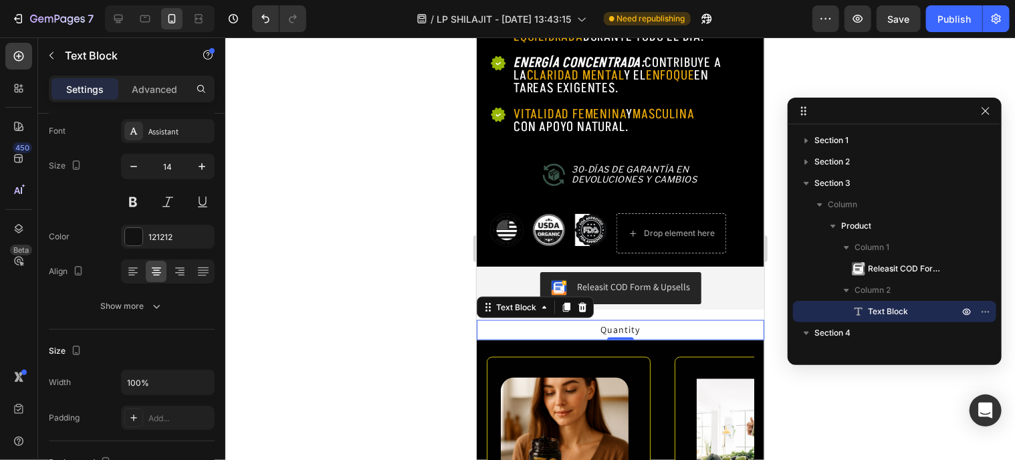
click at [775, 379] on div at bounding box center [619, 248] width 789 height 422
